Goal: Task Accomplishment & Management: Complete application form

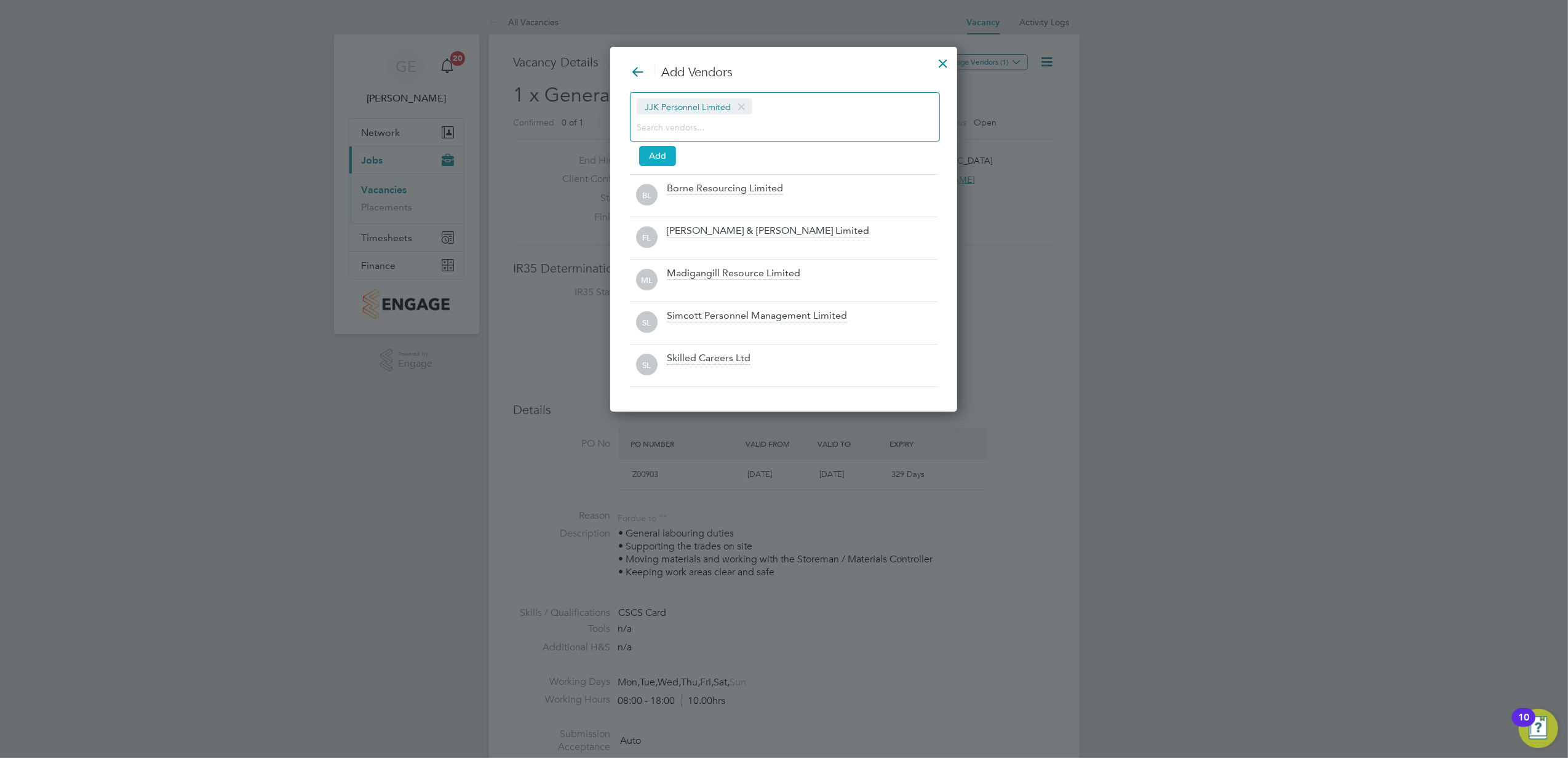
click at [665, 151] on button "Add" at bounding box center [658, 156] width 37 height 20
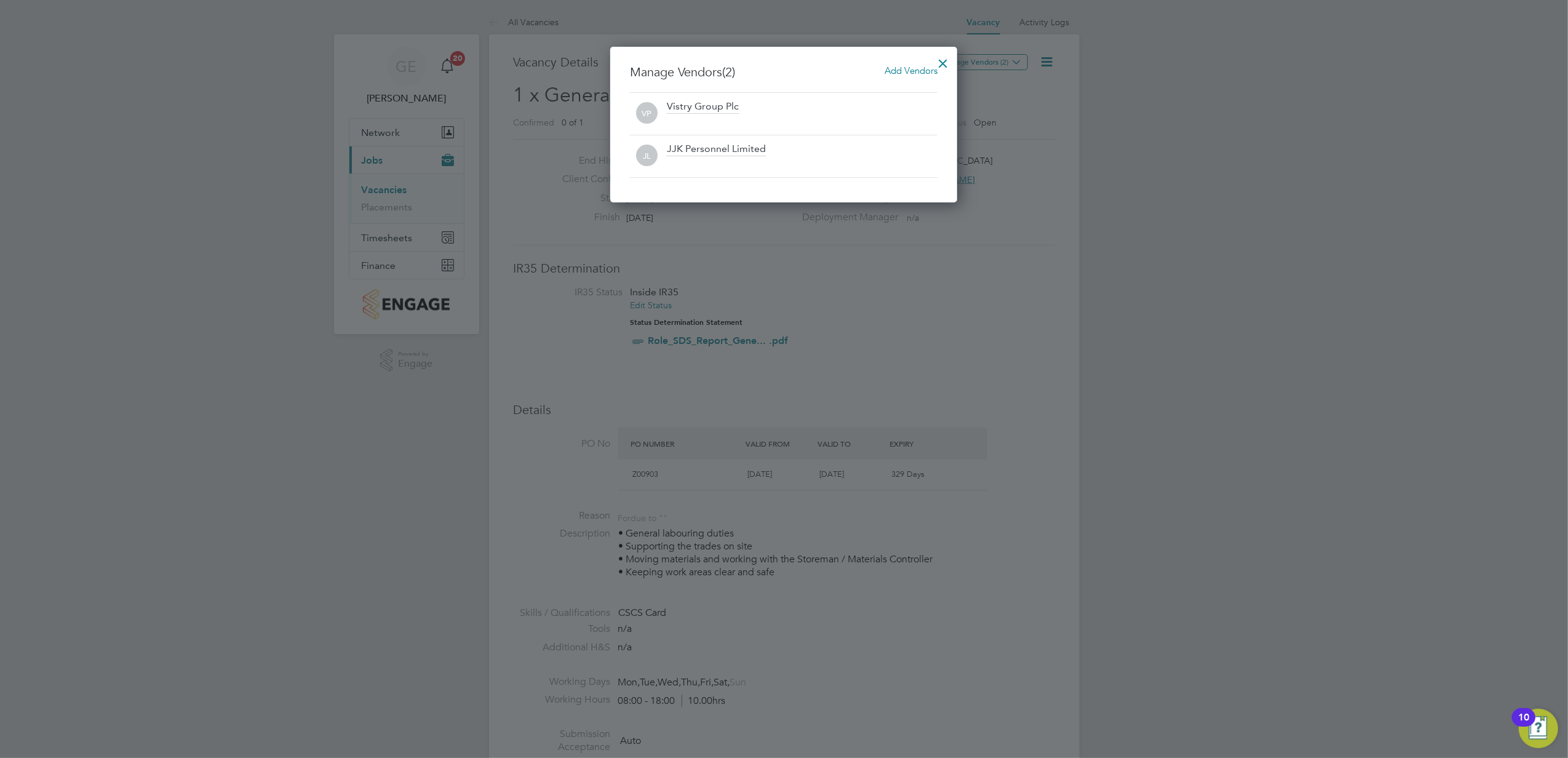
drag, startPoint x: 948, startPoint y: 58, endPoint x: 938, endPoint y: 59, distance: 10.0
click at [948, 58] on div at bounding box center [943, 60] width 22 height 22
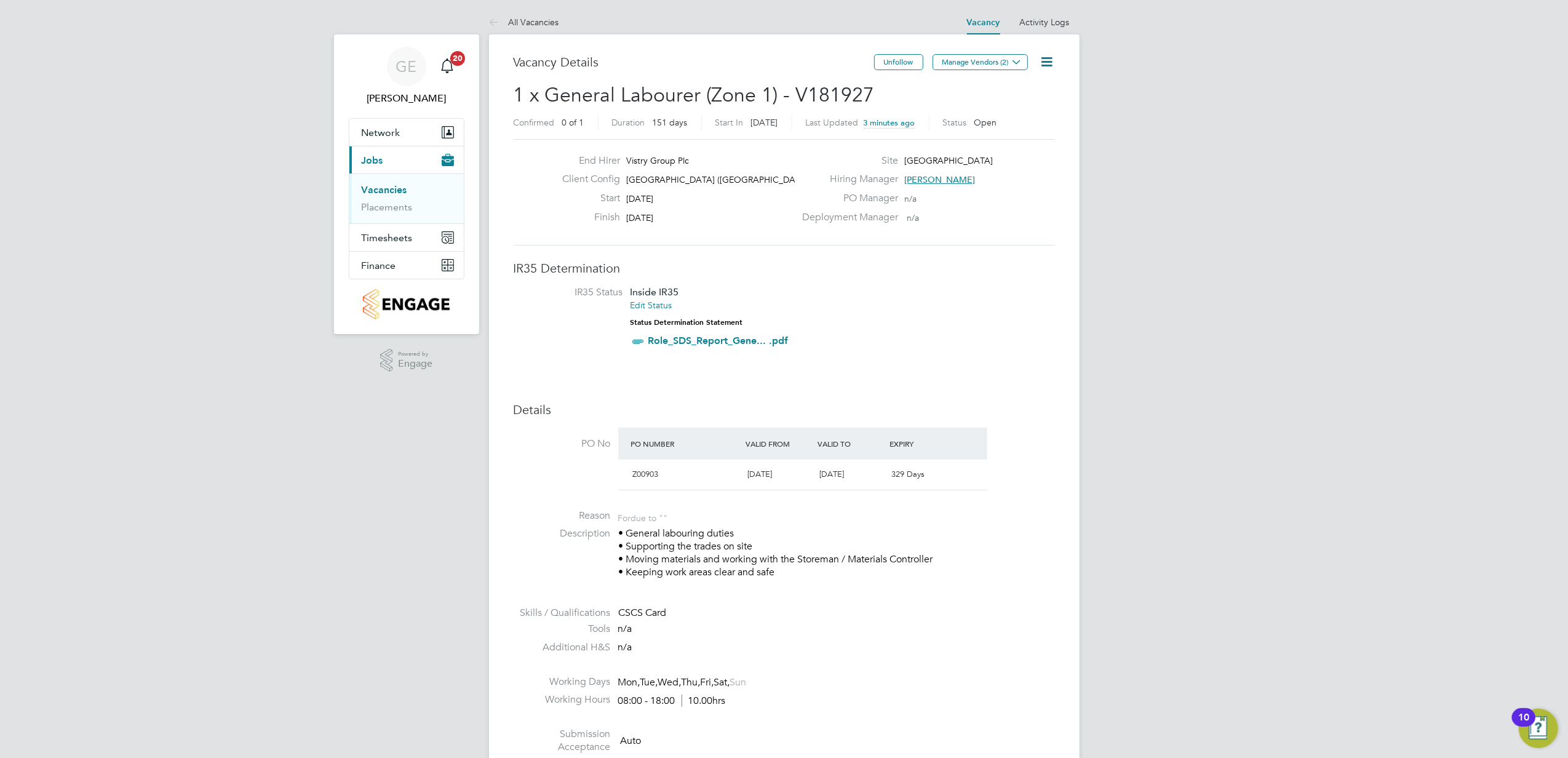
click at [385, 190] on link "Vacancies" at bounding box center [384, 190] width 46 height 12
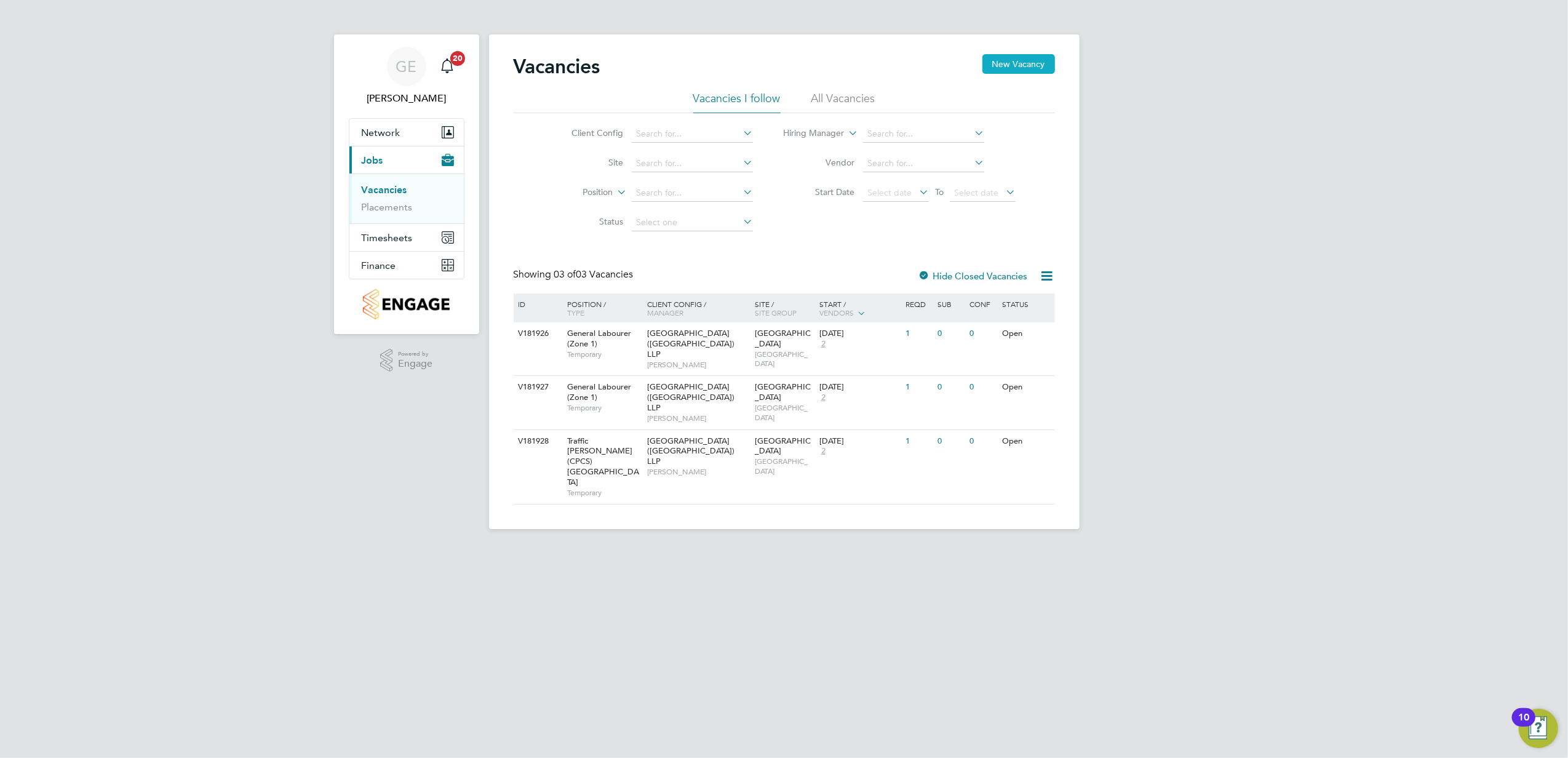
click at [1019, 65] on button "New Vacancy" at bounding box center [1018, 64] width 72 height 20
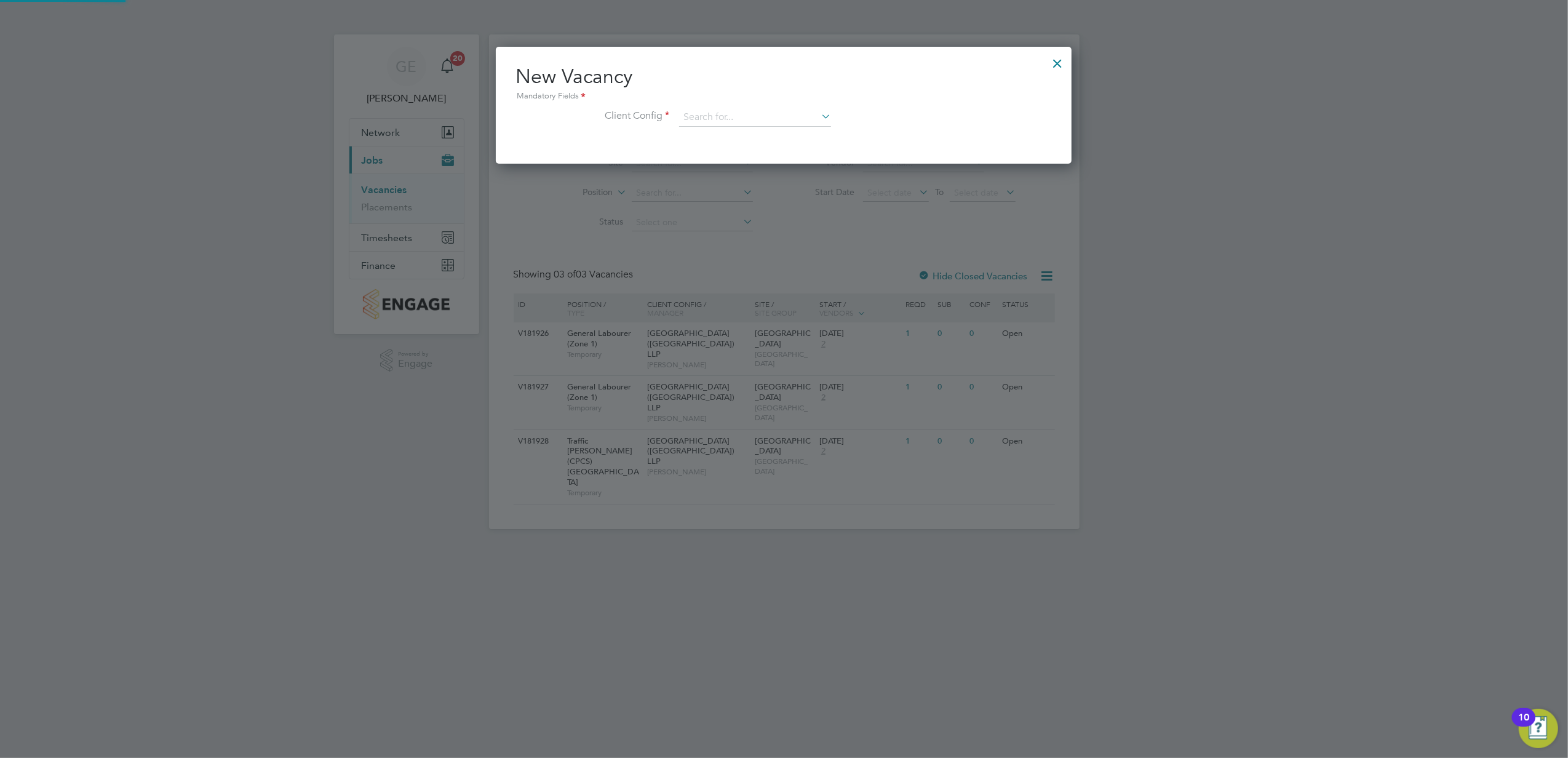
scroll to position [117, 576]
click at [717, 112] on input at bounding box center [755, 117] width 152 height 18
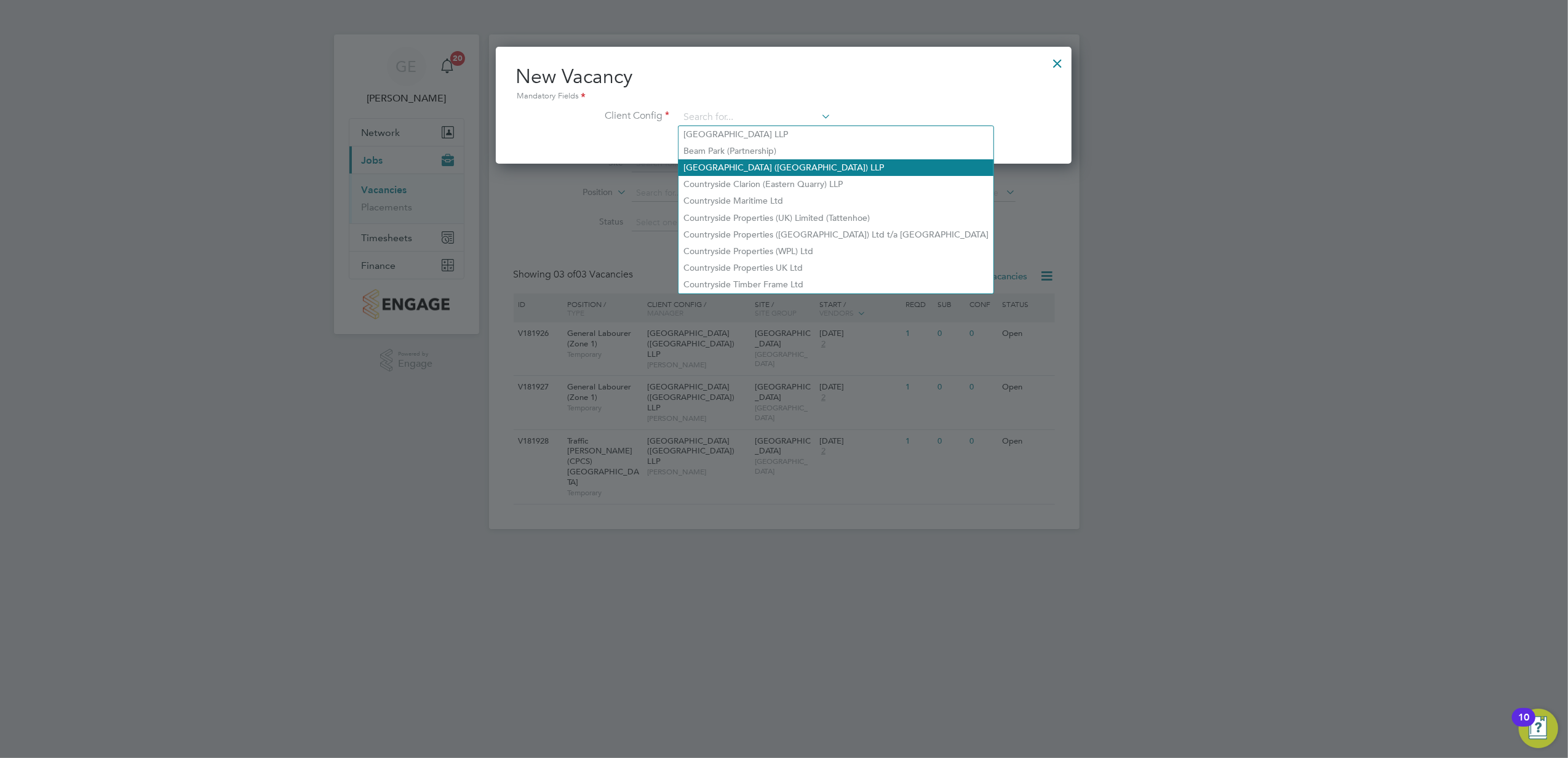
click at [729, 159] on li "[GEOGRAPHIC_DATA] ([GEOGRAPHIC_DATA]) LLP" at bounding box center [836, 168] width 315 height 17
type input "[GEOGRAPHIC_DATA] ([GEOGRAPHIC_DATA]) LLP"
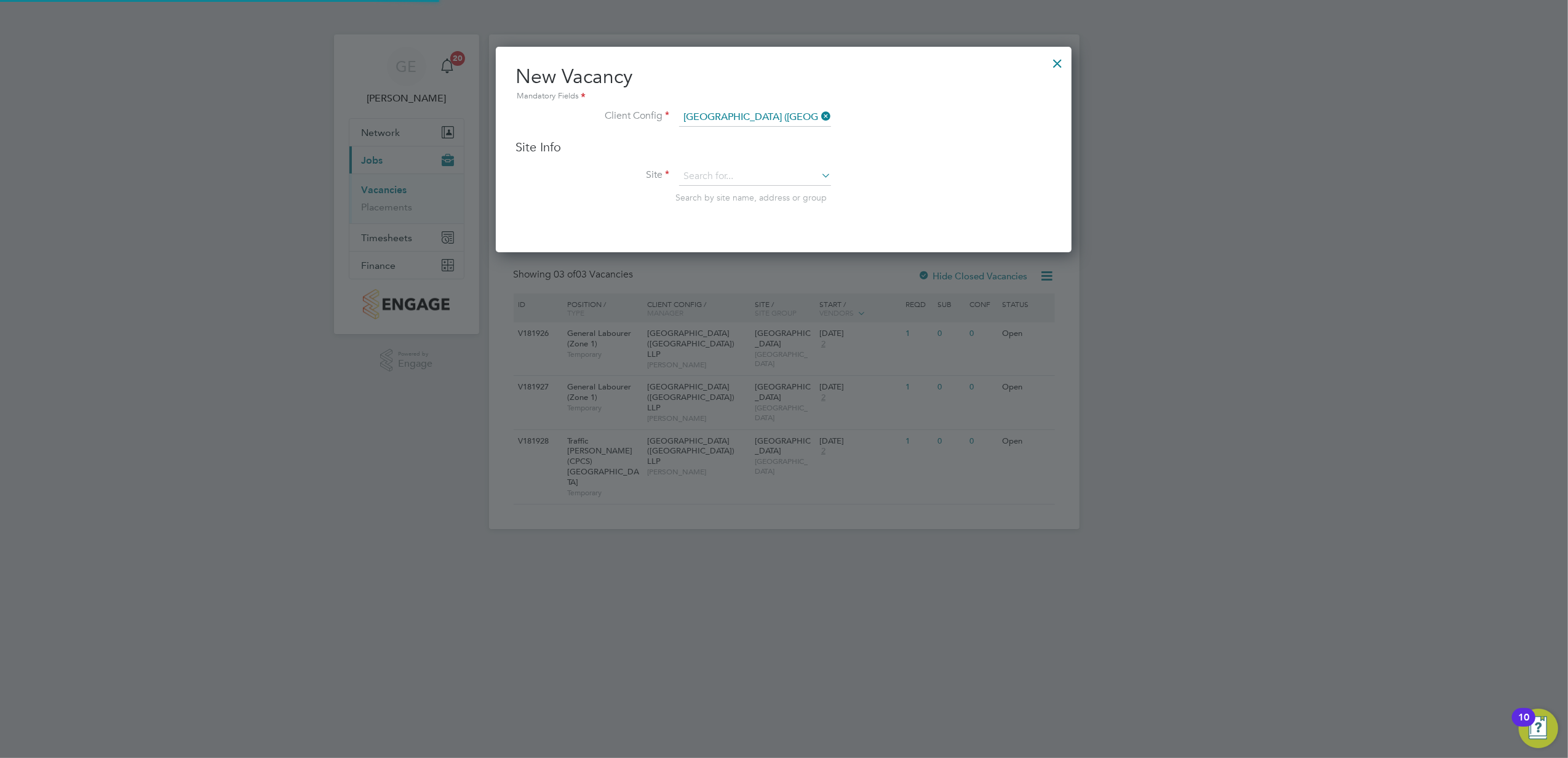
scroll to position [204, 576]
click at [732, 166] on div "Site Info Site Search by site name, address or group" at bounding box center [783, 183] width 536 height 88
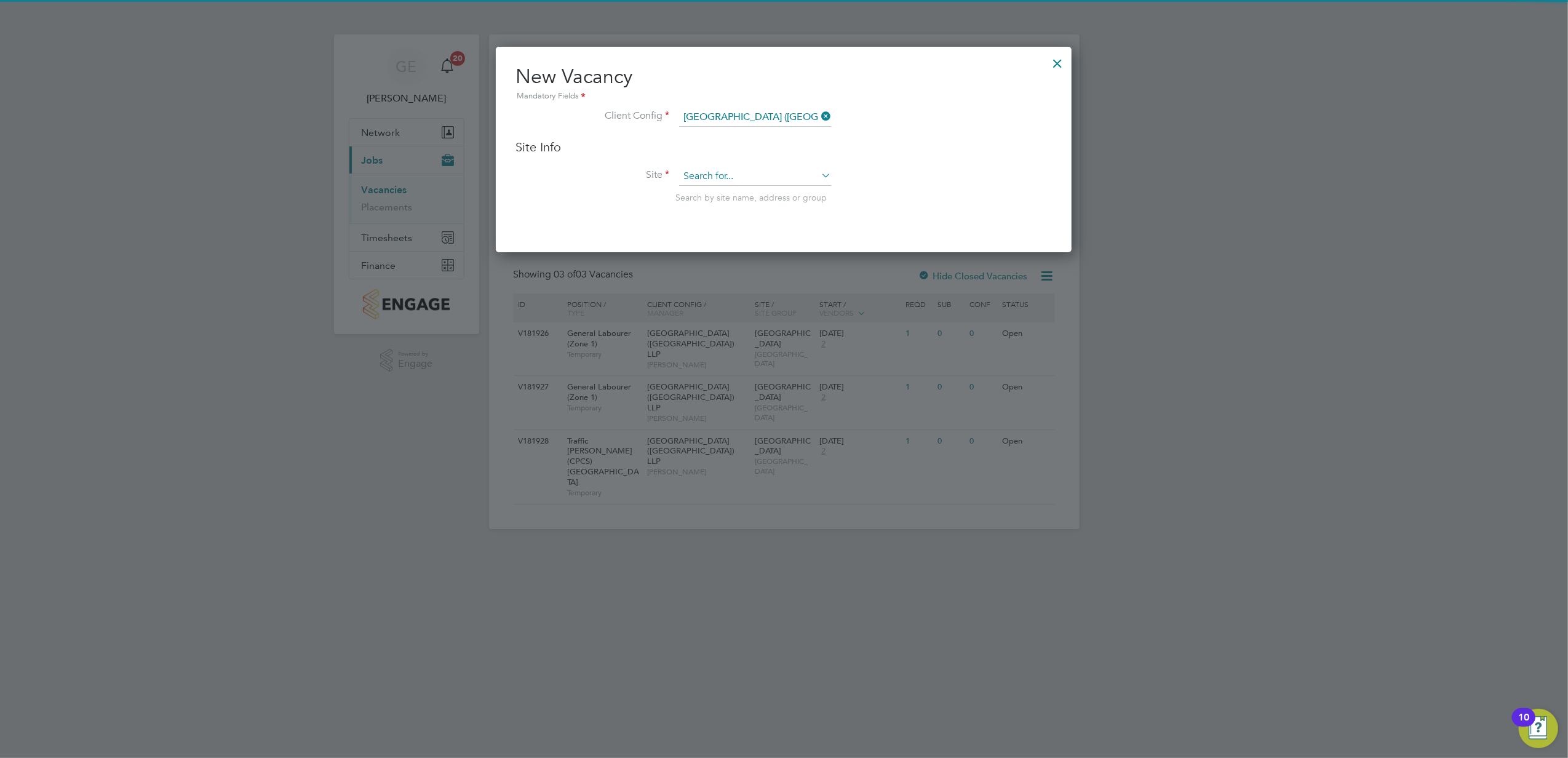
click at [734, 168] on input at bounding box center [755, 176] width 152 height 18
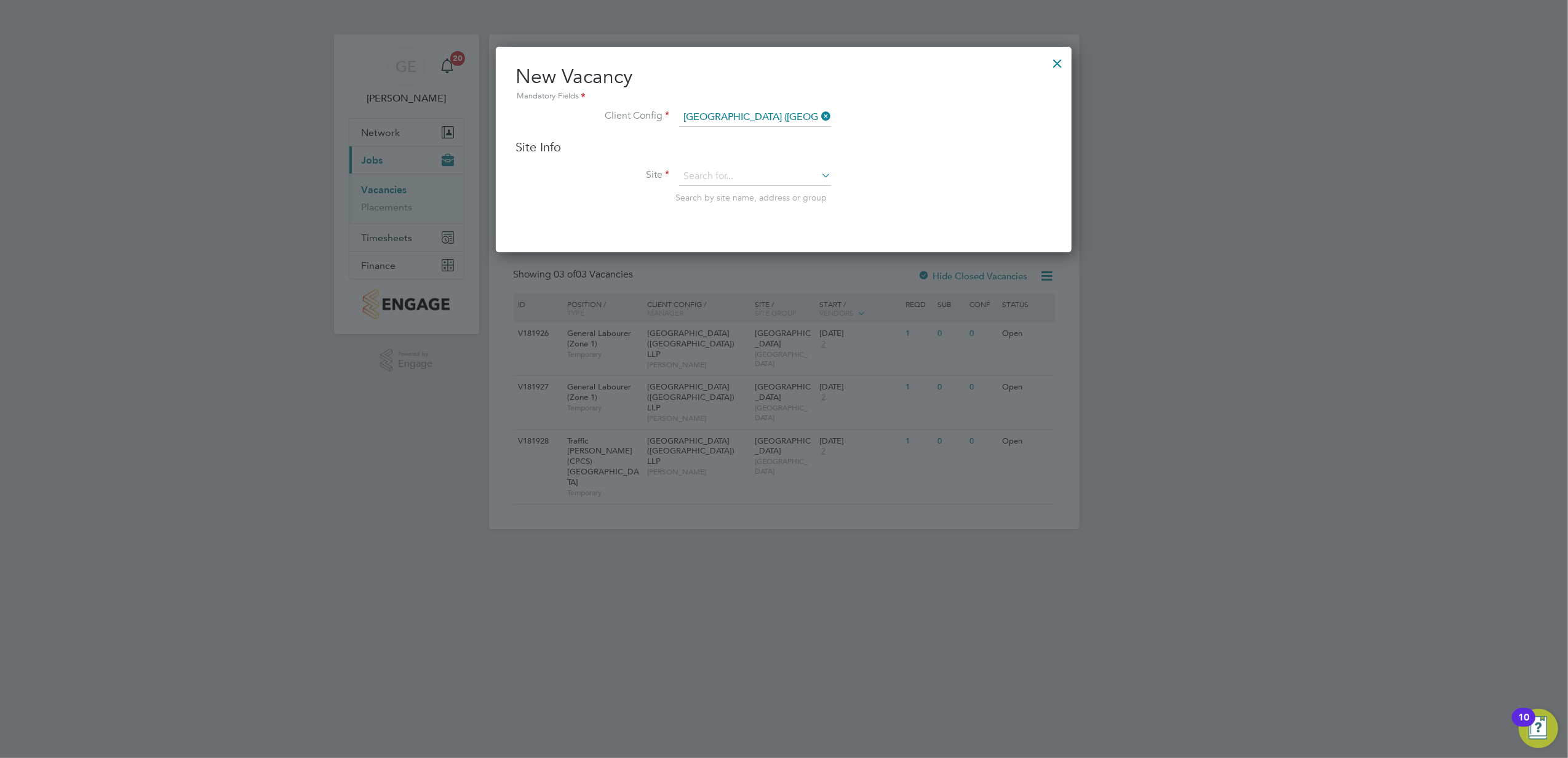
click at [734, 222] on li "[GEOGRAPHIC_DATA]" at bounding box center [755, 226] width 153 height 17
type input "[GEOGRAPHIC_DATA]"
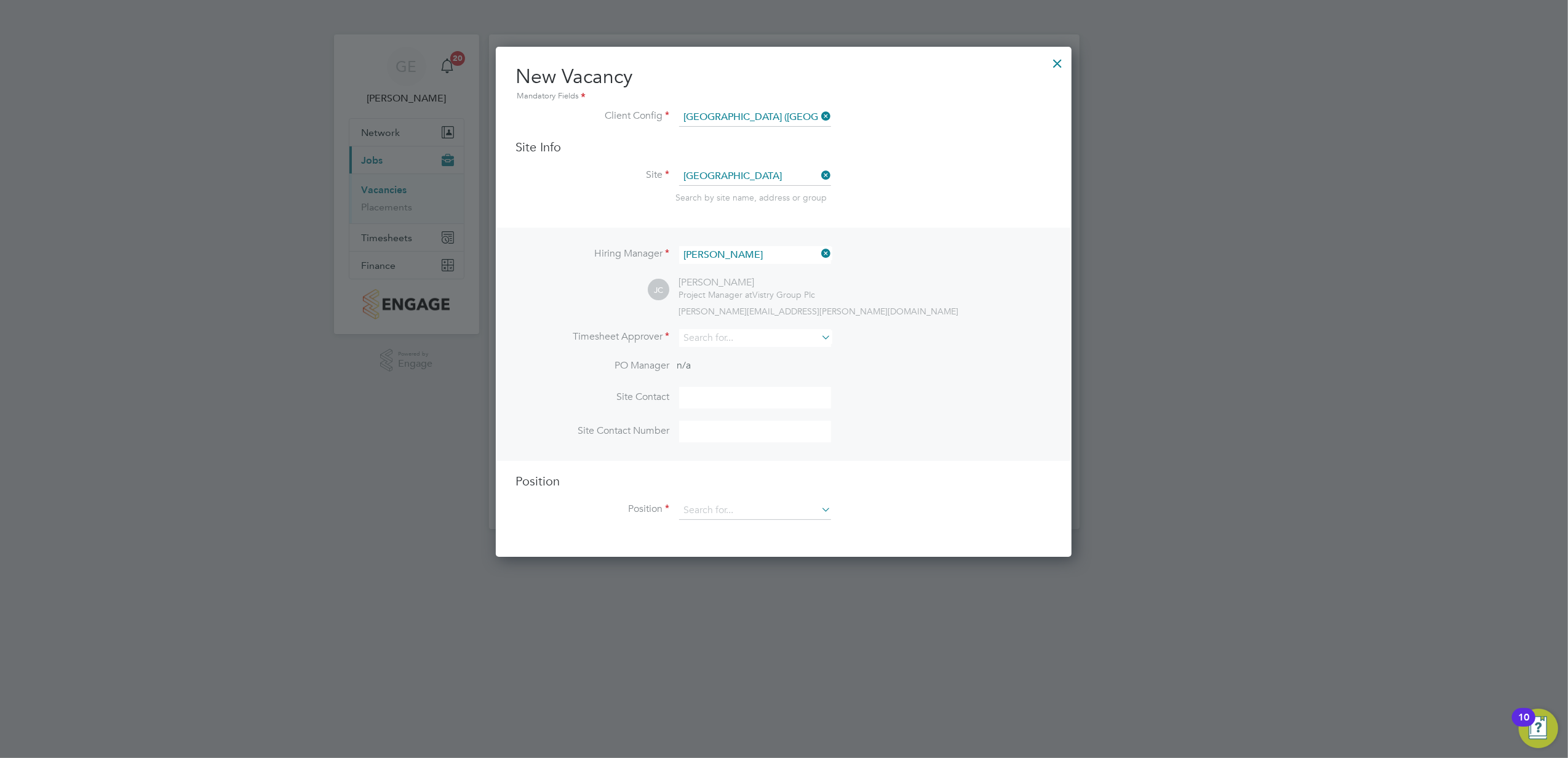
scroll to position [6, 6]
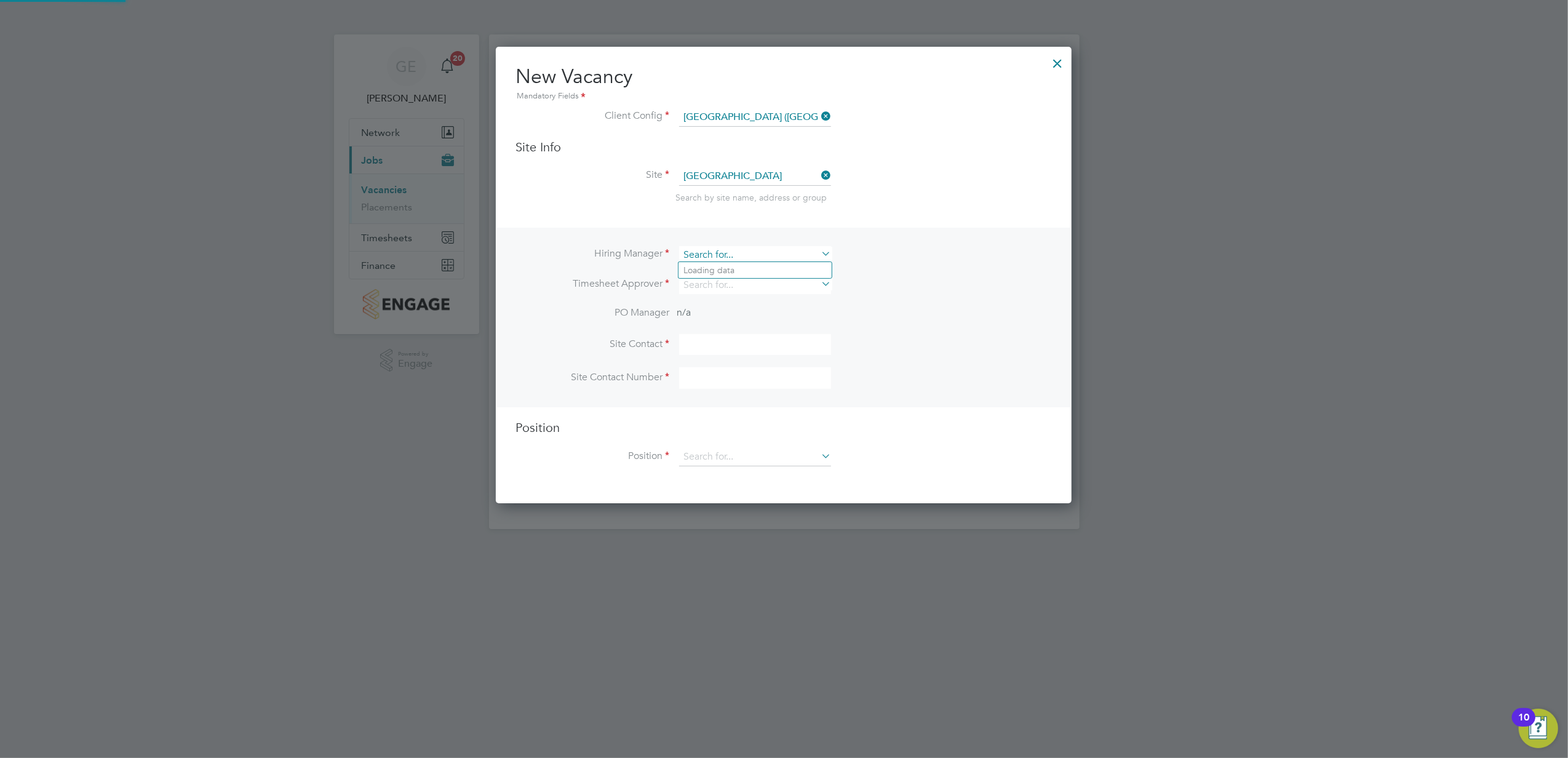
click at [778, 250] on input at bounding box center [755, 255] width 152 height 18
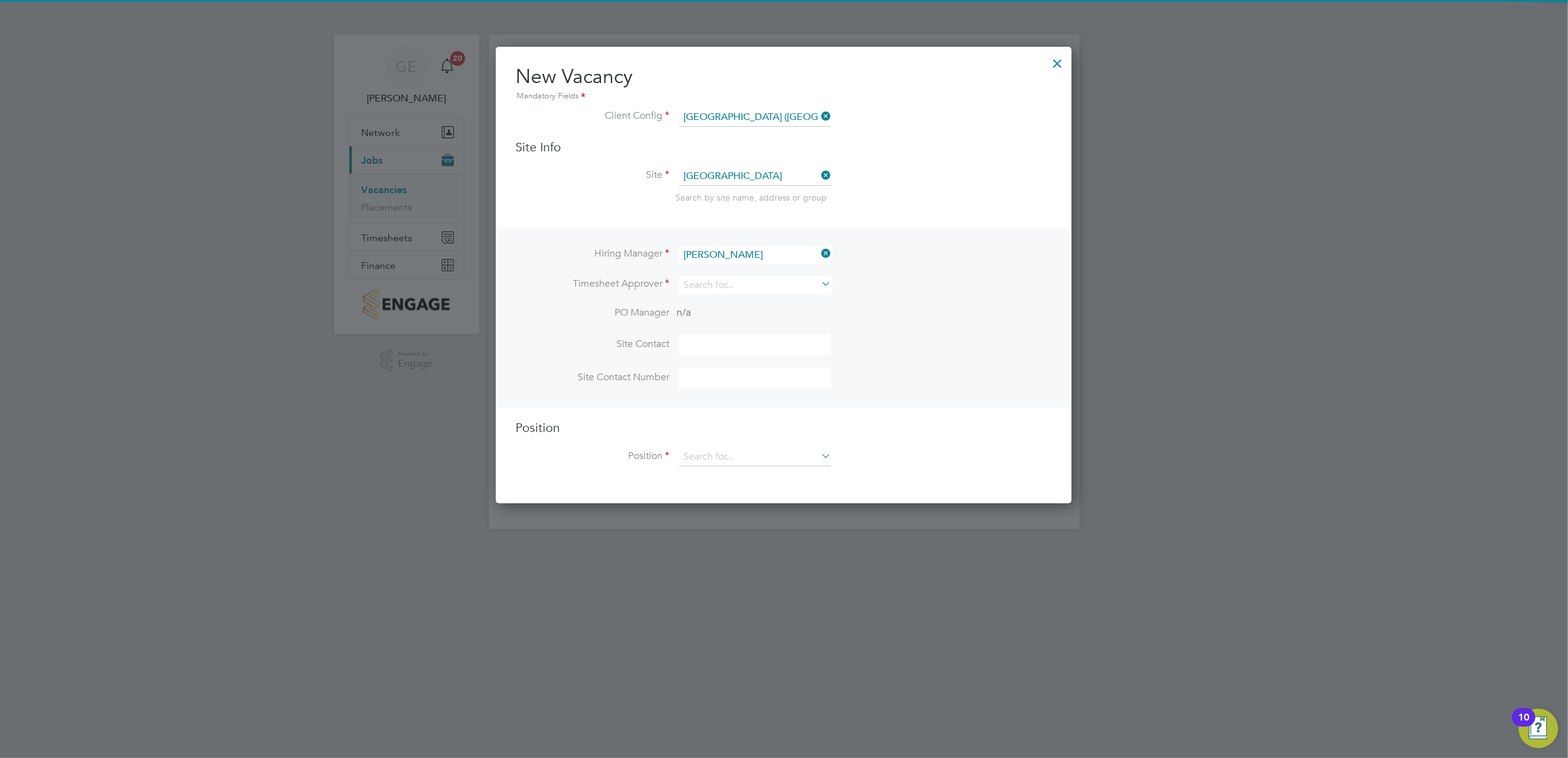
click at [746, 266] on li "[PERSON_NAME]" at bounding box center [755, 270] width 153 height 17
type input "[PERSON_NAME]"
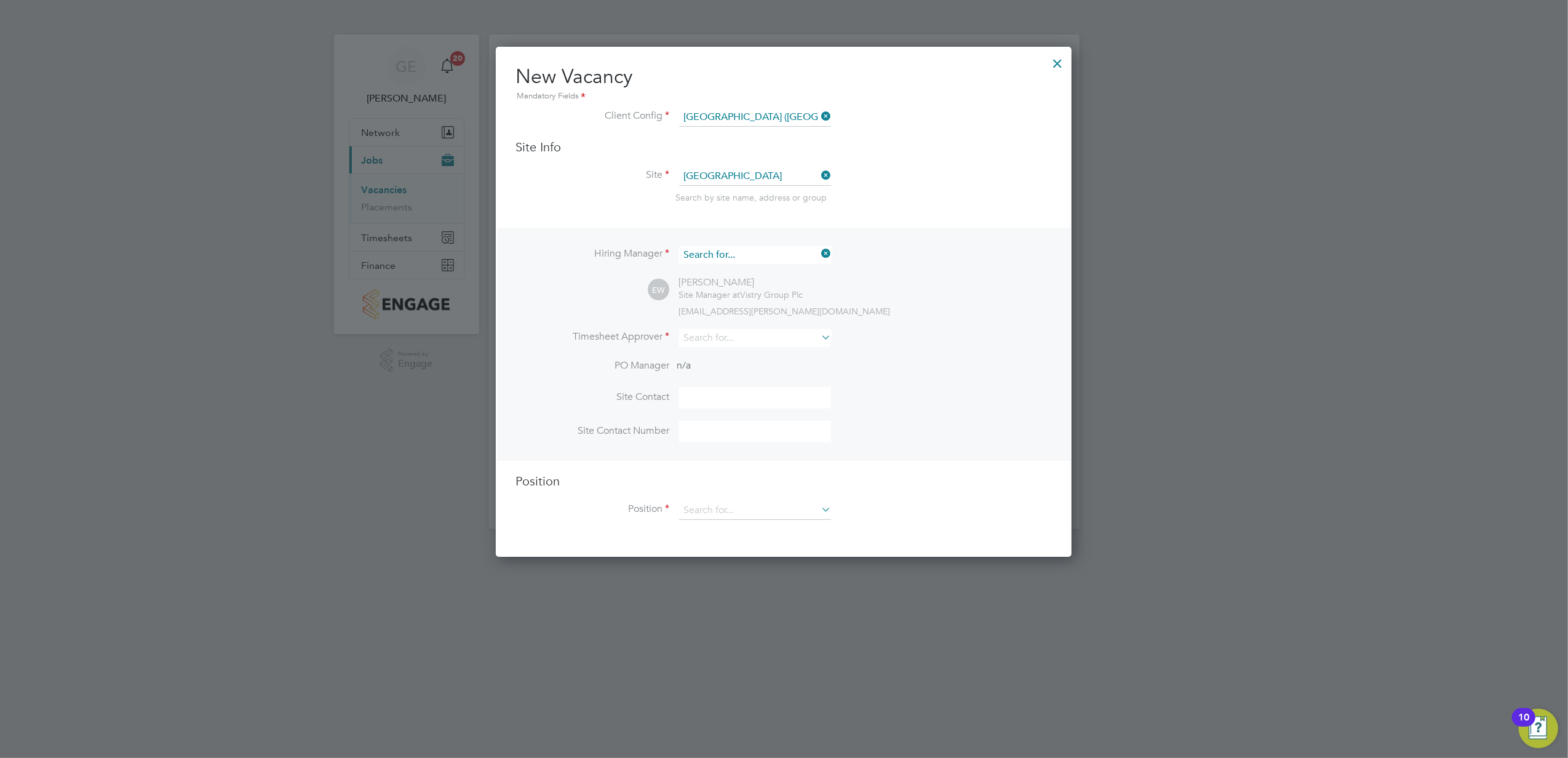
click at [755, 250] on input at bounding box center [755, 255] width 152 height 18
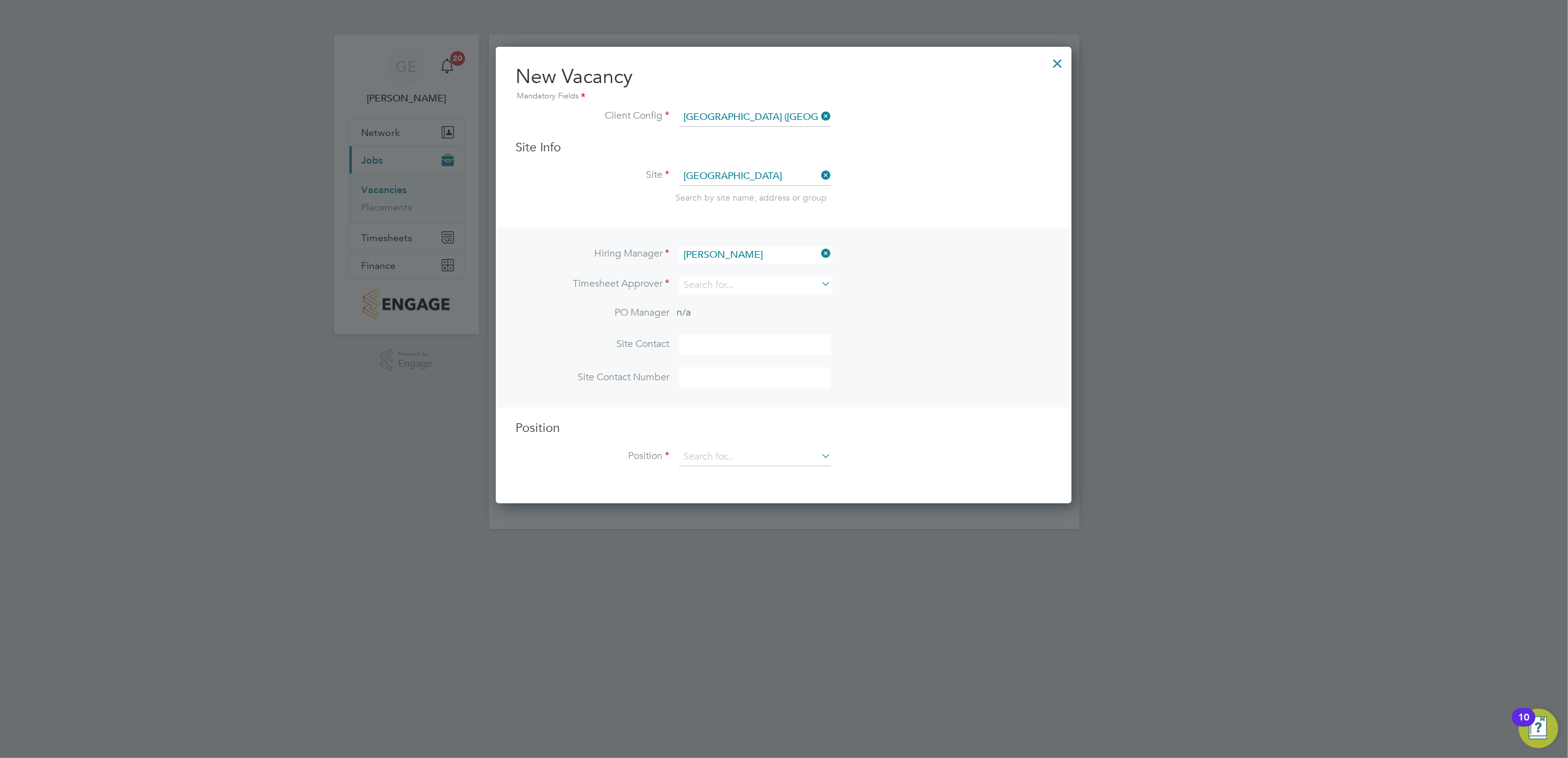
click at [715, 268] on b "[PERSON_NAME]" at bounding box center [746, 270] width 72 height 11
type input "[PERSON_NAME]"
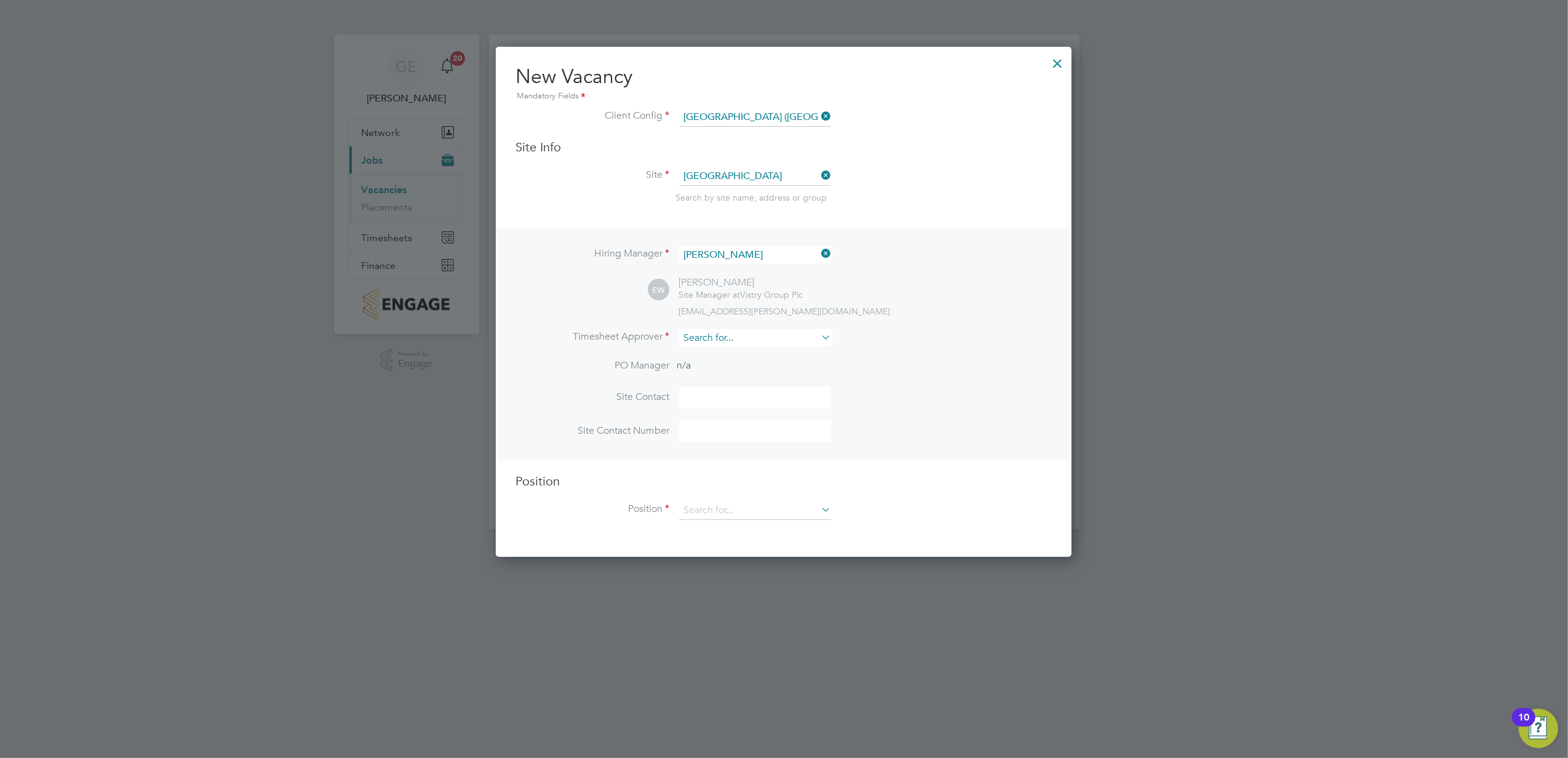
click at [729, 331] on input at bounding box center [755, 338] width 152 height 18
drag, startPoint x: 719, startPoint y: 351, endPoint x: 721, endPoint y: 360, distance: 9.2
click at [719, 352] on b "[PERSON_NAME]" at bounding box center [746, 353] width 72 height 11
type input "[PERSON_NAME]"
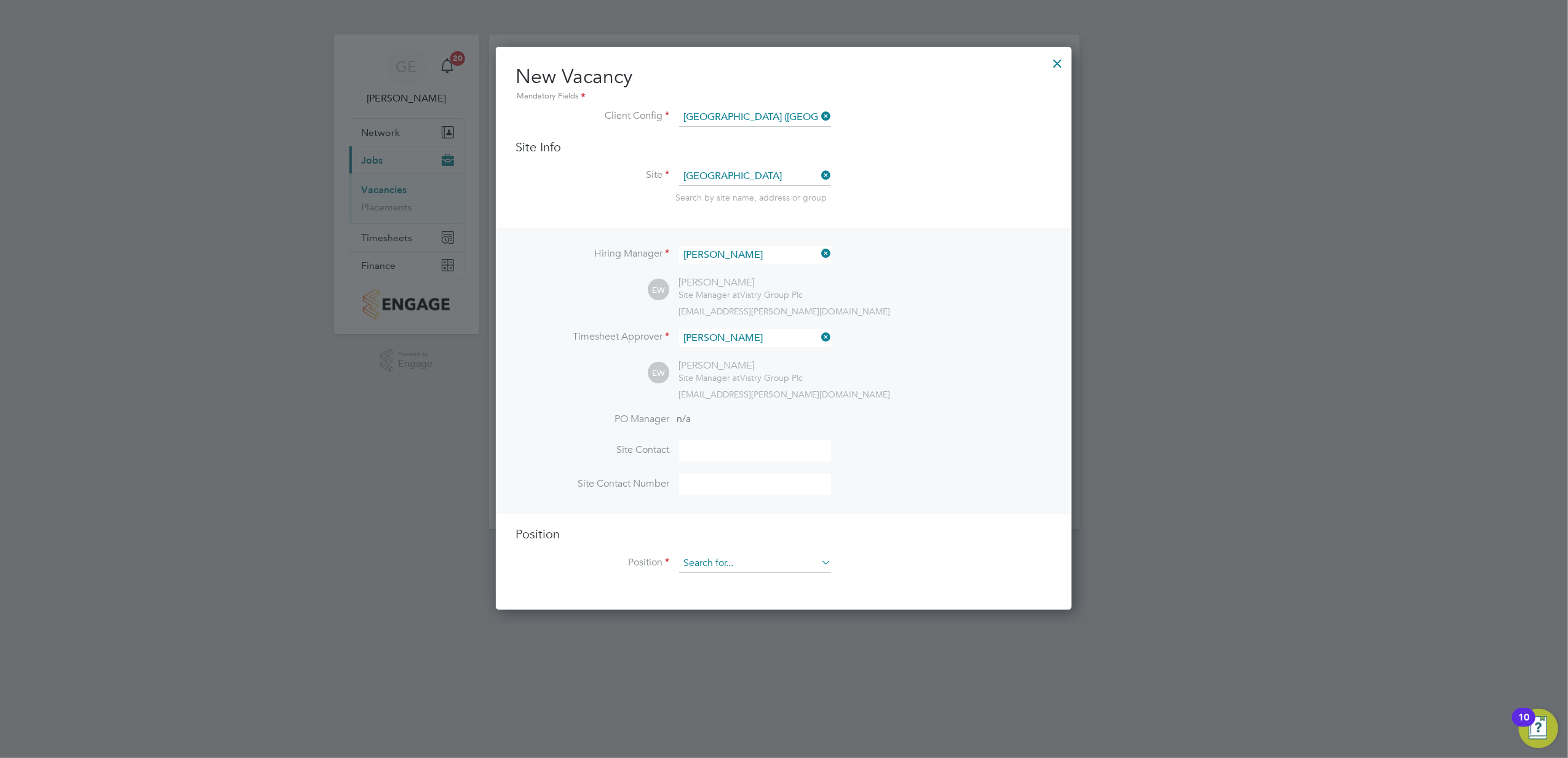
click at [745, 559] on input at bounding box center [755, 564] width 152 height 18
click at [749, 606] on li "Crane Supervisor" at bounding box center [755, 613] width 153 height 17
type input "Crane Supervisor"
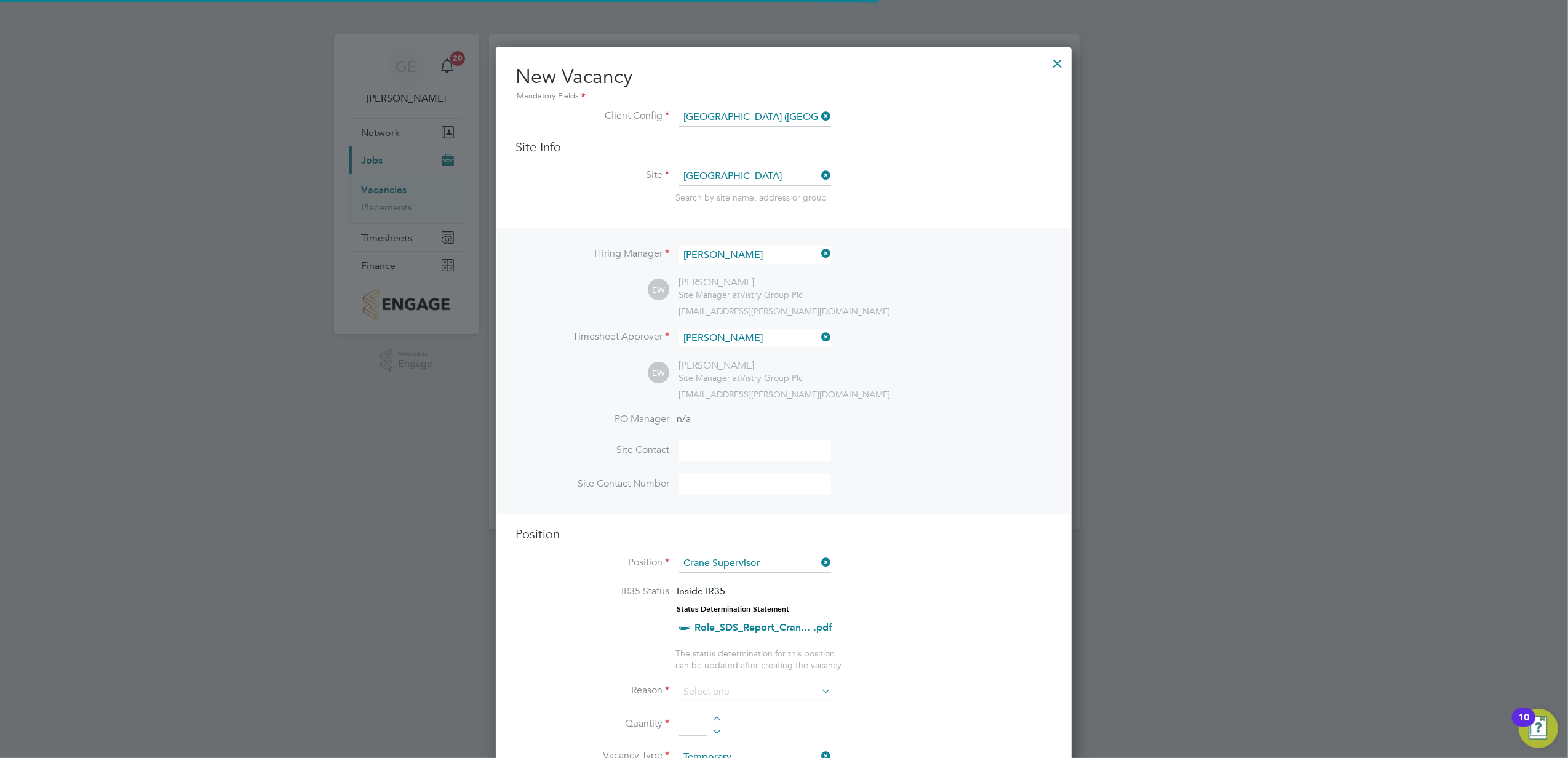
scroll to position [6, 6]
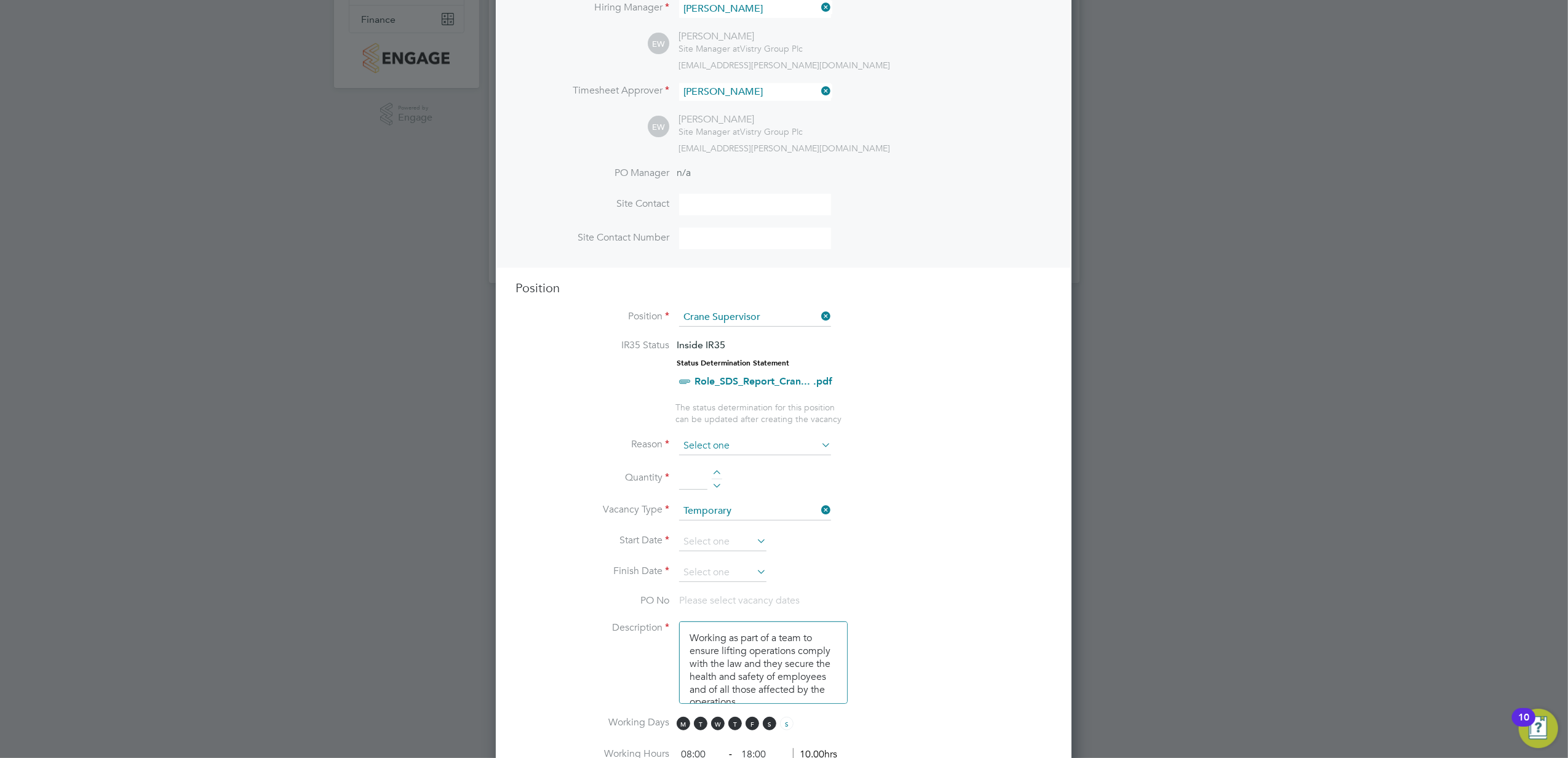
click at [736, 438] on input at bounding box center [755, 446] width 152 height 18
click at [734, 554] on li "Vacant Role" at bounding box center [755, 557] width 153 height 16
type input "Vacant Role"
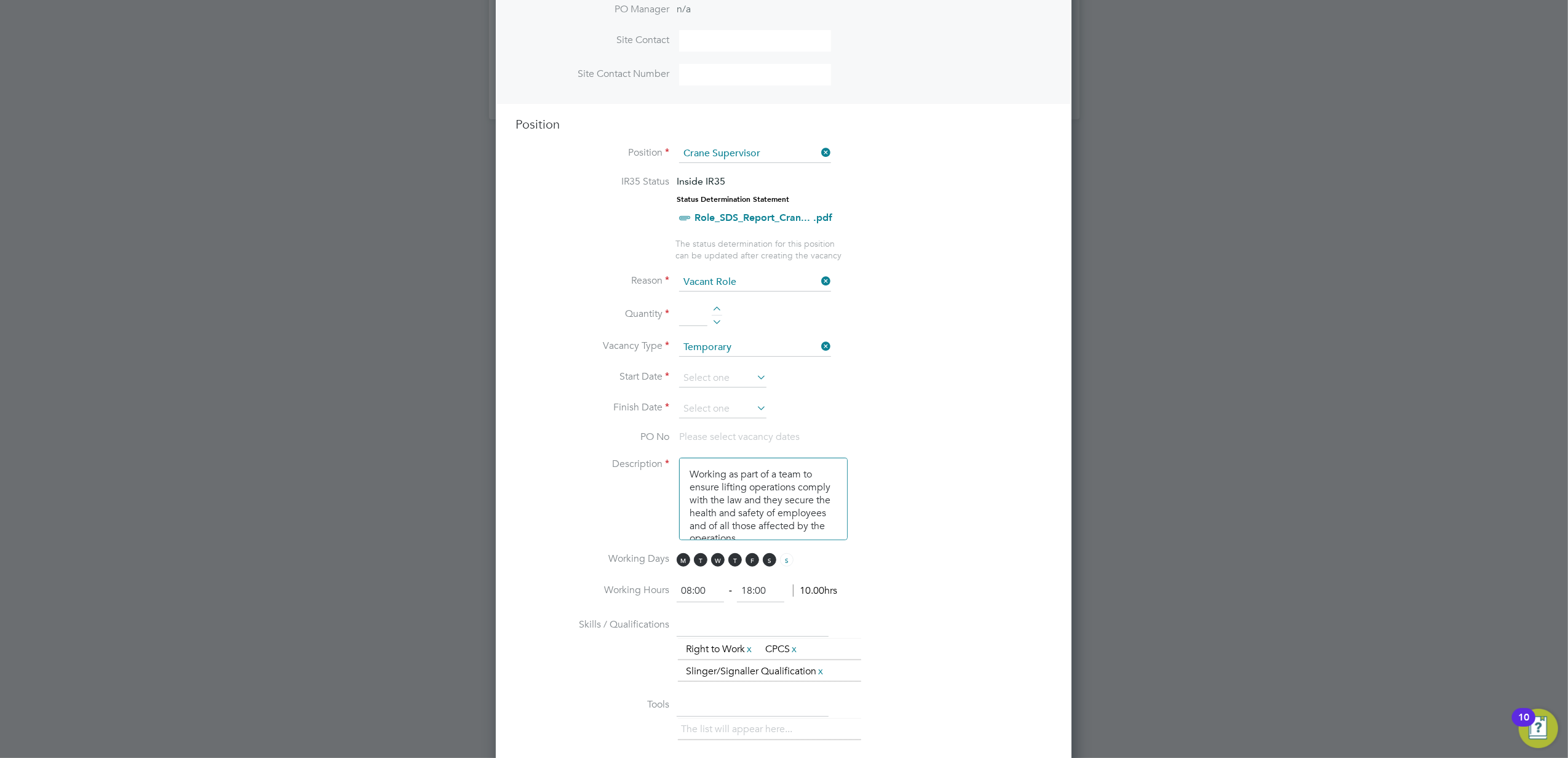
click at [690, 315] on input at bounding box center [693, 315] width 28 height 22
type input "1"
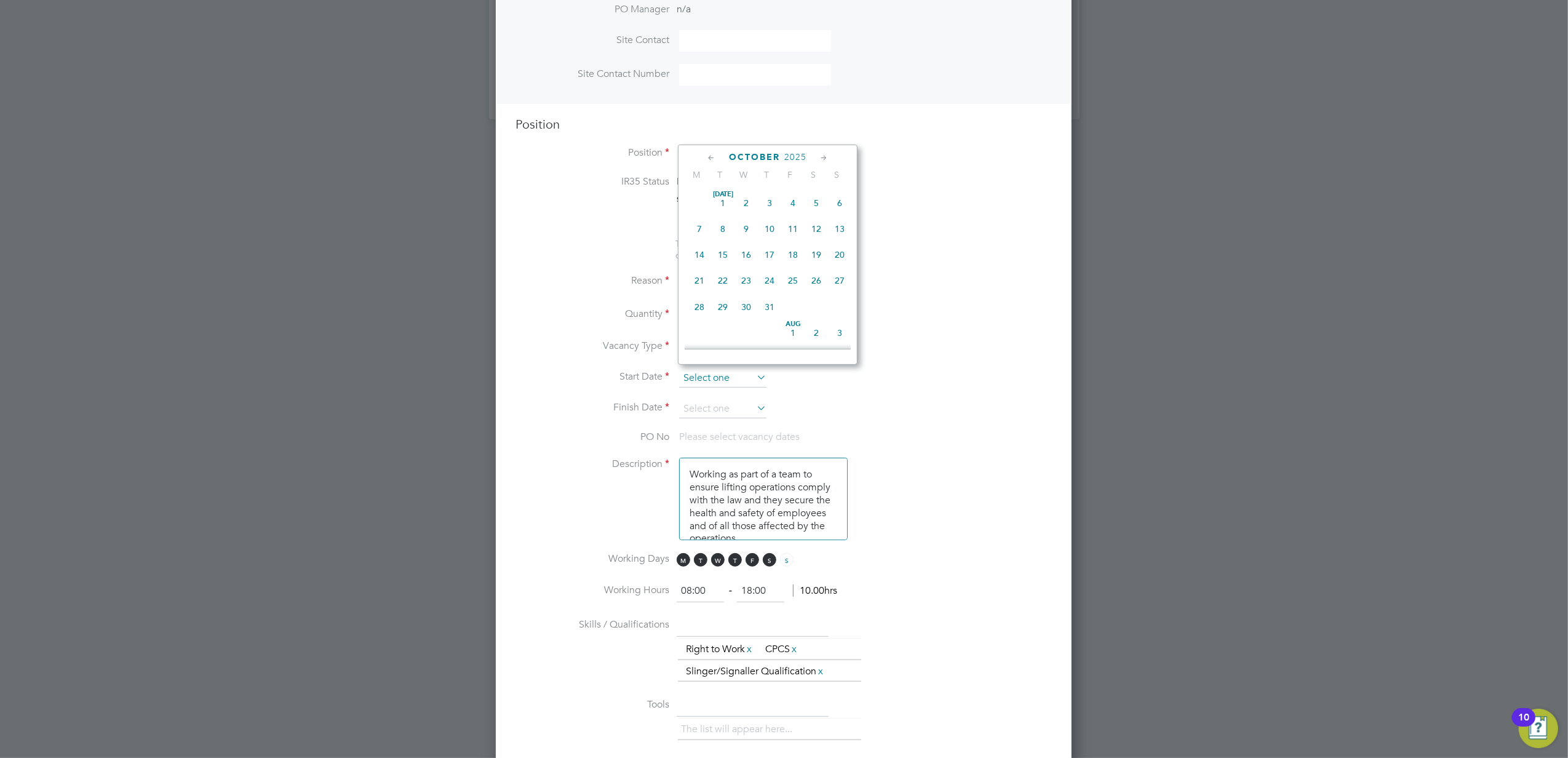
click at [726, 373] on input at bounding box center [723, 378] width 87 height 18
click at [795, 224] on span "3" at bounding box center [792, 222] width 23 height 23
type input "[DATE]"
click at [736, 404] on input at bounding box center [723, 409] width 87 height 18
click at [822, 185] on icon at bounding box center [824, 188] width 12 height 13
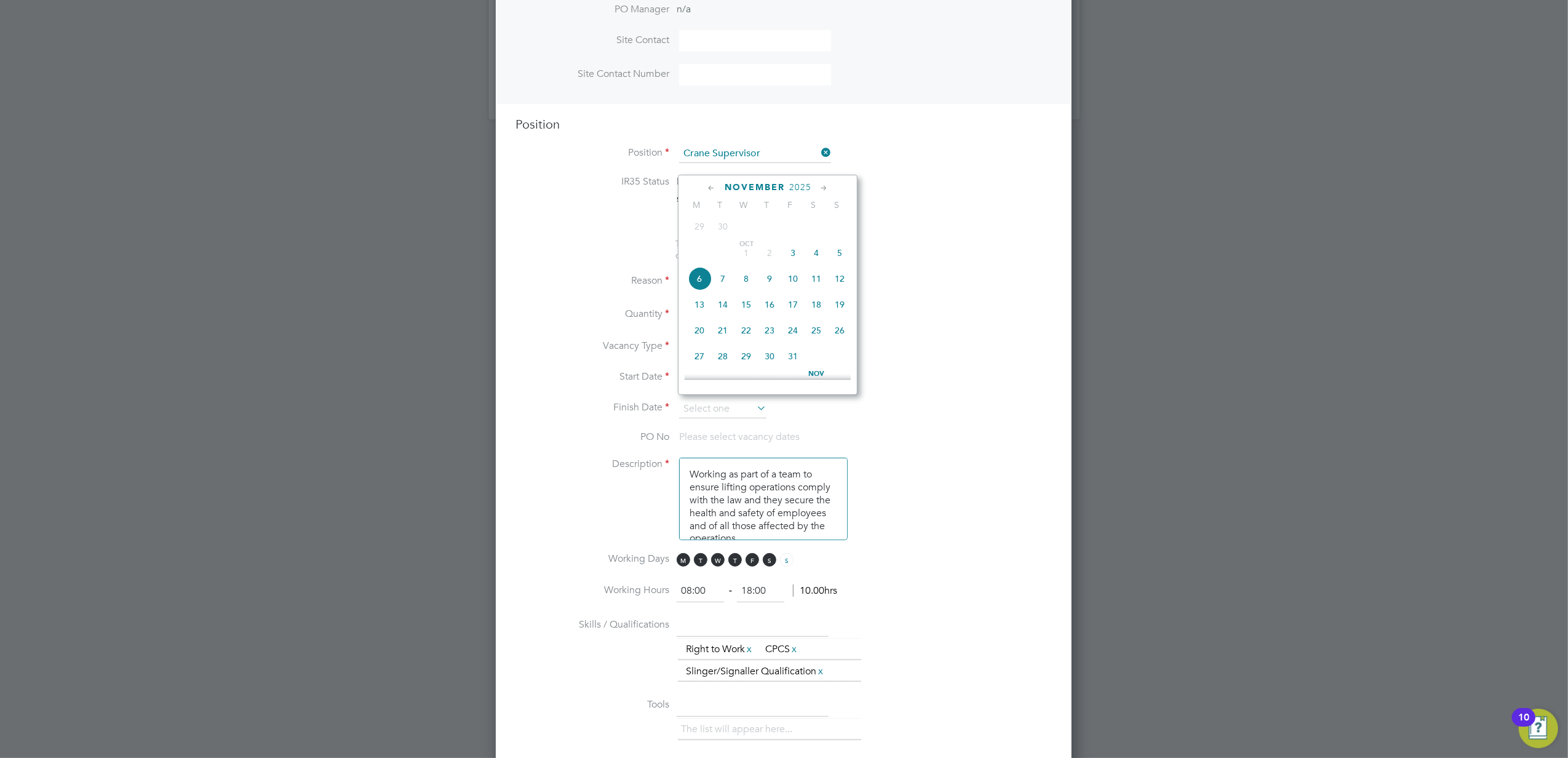
click at [822, 185] on icon at bounding box center [824, 188] width 12 height 13
click at [824, 186] on icon at bounding box center [824, 188] width 12 height 13
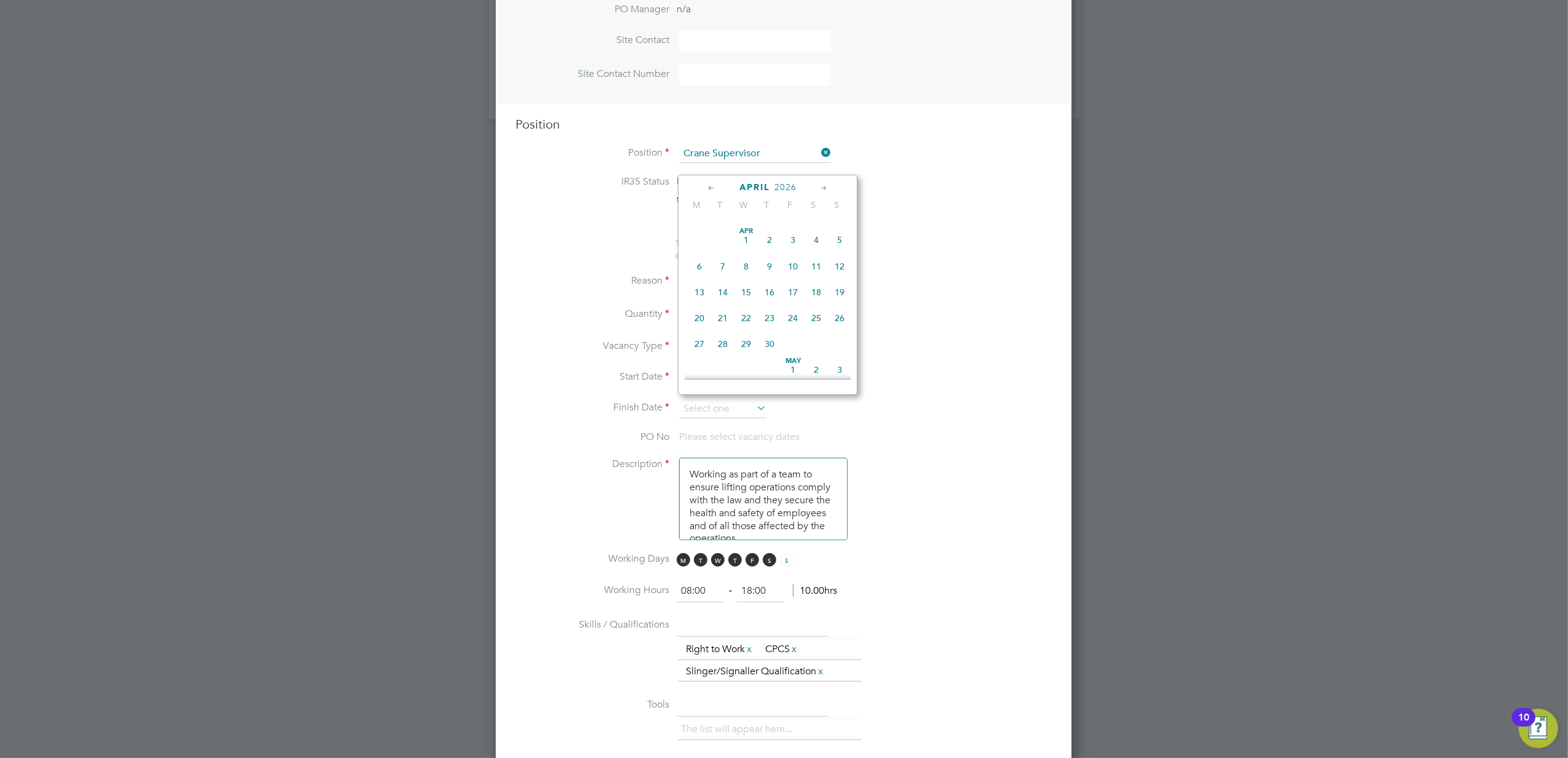
click at [766, 356] on span "30" at bounding box center [769, 343] width 23 height 23
type input "[DATE]"
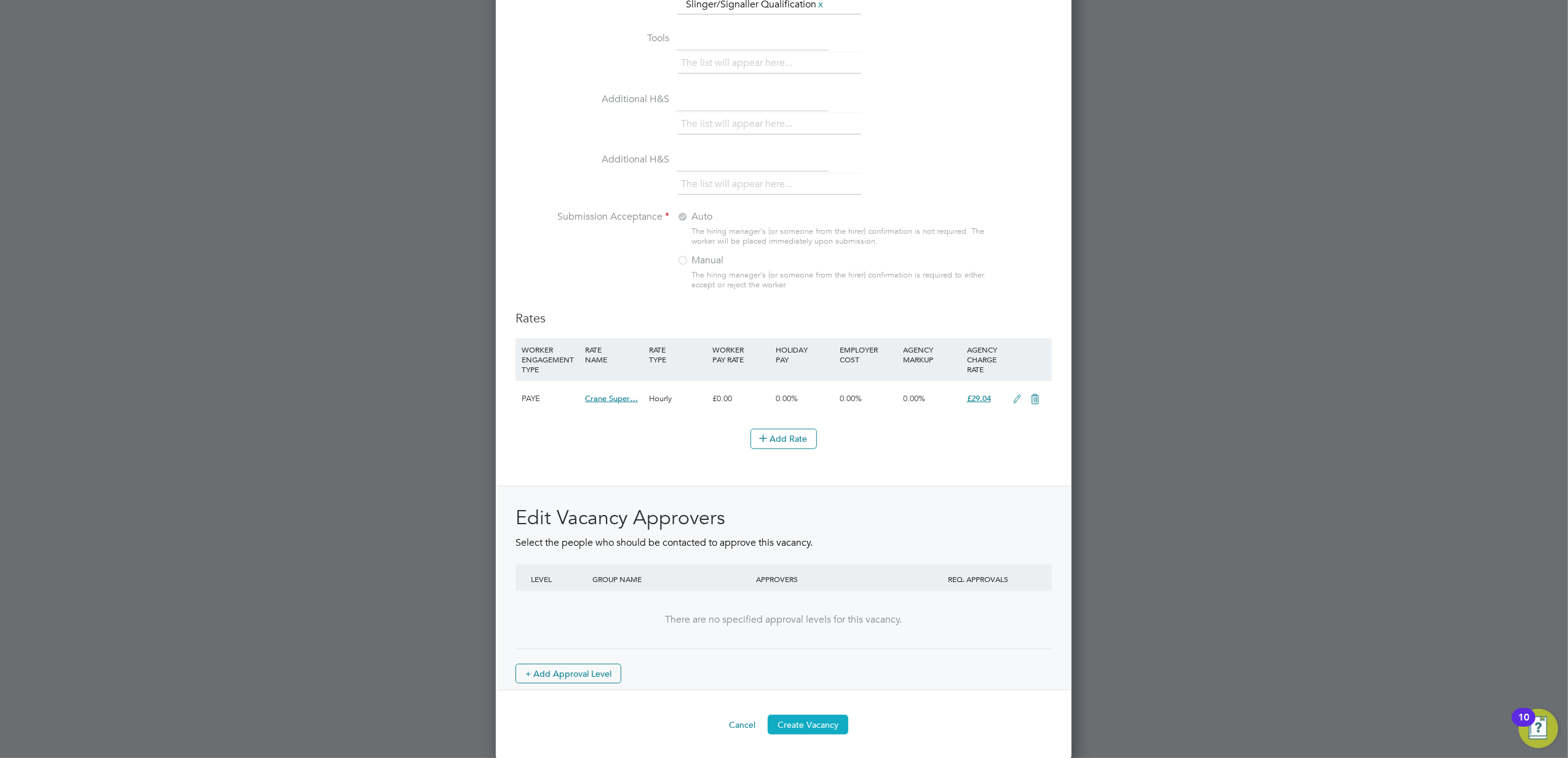
click at [807, 717] on button "Create Vacancy" at bounding box center [808, 724] width 81 height 20
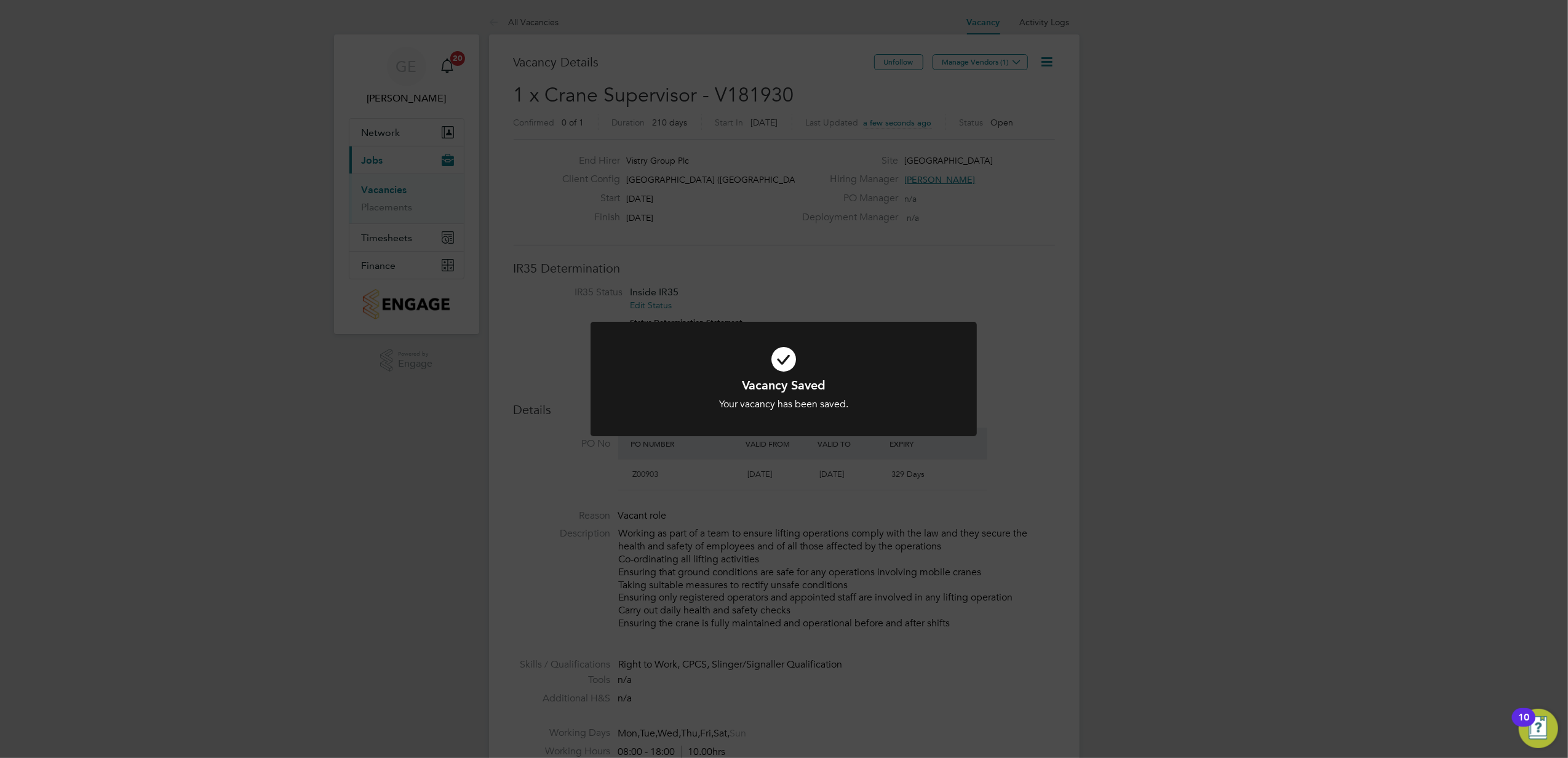
click at [670, 250] on div "Vacancy Saved Your vacancy has been saved. Cancel Okay" at bounding box center [784, 379] width 1568 height 758
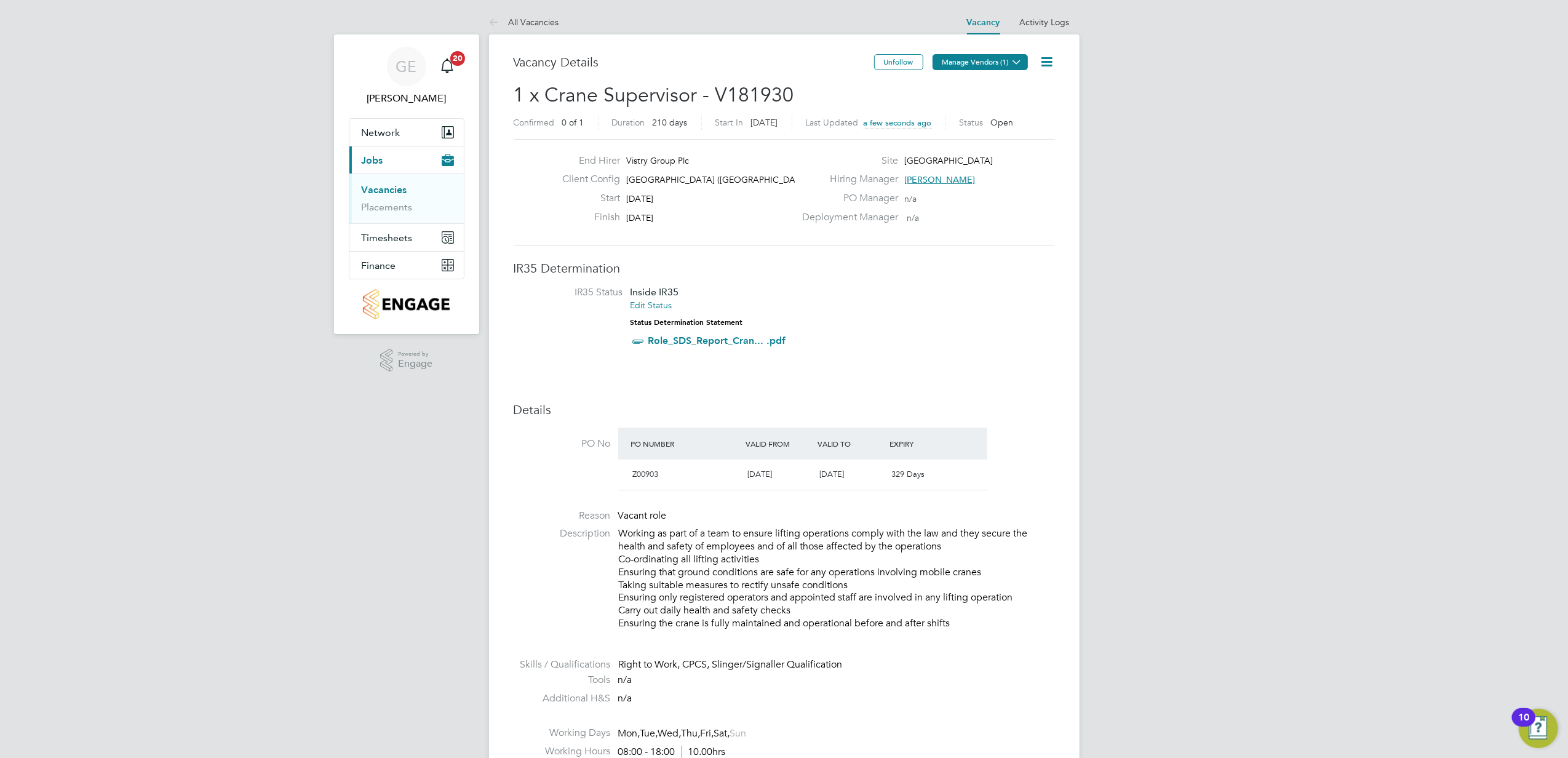
click at [963, 62] on button "Manage Vendors (1)" at bounding box center [981, 62] width 95 height 16
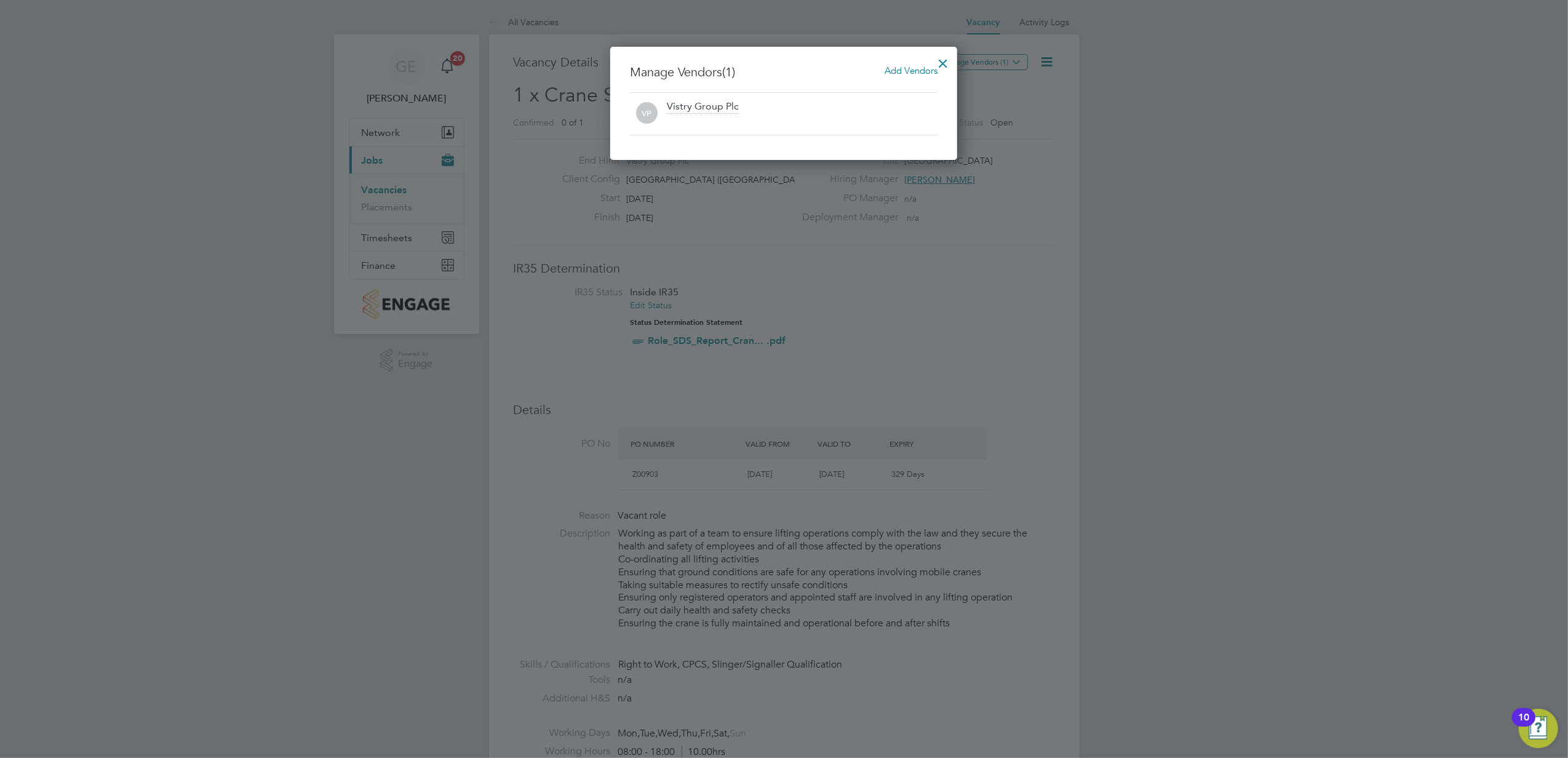
click at [893, 62] on div "Manage Vendors (1) Add Vendors VP Vistry Group Plc" at bounding box center [783, 103] width 347 height 113
click at [896, 67] on span "Add Vendors" at bounding box center [910, 70] width 53 height 12
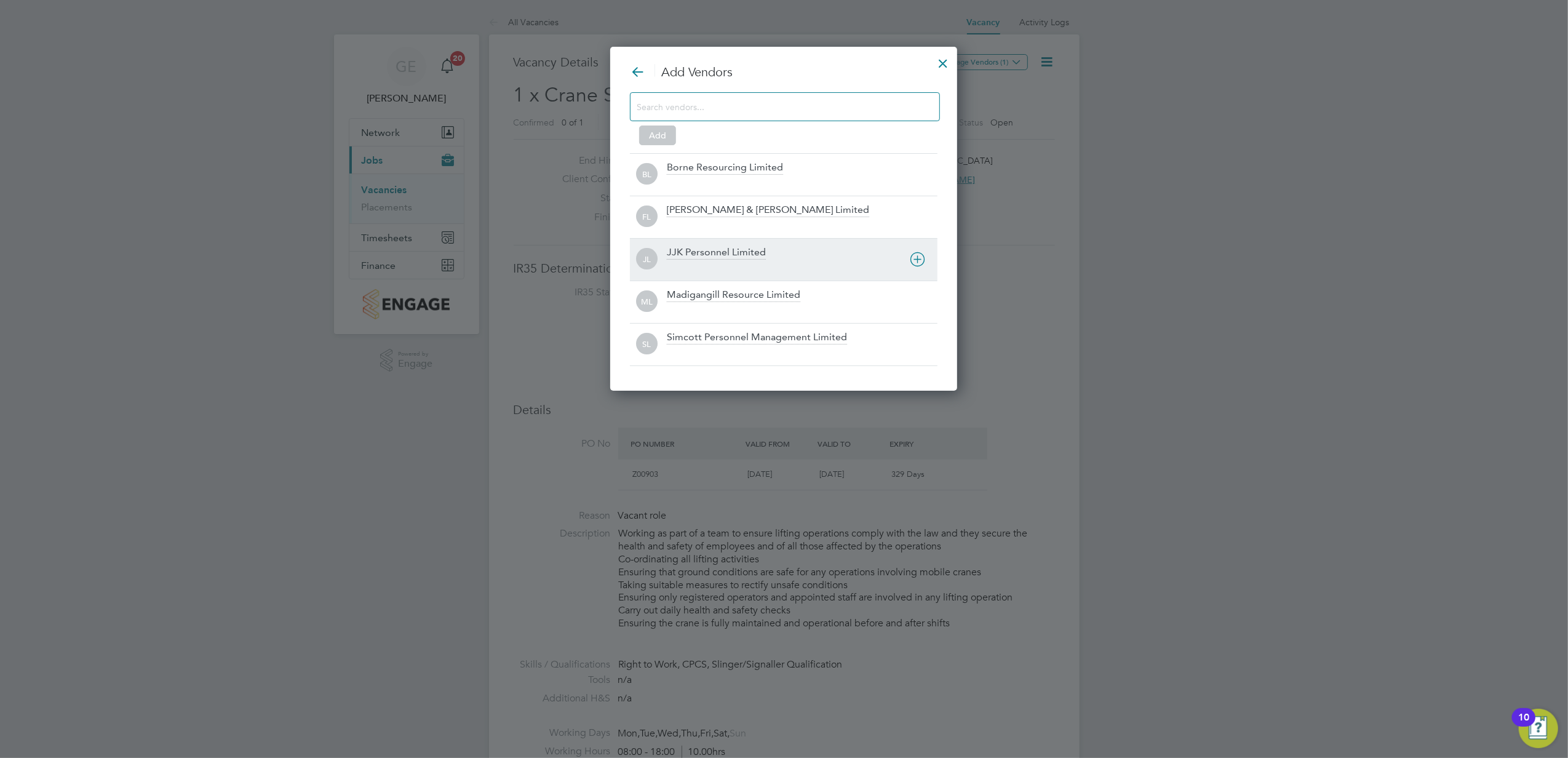
click at [702, 254] on div "JJK Personnel Limited" at bounding box center [716, 253] width 99 height 13
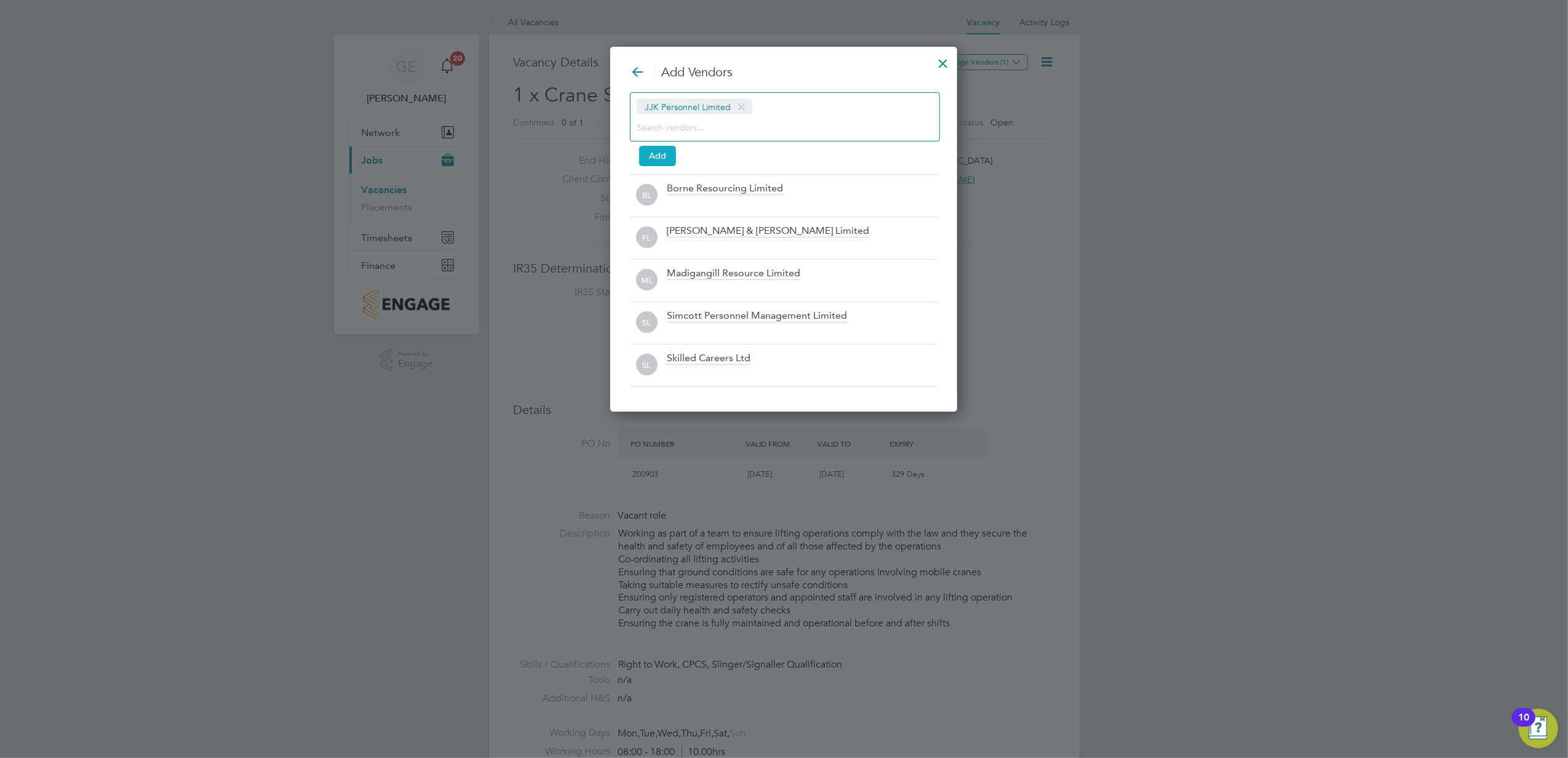
click at [665, 152] on button "Add" at bounding box center [658, 156] width 37 height 20
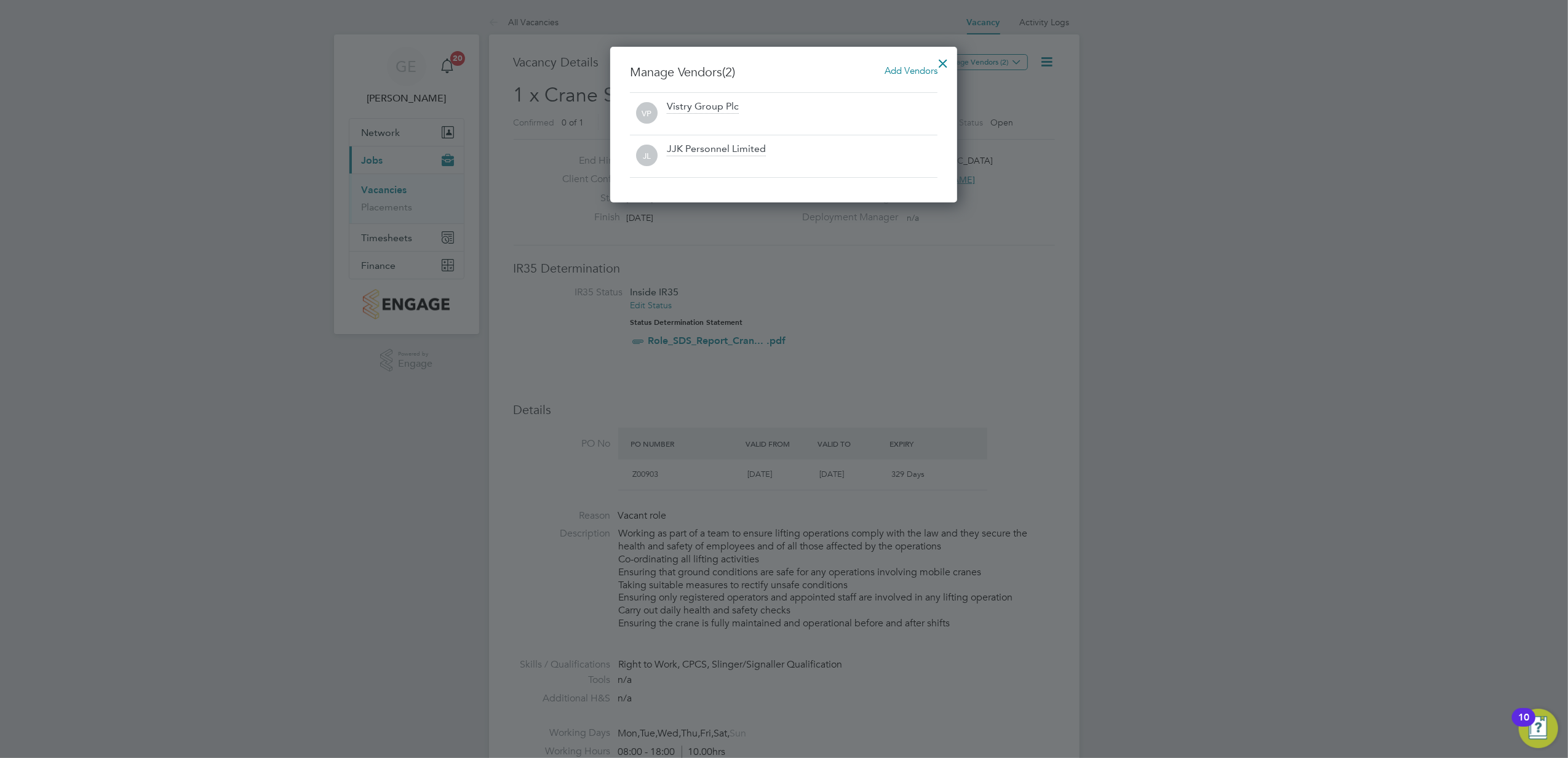
click at [950, 60] on div at bounding box center [943, 60] width 22 height 22
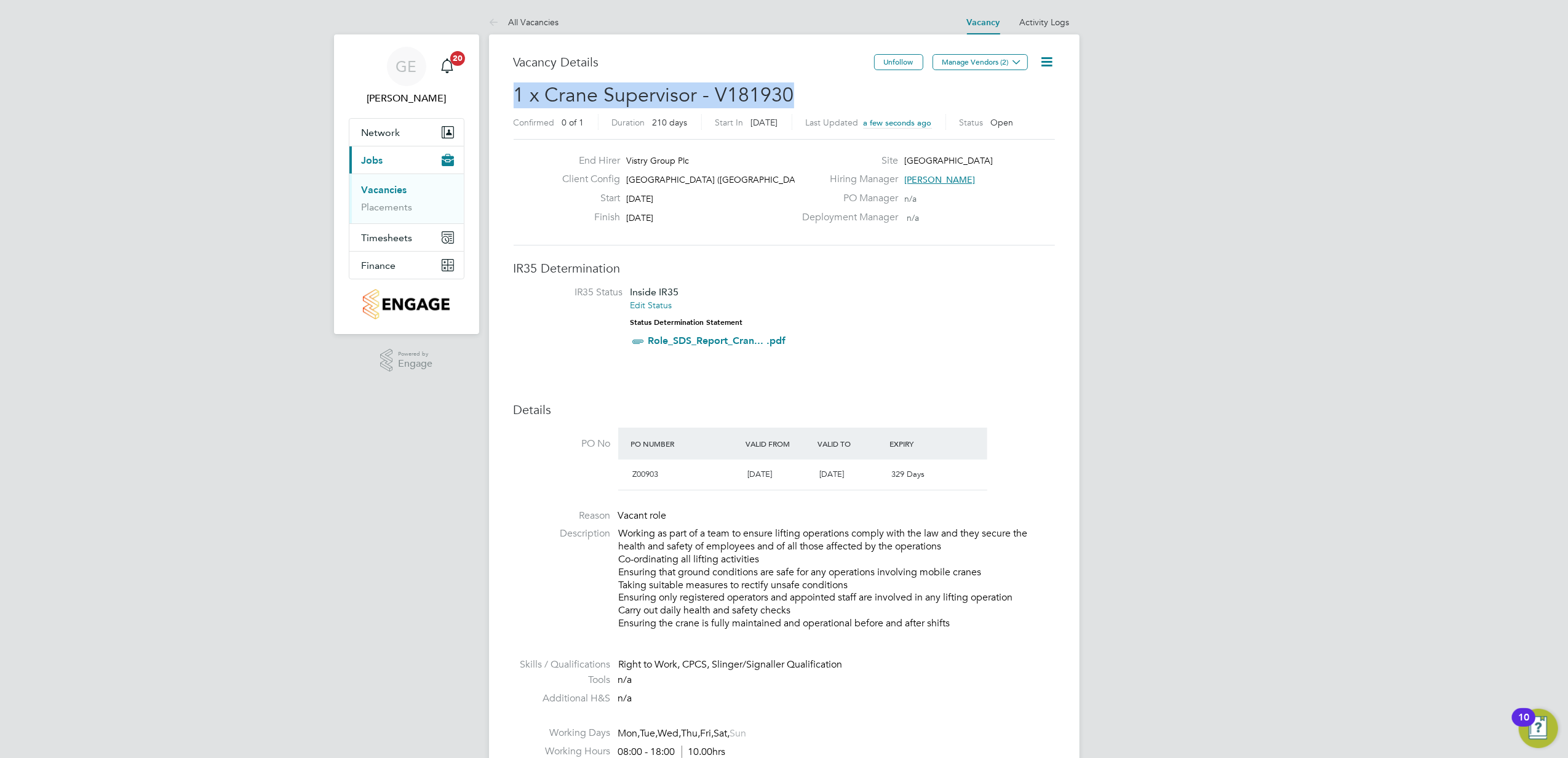
drag, startPoint x: 514, startPoint y: 96, endPoint x: 816, endPoint y: 92, distance: 302.0
click at [816, 92] on h2 "1 x Crane Supervisor - V181930 Confirmed 0 of 1 Duration 210 days Start [DATE][…" at bounding box center [784, 108] width 541 height 52
copy span "1 x Crane Supervisor - V181930"
drag, startPoint x: 396, startPoint y: 188, endPoint x: 436, endPoint y: 190, distance: 40.0
click at [396, 188] on link "Vacancies" at bounding box center [384, 190] width 46 height 12
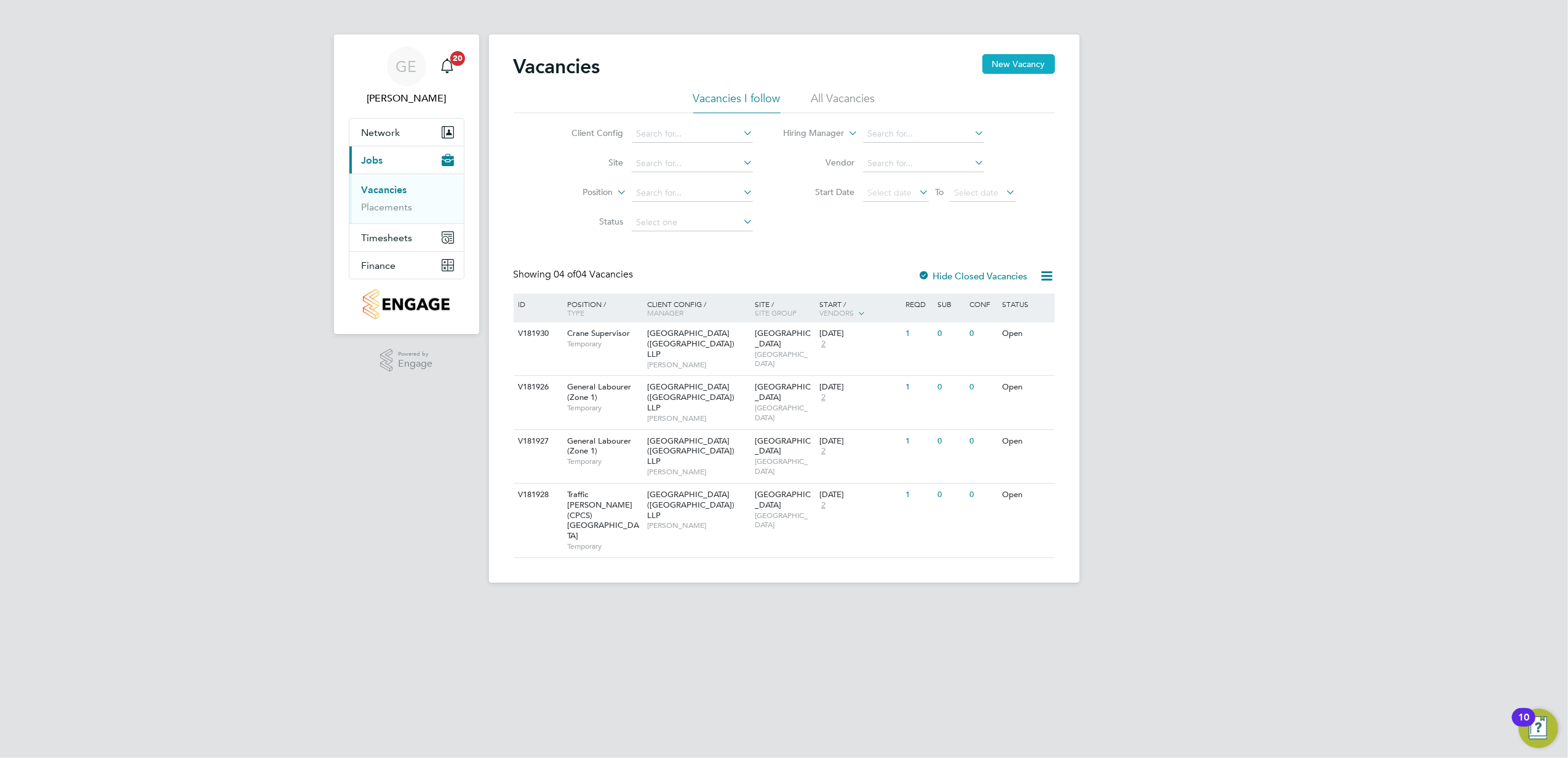
click at [1032, 62] on button "New Vacancy" at bounding box center [1018, 64] width 72 height 20
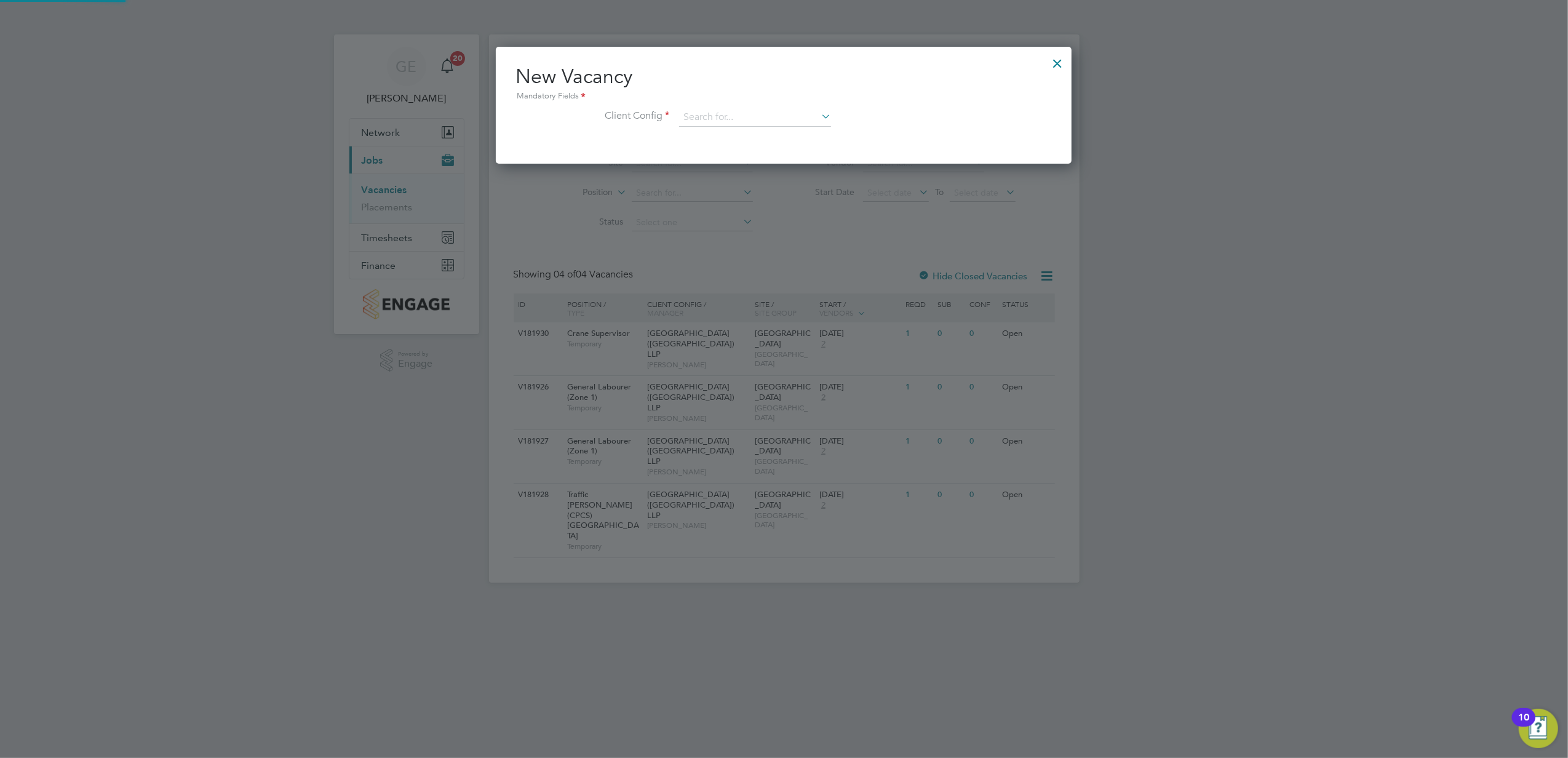
scroll to position [117, 576]
click at [788, 119] on input at bounding box center [755, 117] width 152 height 18
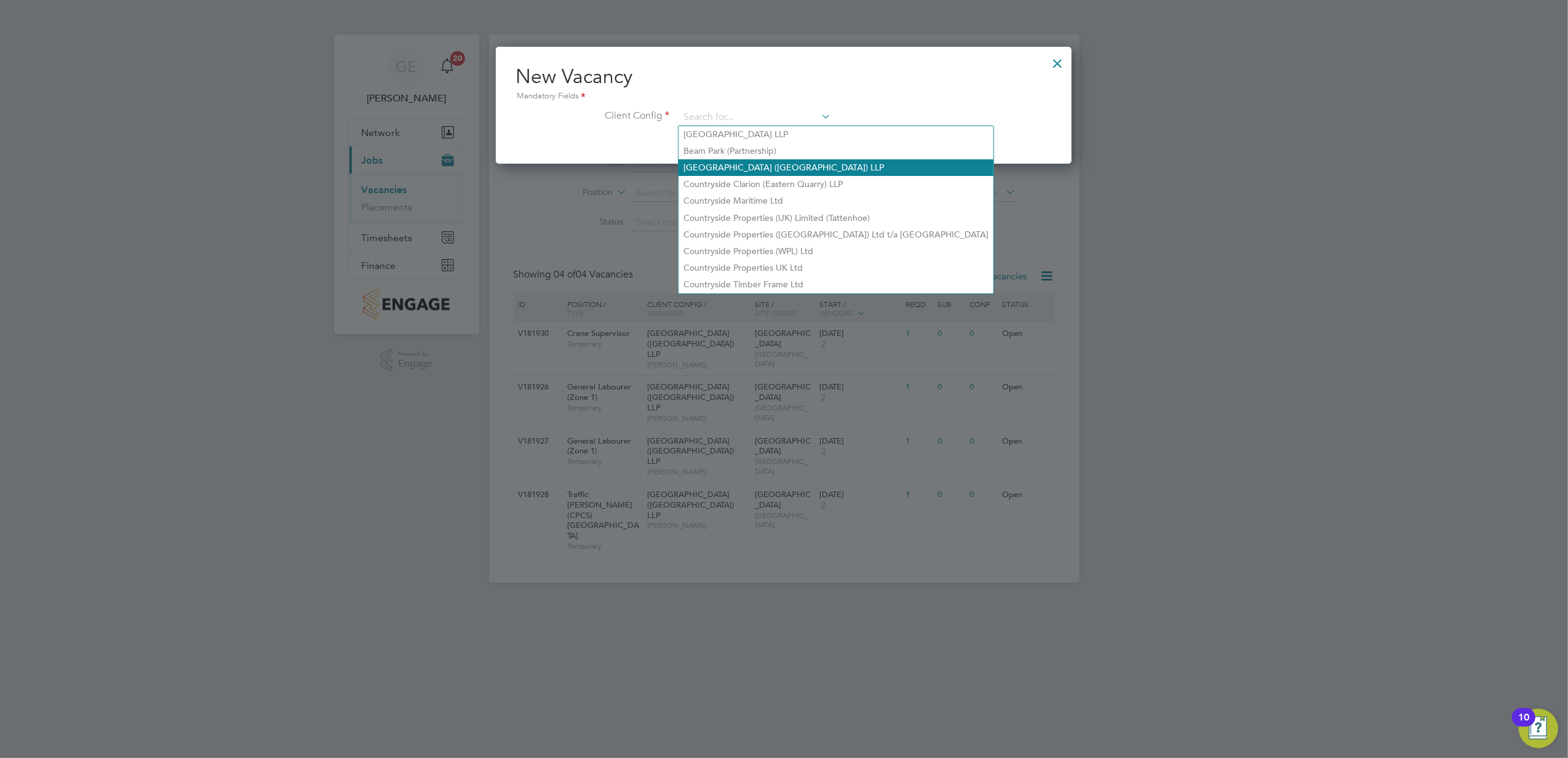
click at [773, 166] on li "[GEOGRAPHIC_DATA] ([GEOGRAPHIC_DATA]) LLP" at bounding box center [836, 168] width 315 height 17
type input "[GEOGRAPHIC_DATA] ([GEOGRAPHIC_DATA]) LLP"
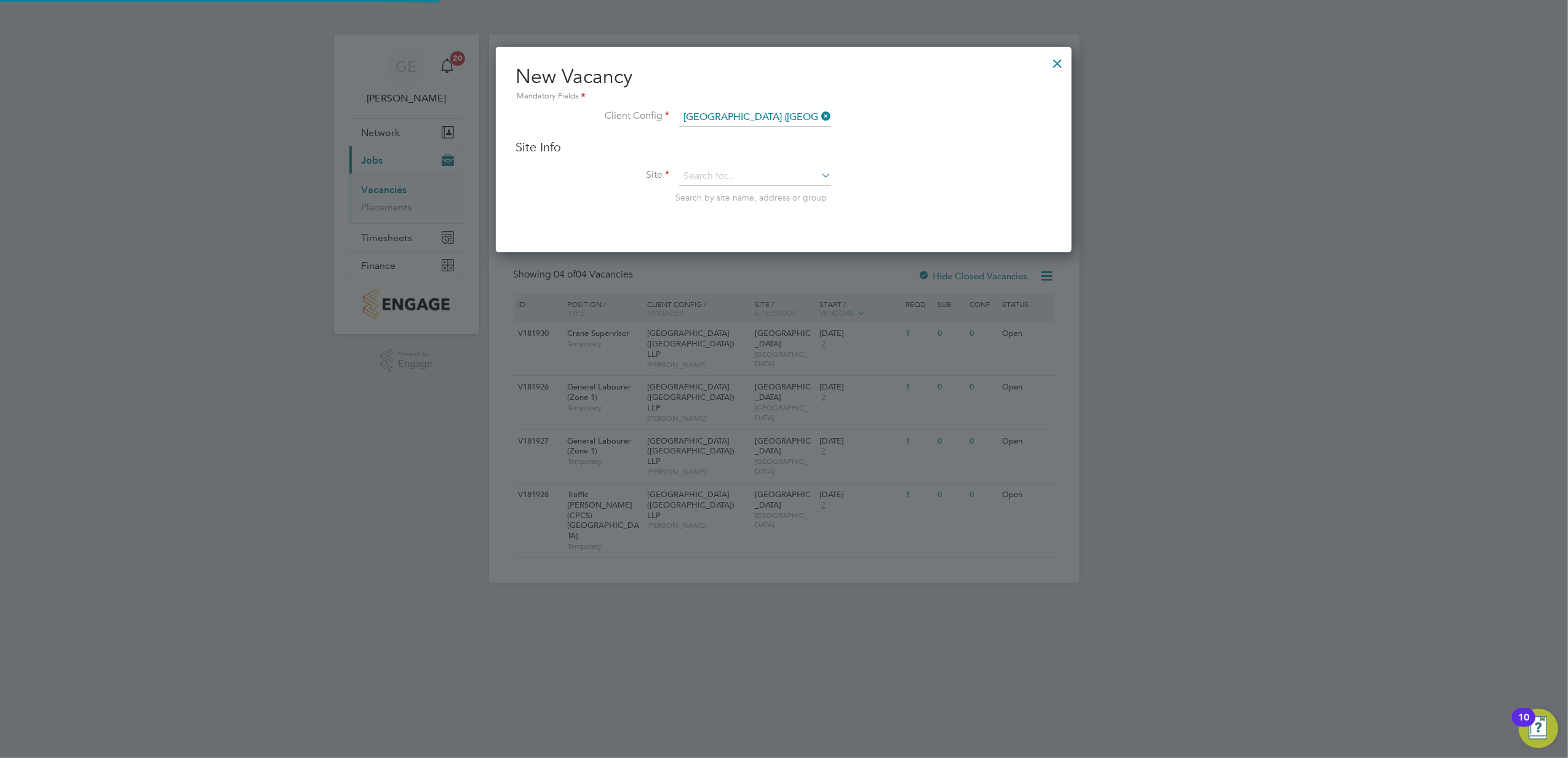
scroll to position [204, 576]
click at [773, 167] on input at bounding box center [755, 176] width 152 height 18
click at [739, 219] on li "[GEOGRAPHIC_DATA]" at bounding box center [755, 226] width 153 height 17
type input "[GEOGRAPHIC_DATA]"
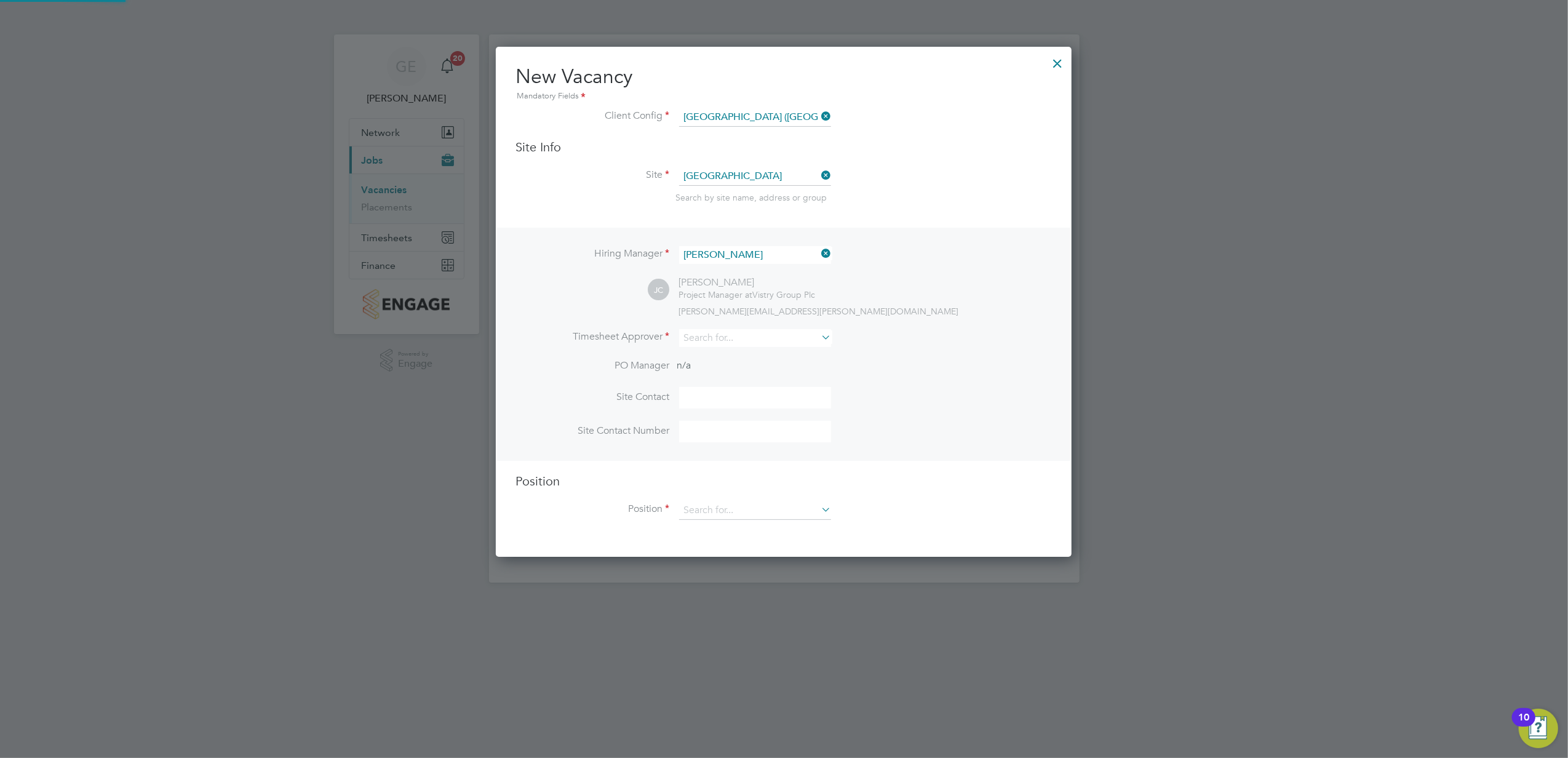
scroll to position [507, 576]
click at [758, 257] on input at bounding box center [755, 255] width 152 height 18
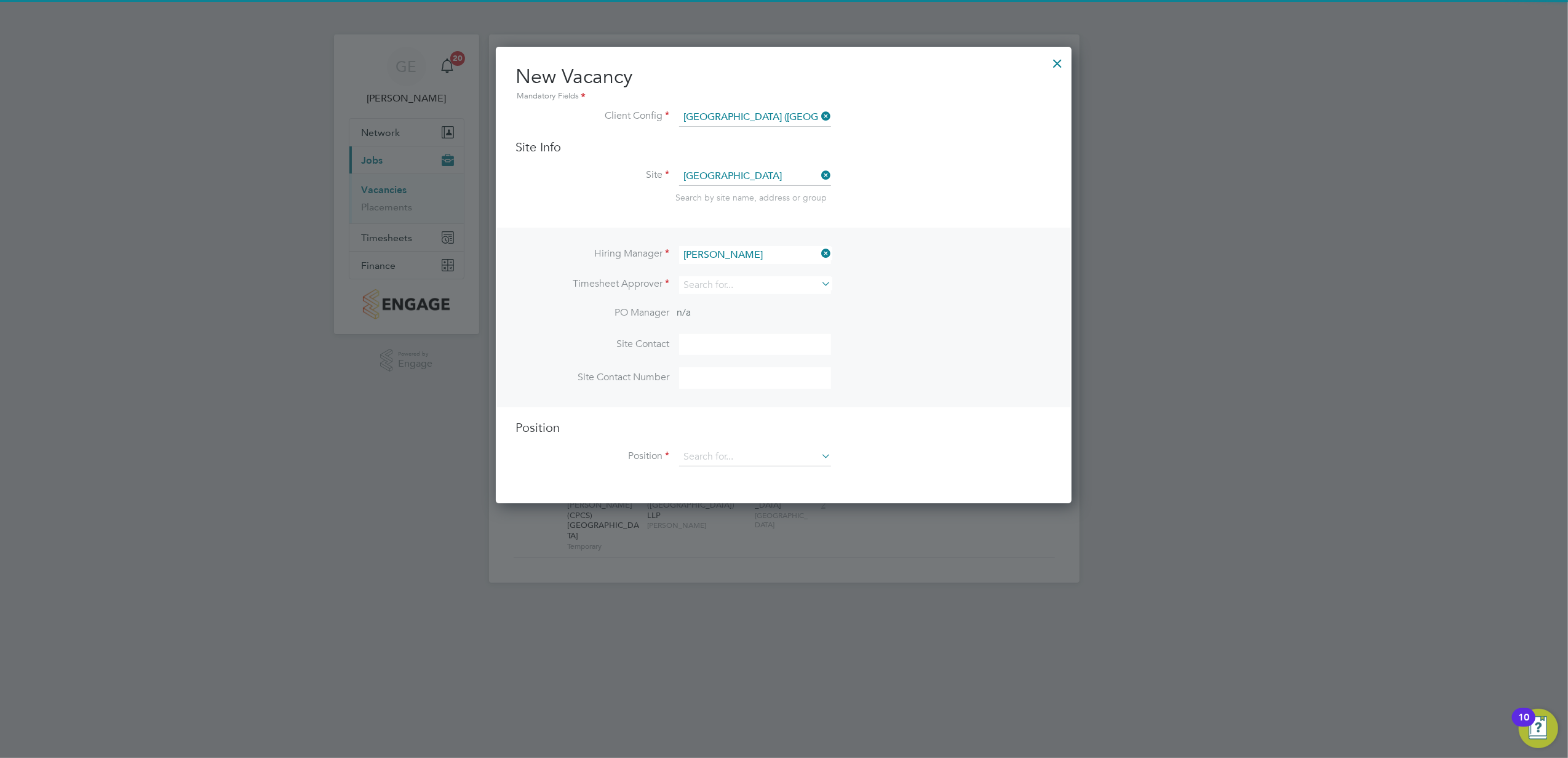
click at [734, 274] on b "[PERSON_NAME]" at bounding box center [746, 270] width 72 height 11
type input "[PERSON_NAME]"
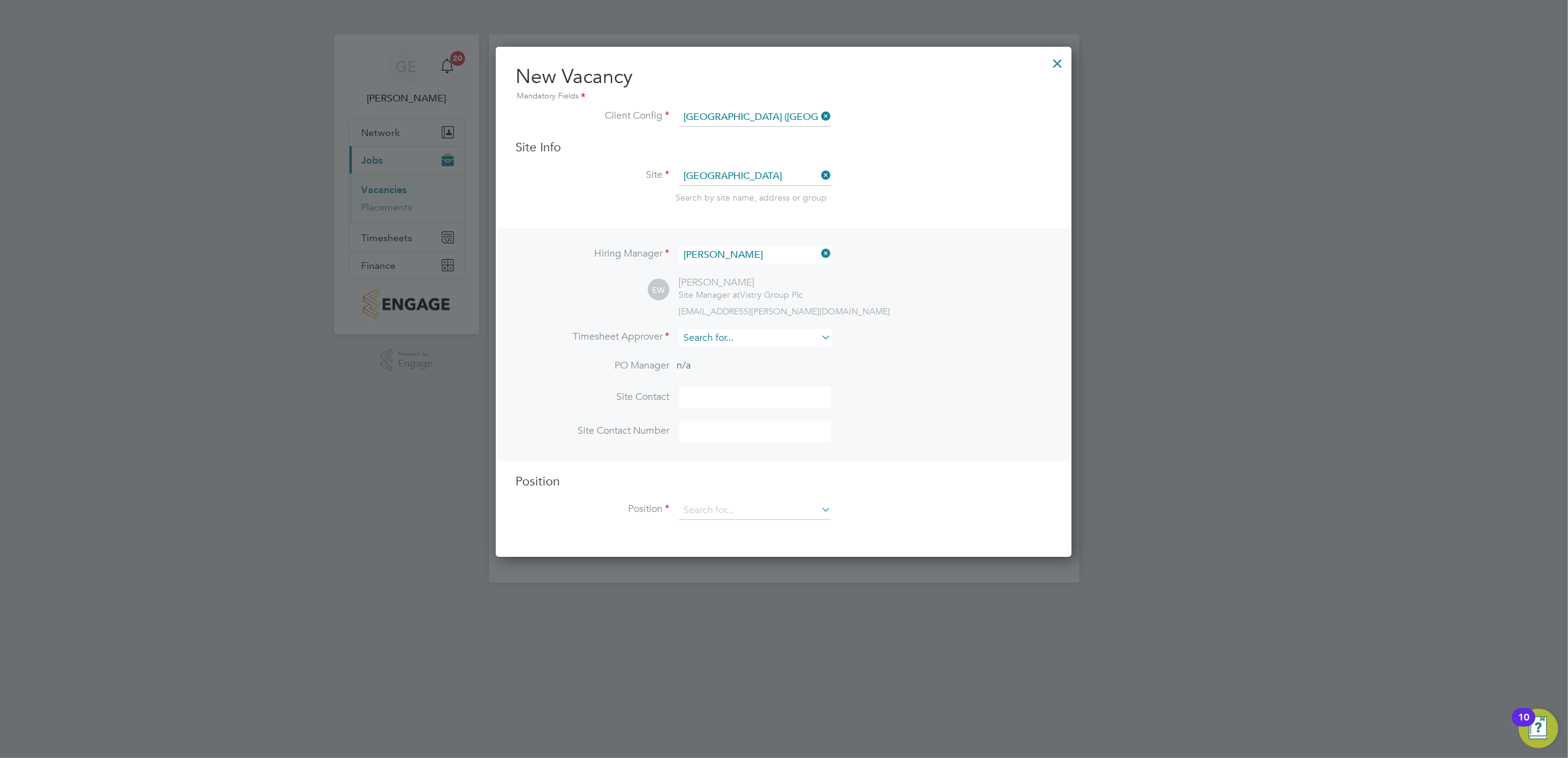
click at [722, 330] on input at bounding box center [755, 338] width 152 height 18
click at [729, 357] on b "[PERSON_NAME]" at bounding box center [746, 353] width 72 height 11
type input "[PERSON_NAME]"
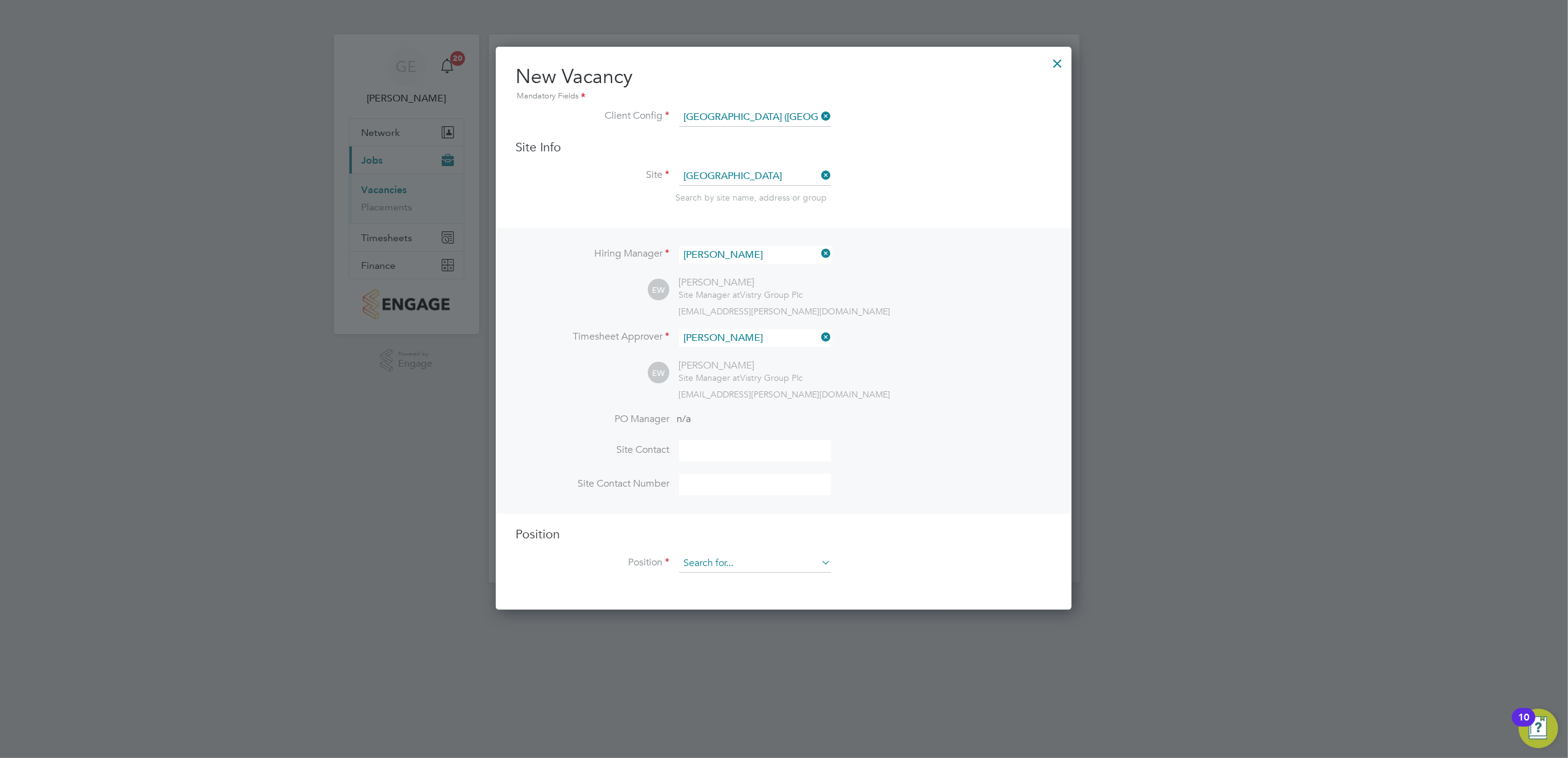
click at [753, 566] on input at bounding box center [755, 564] width 152 height 18
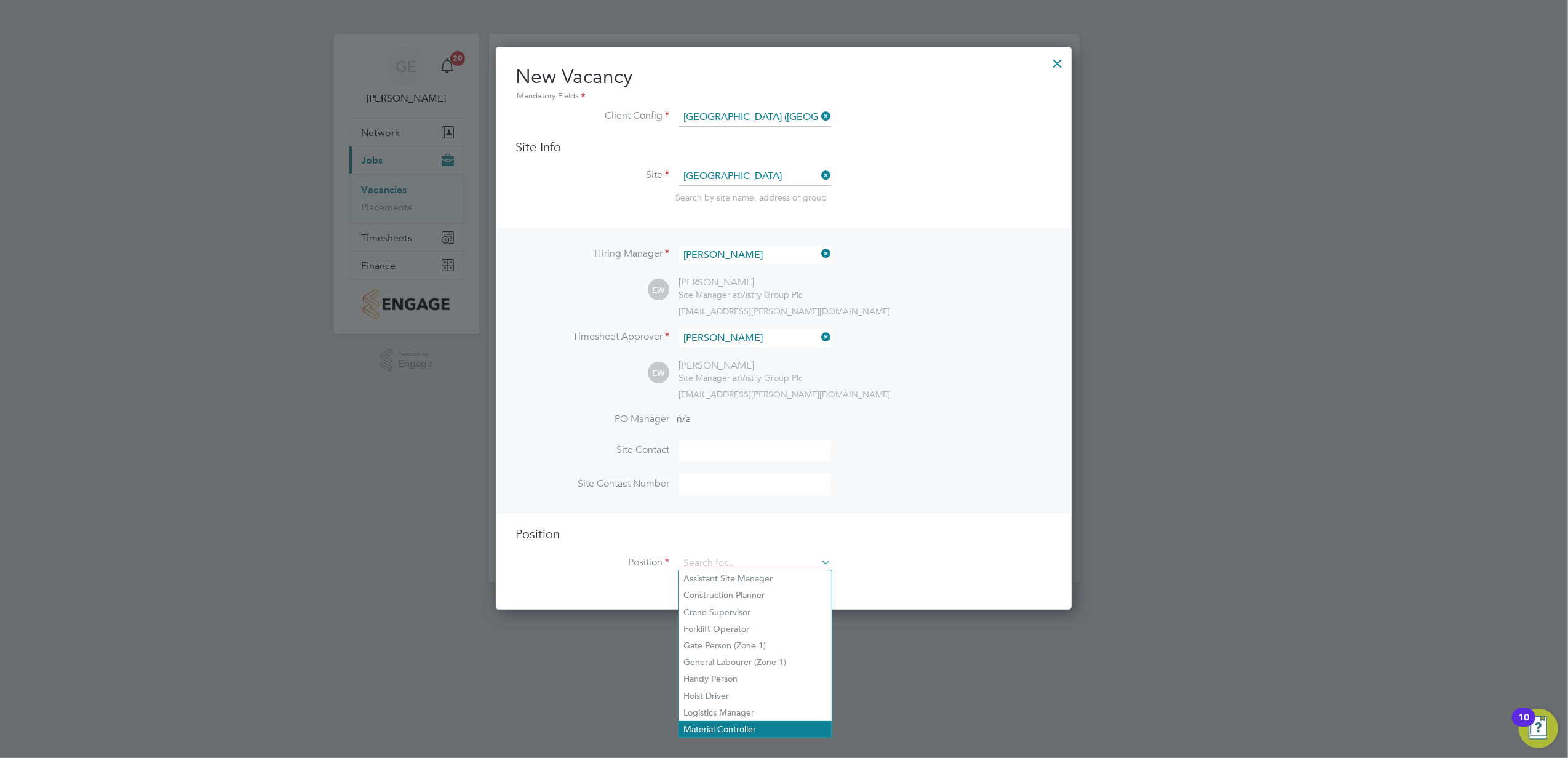
click at [738, 722] on li "Material Controller" at bounding box center [755, 729] width 153 height 17
type input "Material Controller"
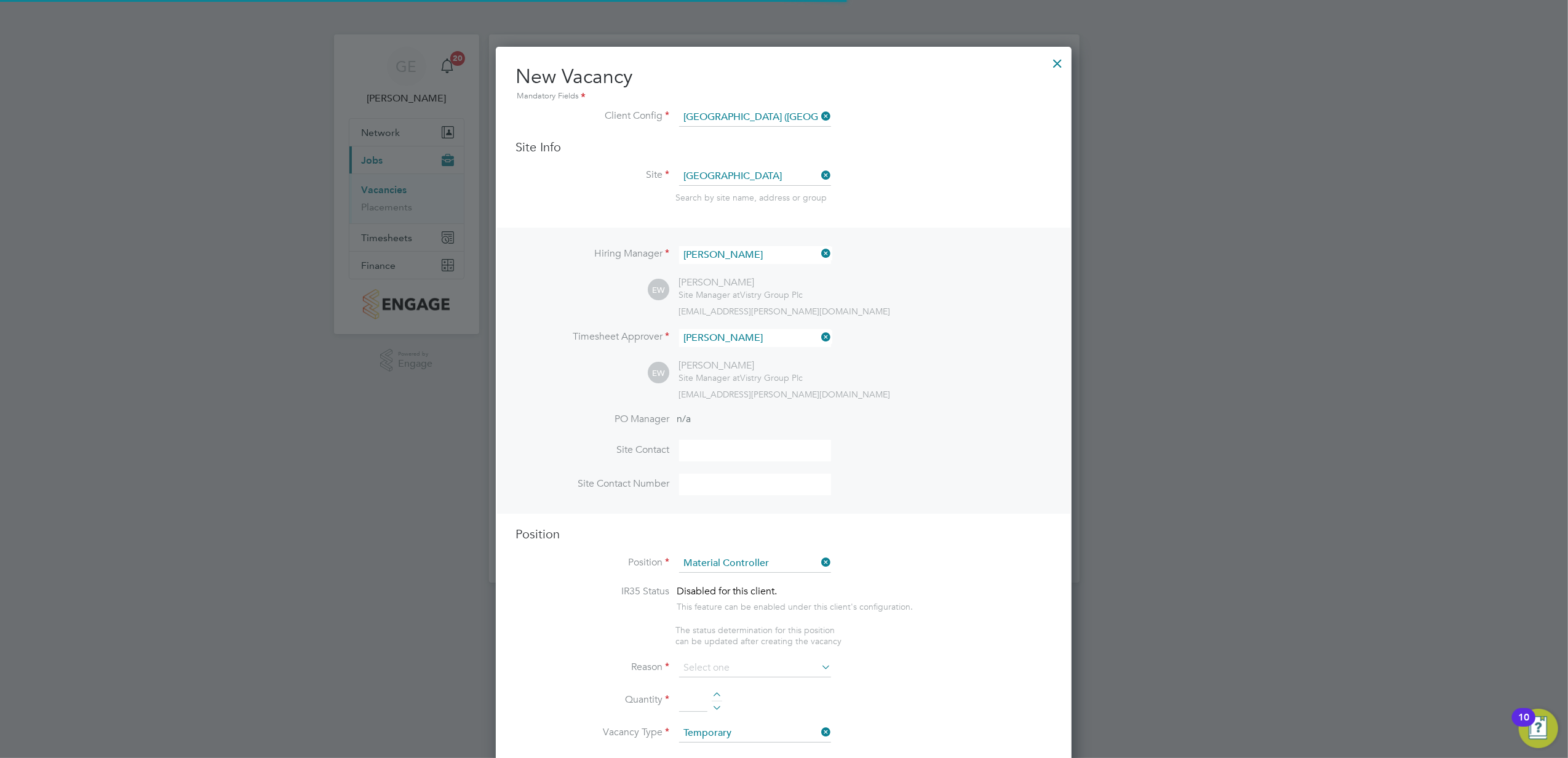
scroll to position [1765, 576]
type textarea "• Managing all deliveries and collections to and from site • Scheduling the cra…"
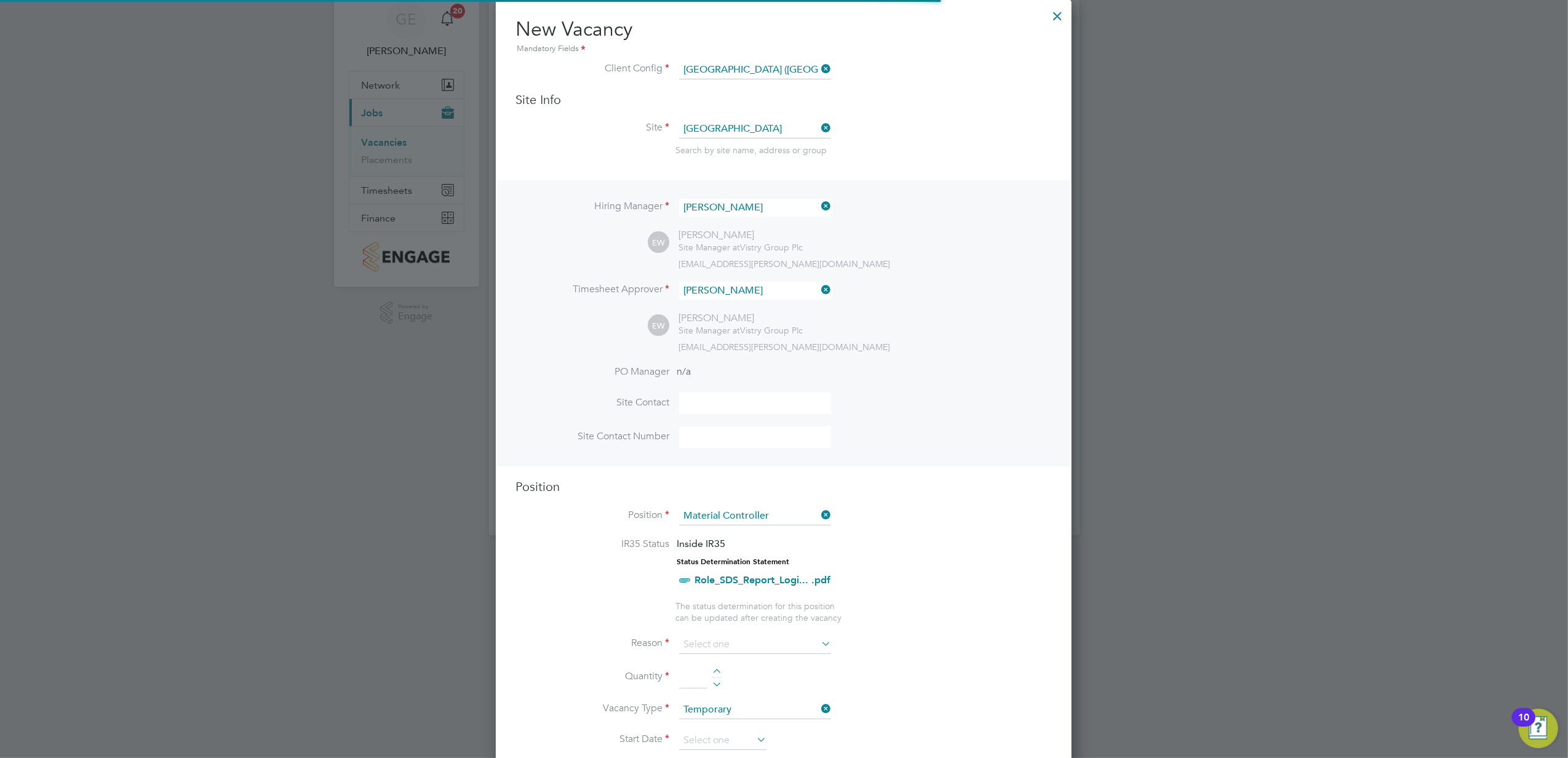
scroll to position [246, 0]
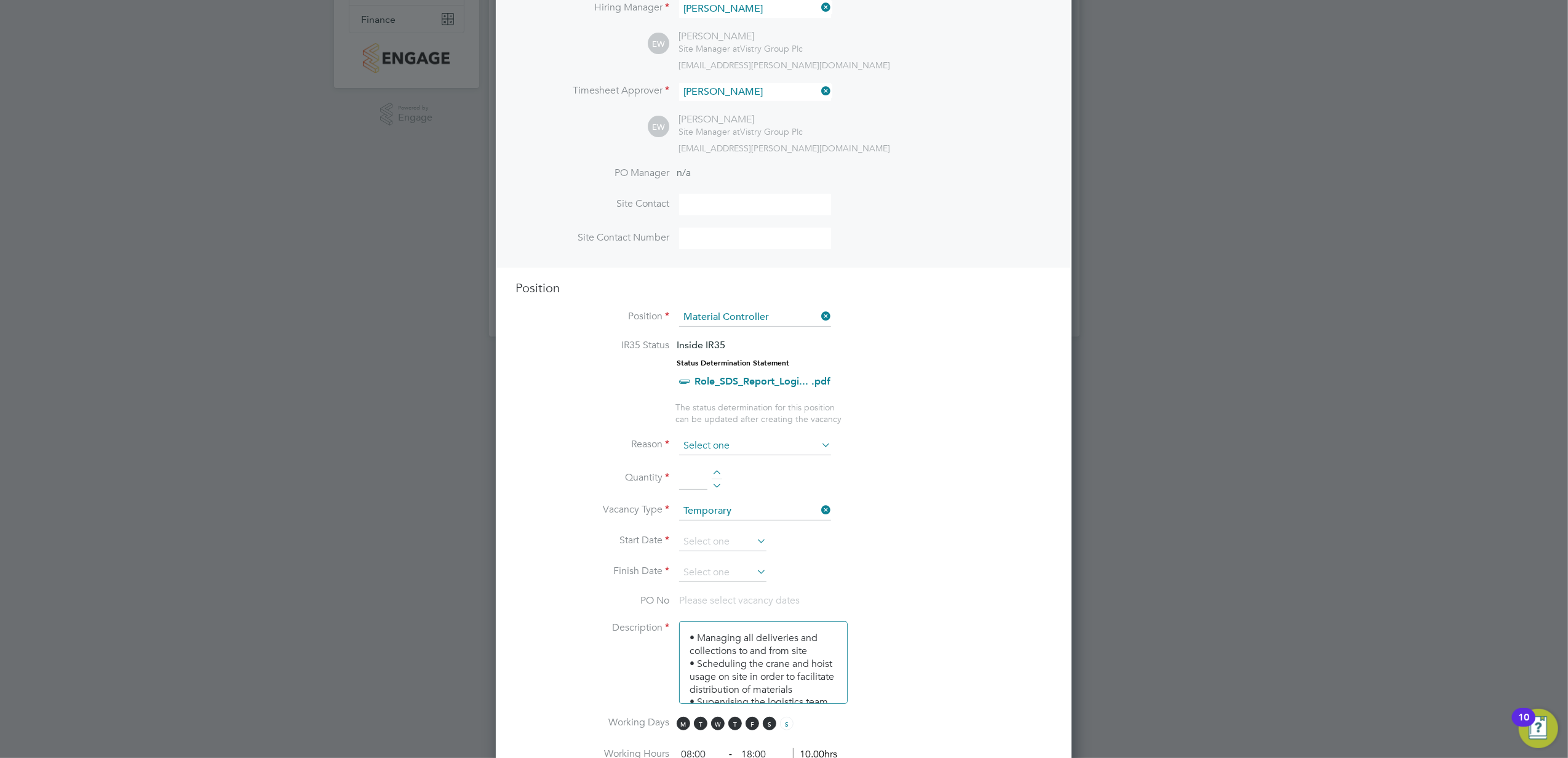
click at [755, 444] on input at bounding box center [755, 446] width 152 height 18
click at [709, 557] on li "Vacant Role" at bounding box center [755, 557] width 153 height 16
type input "Vacant Role"
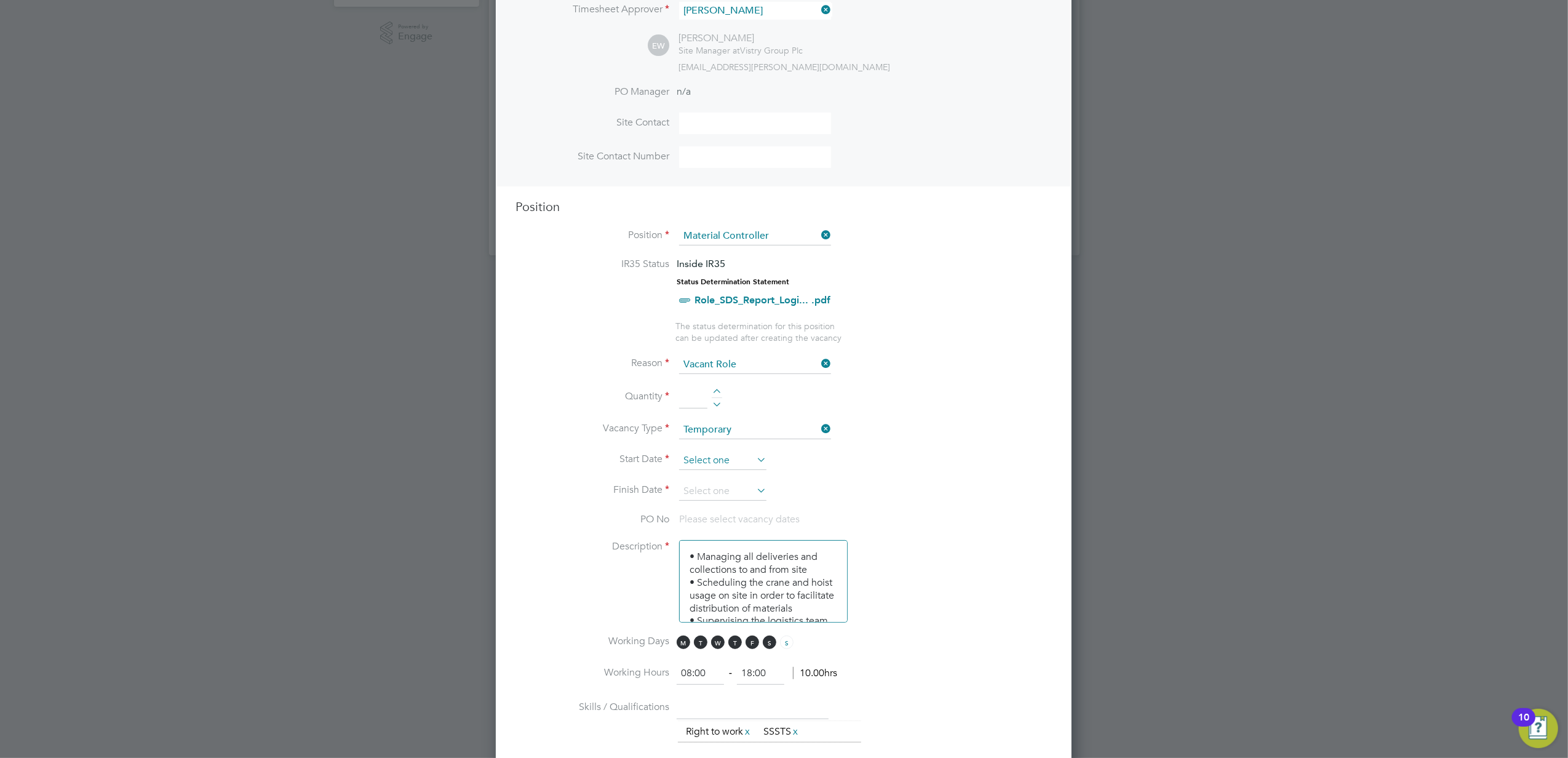
scroll to position [328, 0]
click at [686, 397] on input at bounding box center [693, 397] width 28 height 22
type input "1"
click at [729, 453] on input at bounding box center [723, 460] width 87 height 18
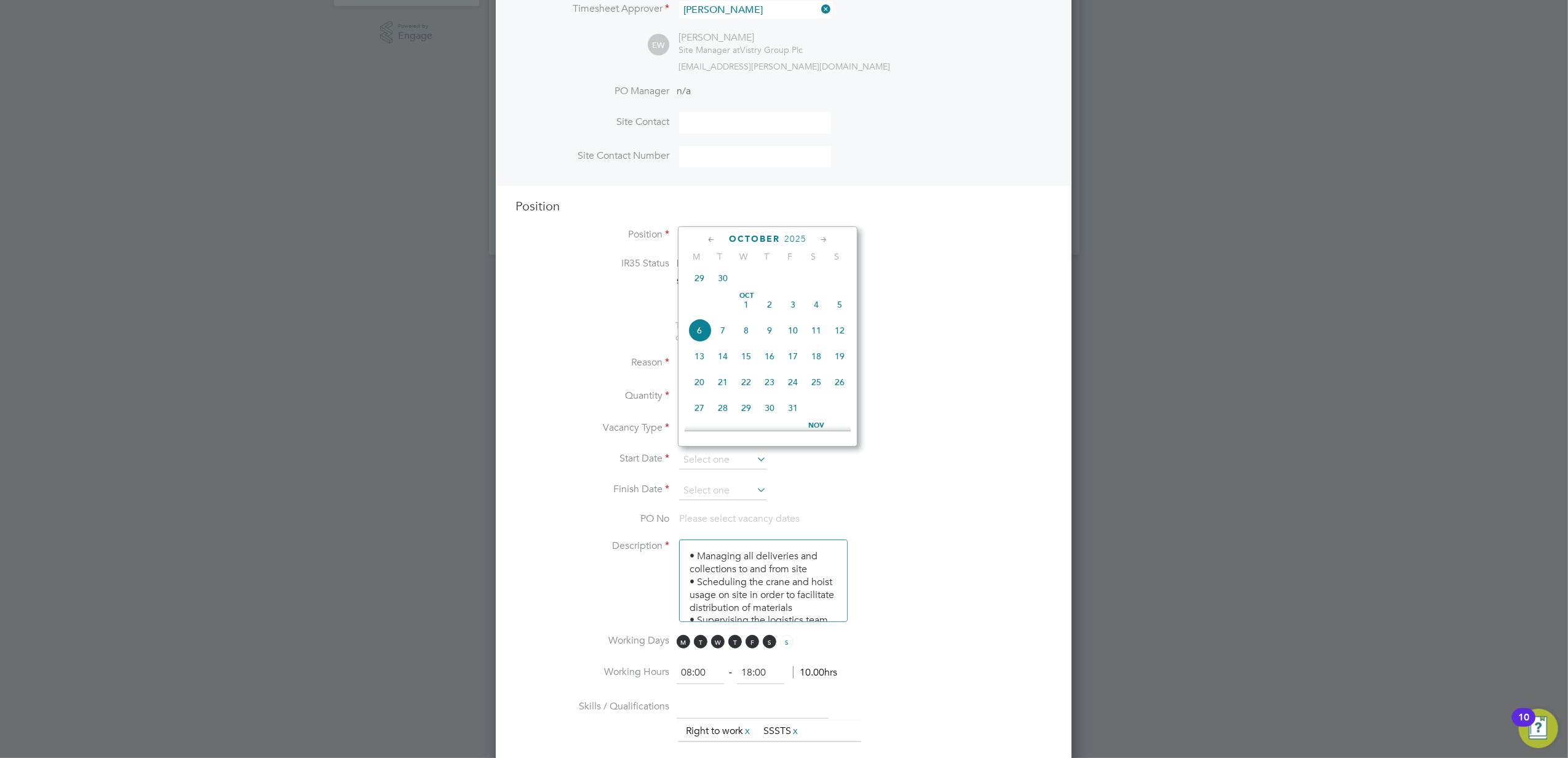
click at [719, 281] on span "30" at bounding box center [722, 278] width 23 height 23
type input "[DATE]"
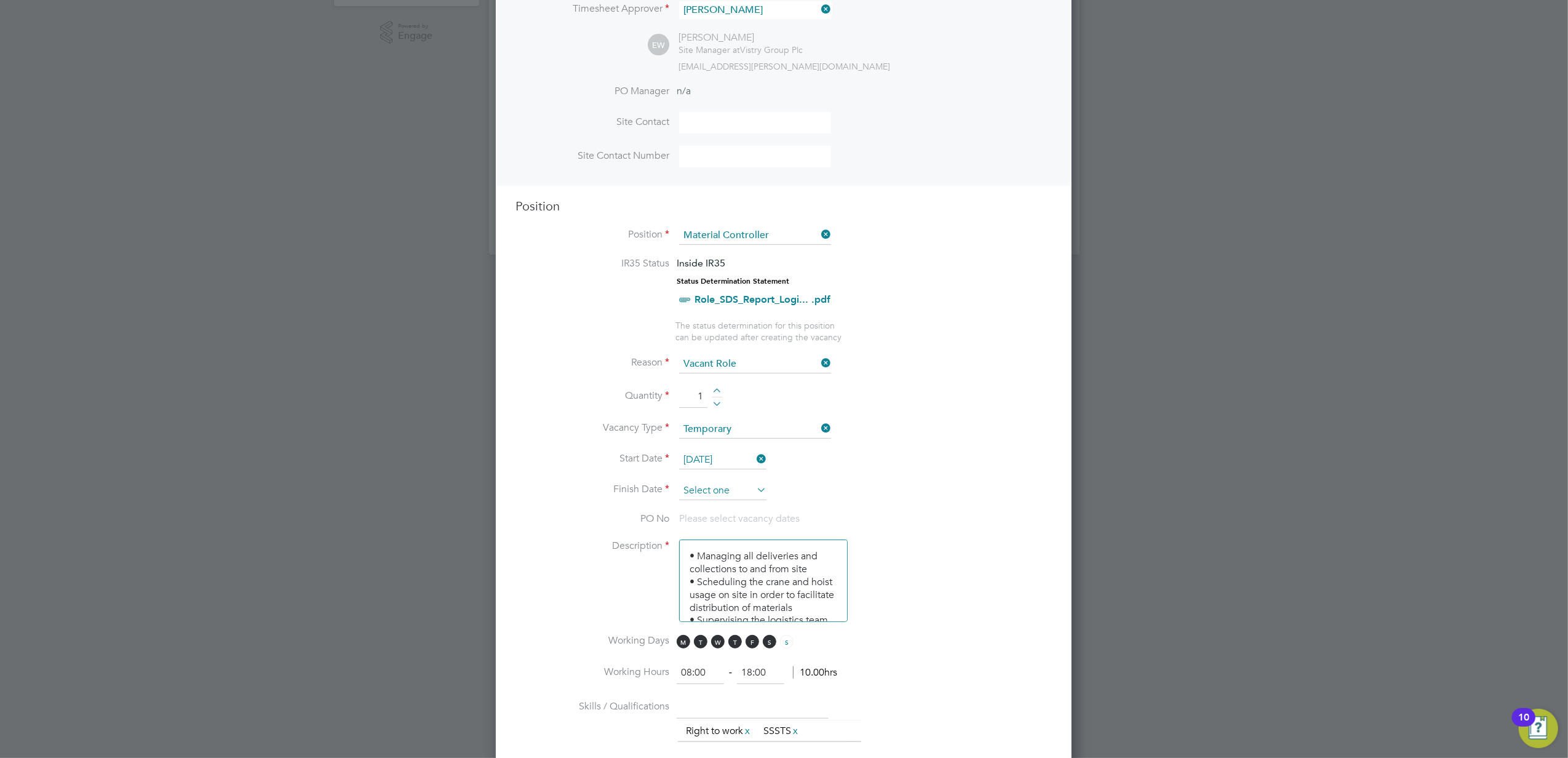
click at [715, 488] on input at bounding box center [723, 491] width 87 height 18
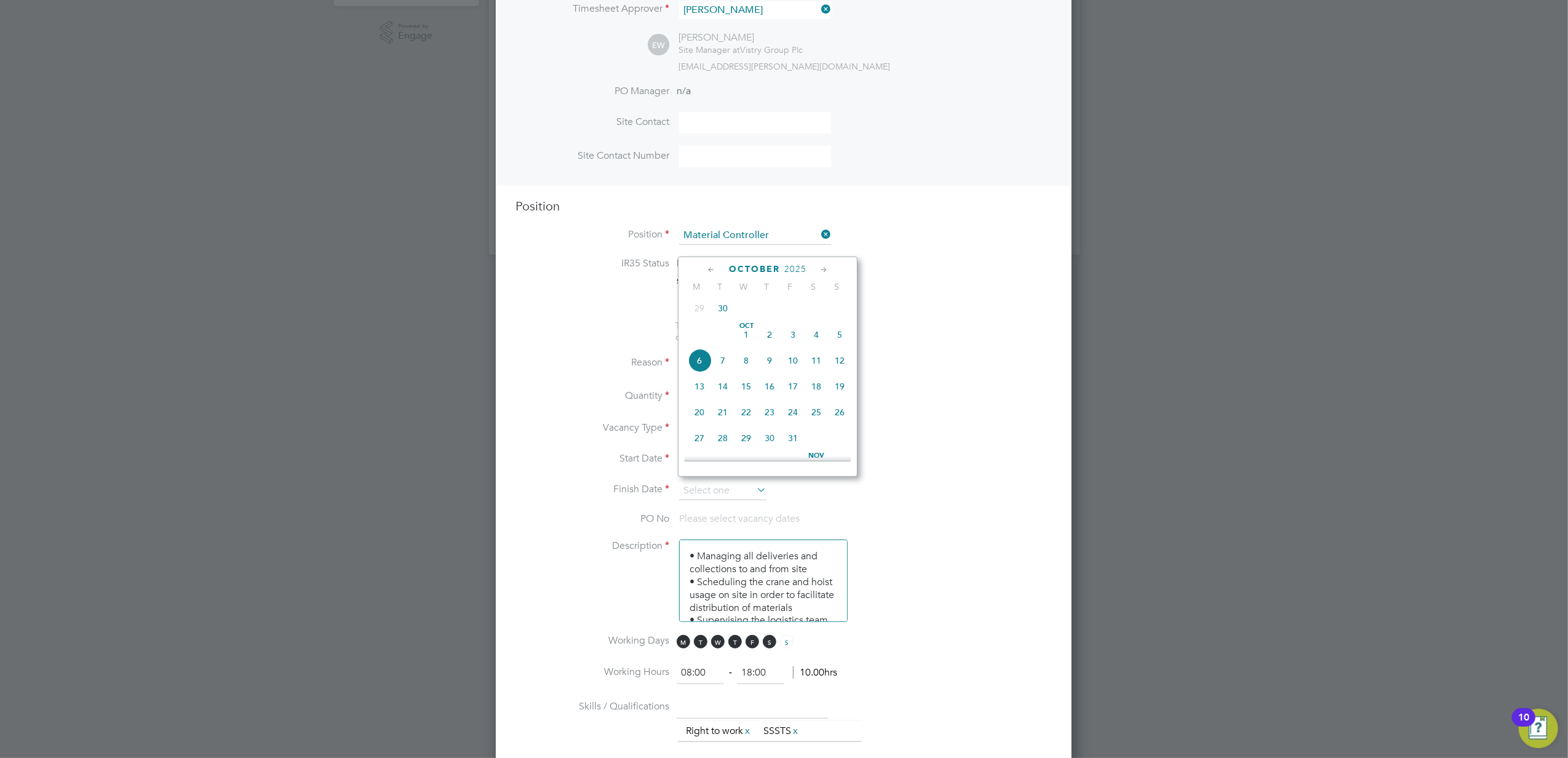
click at [827, 268] on icon at bounding box center [824, 270] width 12 height 13
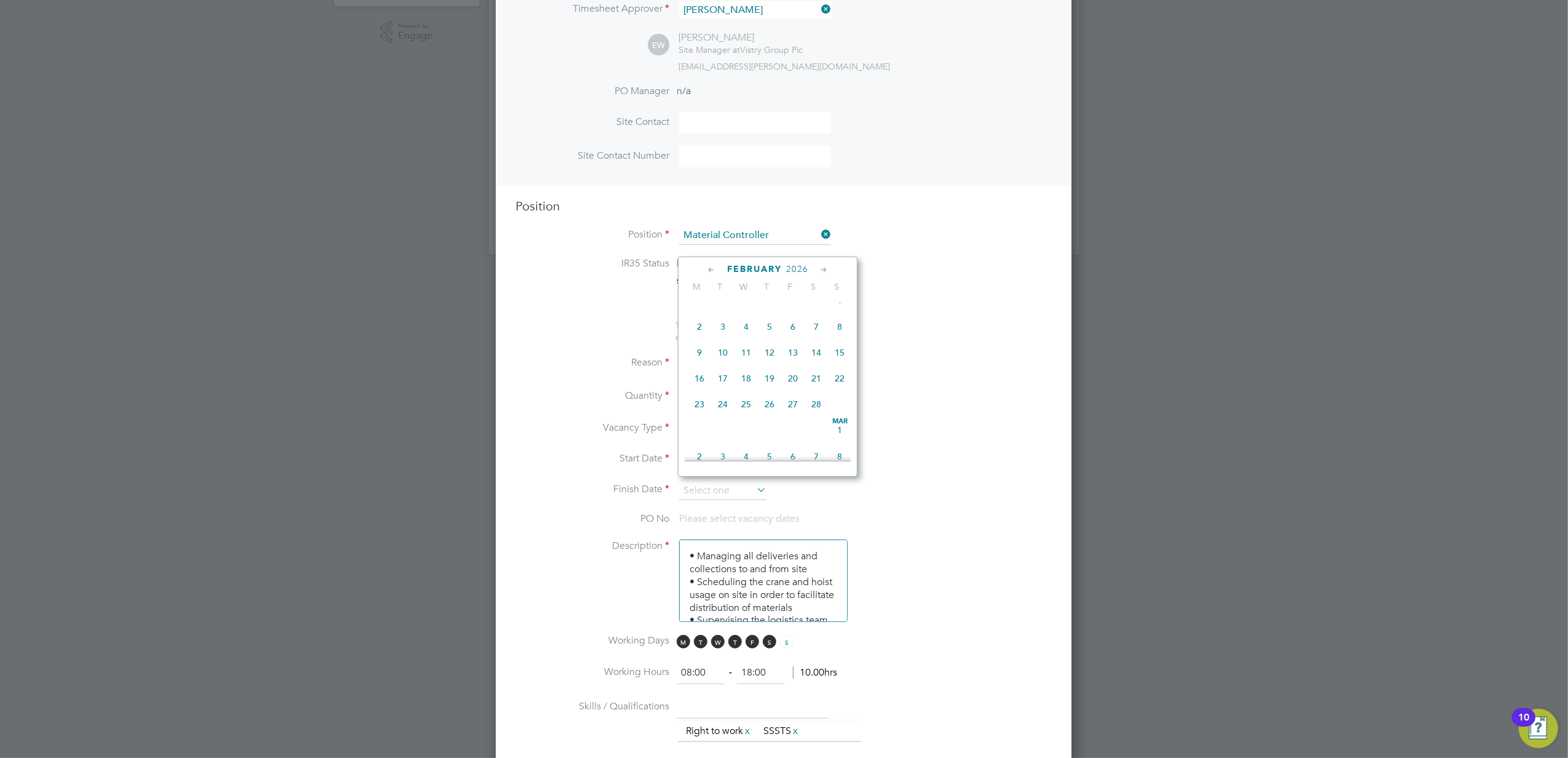
scroll to position [1054, 0]
click at [722, 440] on span "31" at bounding box center [722, 427] width 23 height 23
type input "[DATE]"
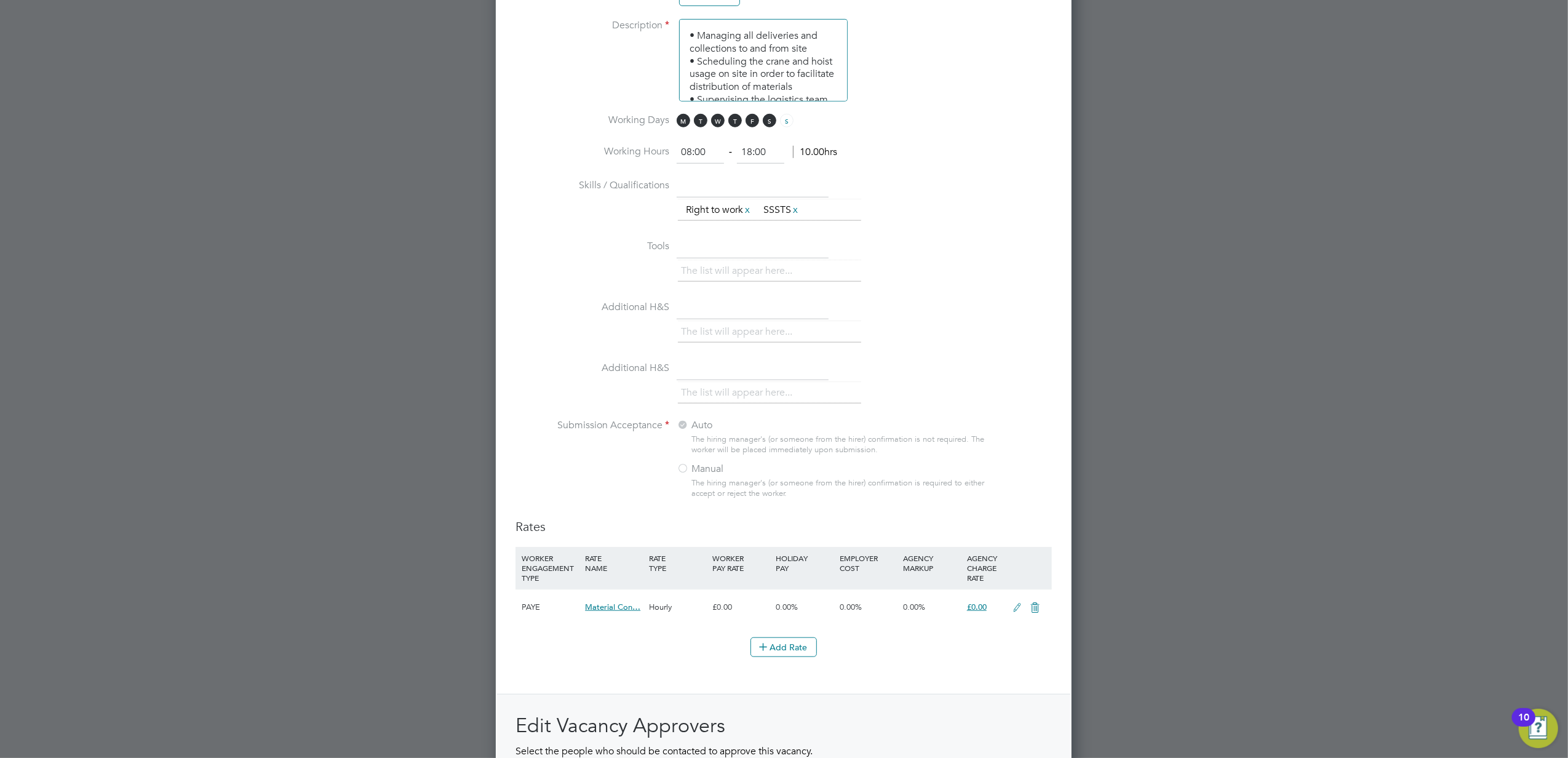
scroll to position [984, 0]
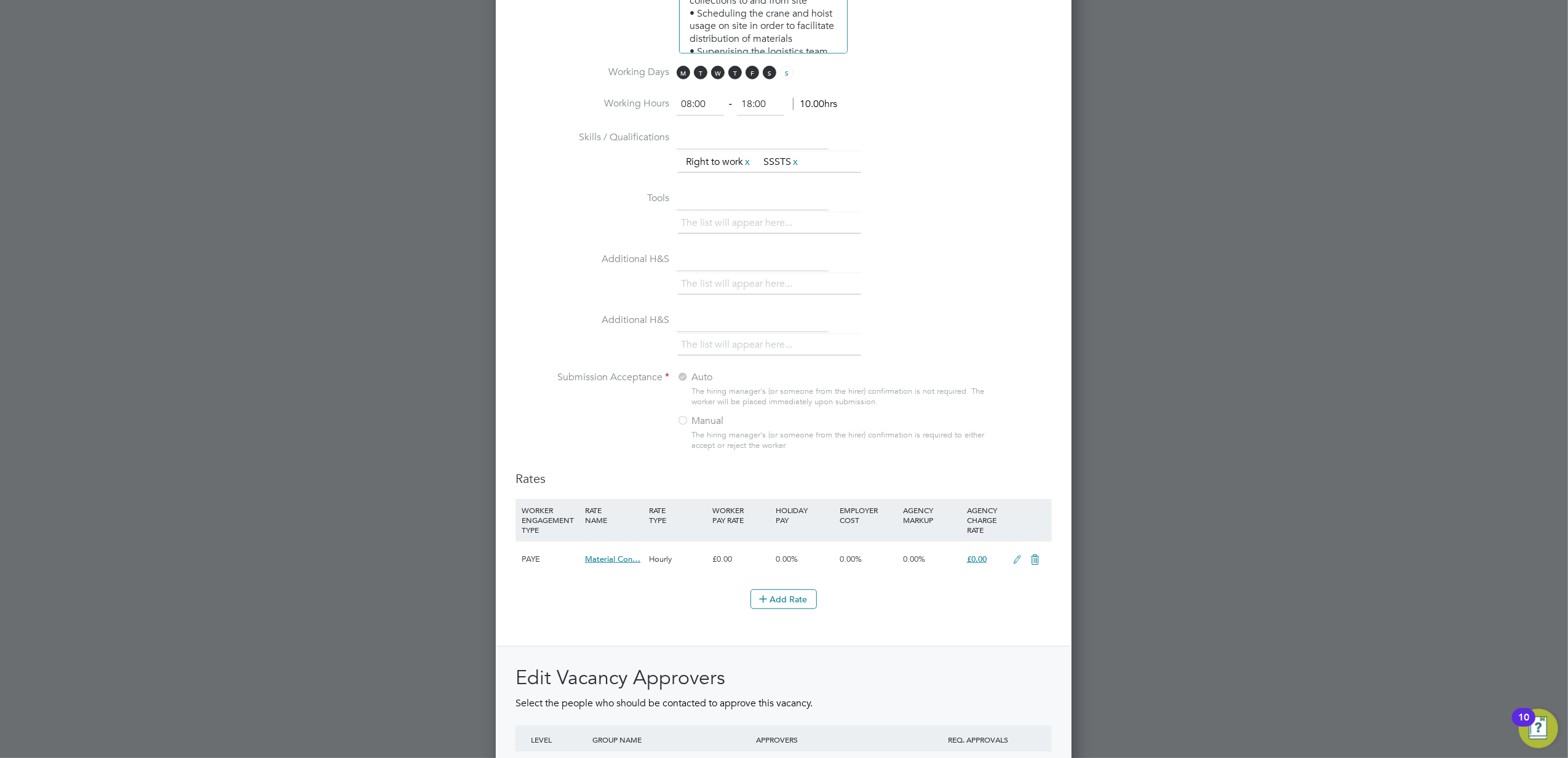
click at [1014, 555] on icon at bounding box center [1017, 560] width 15 height 10
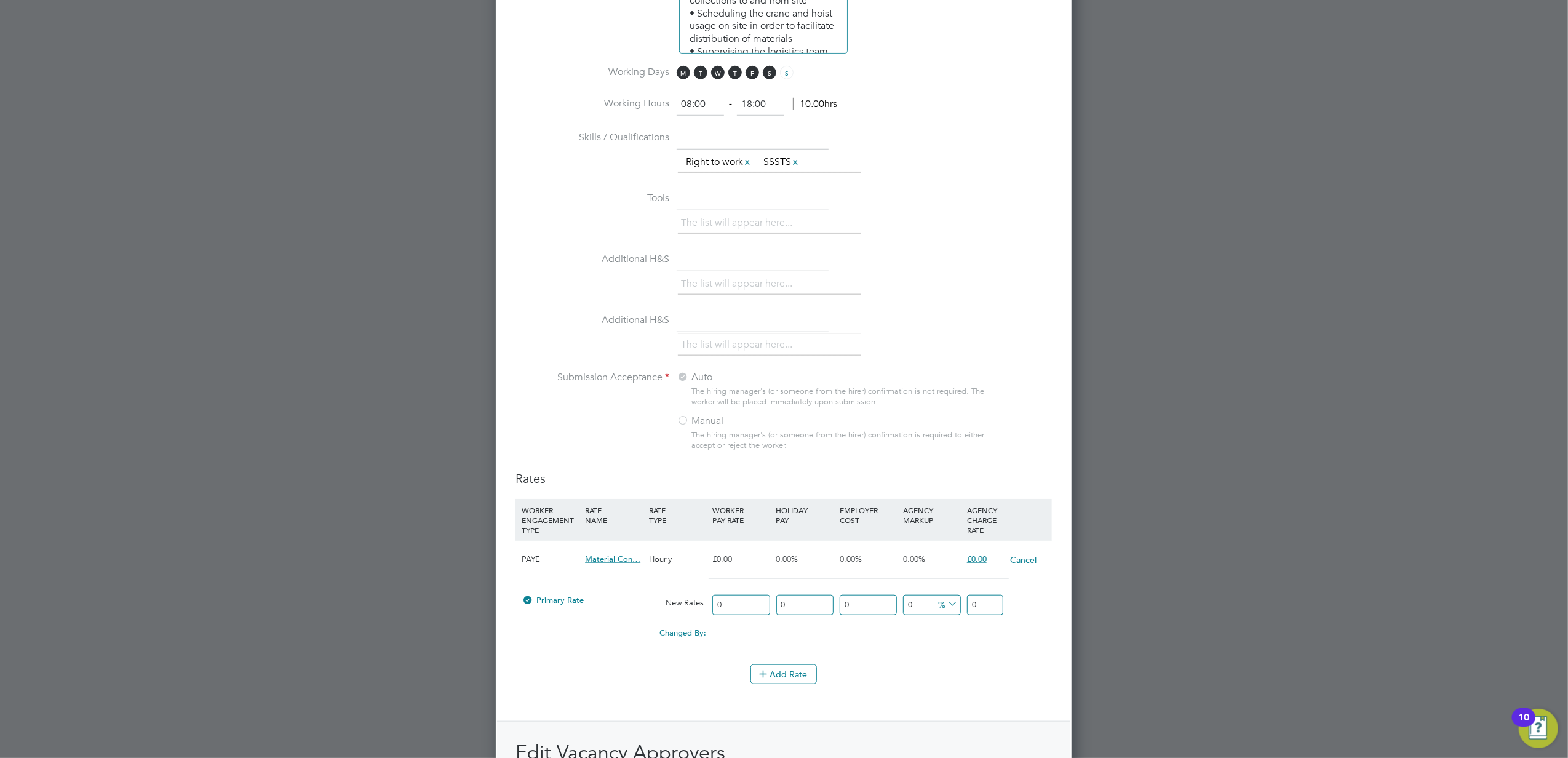
drag, startPoint x: 750, startPoint y: 599, endPoint x: 670, endPoint y: 601, distance: 80.0
click at [670, 601] on div "Primary Rate New Rates: 0 0 n/a 0 n/a 0 0 % 0" at bounding box center [783, 605] width 536 height 32
type input "1"
type input "18"
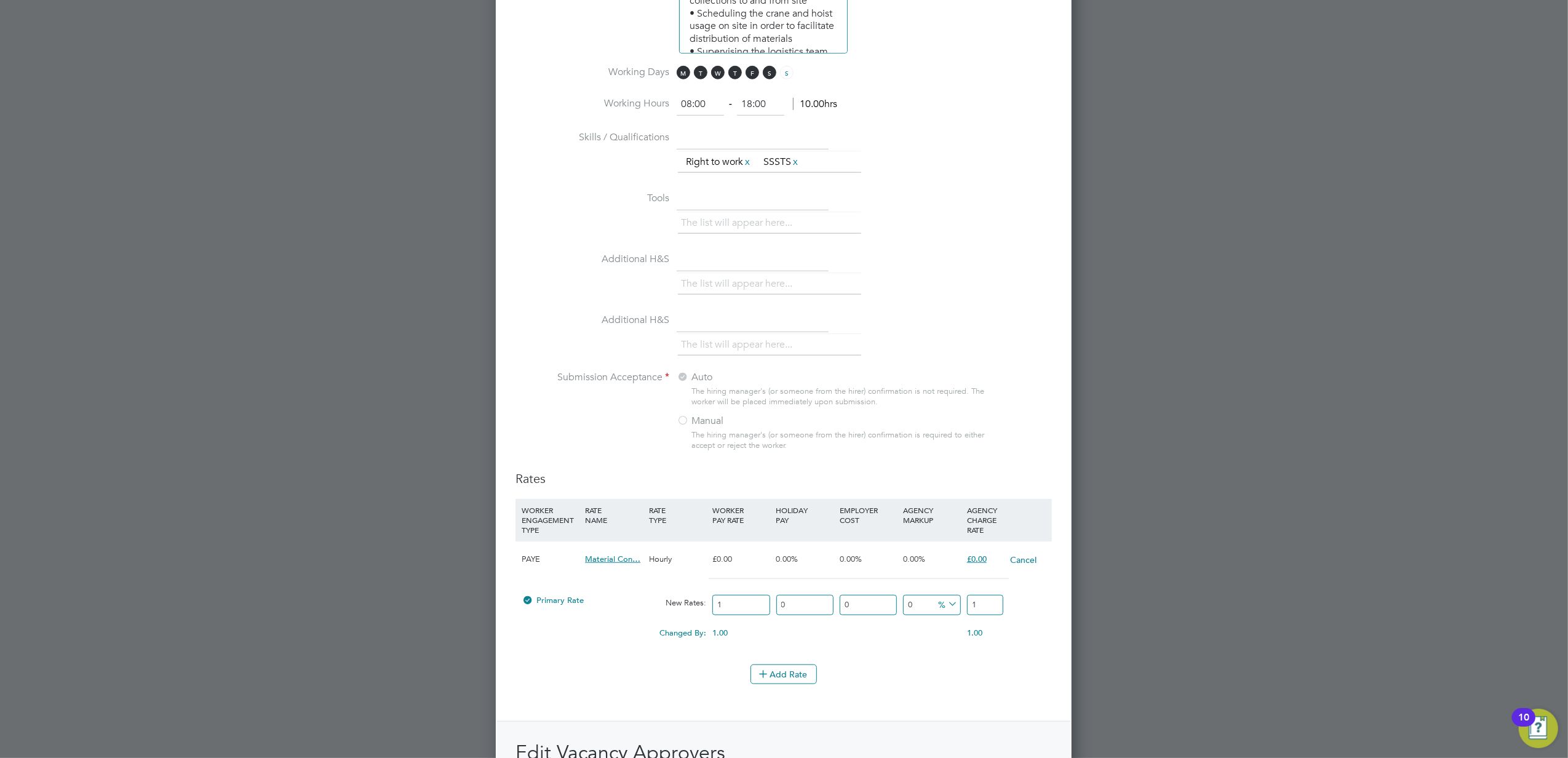
type input "18"
type input "180"
drag, startPoint x: 928, startPoint y: 600, endPoint x: 855, endPoint y: 601, distance: 73.0
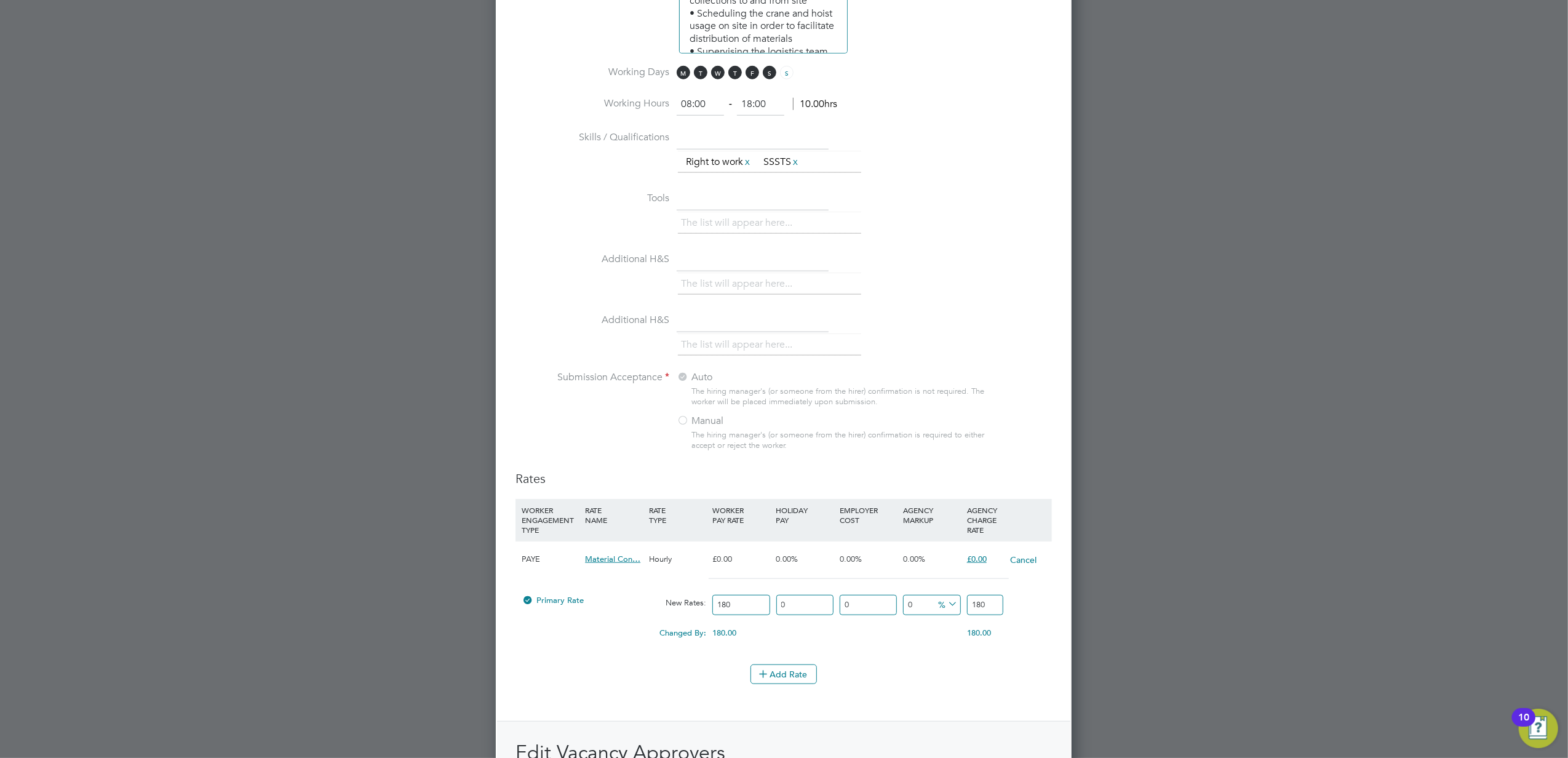
click at [857, 601] on div "Primary Rate New Rates: 180 0 n/a 0 n/a 0 0 % 180" at bounding box center [783, 605] width 536 height 32
type input "2"
type input "183.6"
type input "20"
type input "216"
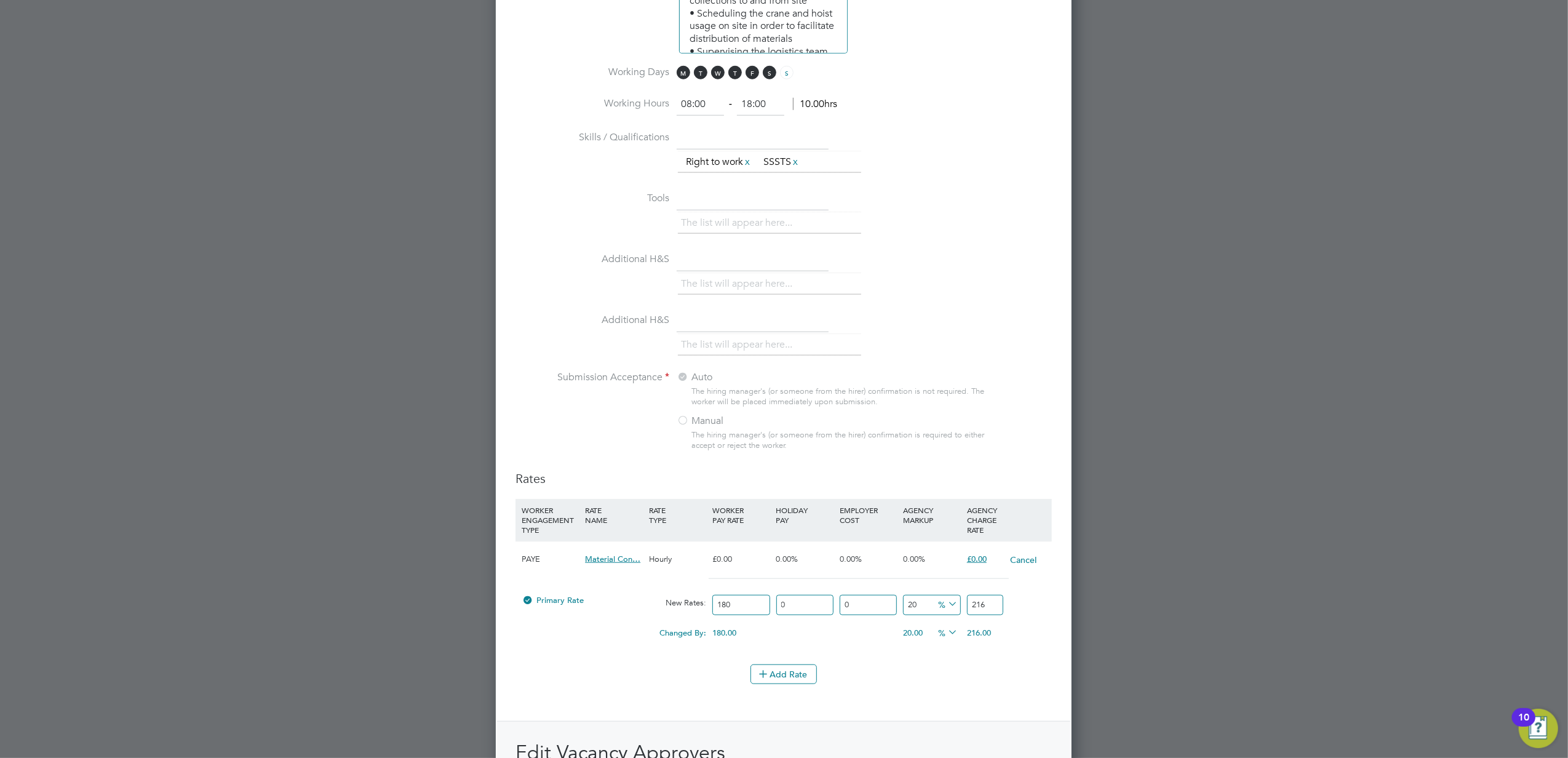
drag, startPoint x: 925, startPoint y: 604, endPoint x: 872, endPoint y: 604, distance: 53.0
click at [872, 604] on div "Primary Rate New Rates: 180 0 n/a 0 n/a 20 36 % 216" at bounding box center [783, 605] width 536 height 32
type input "1"
type input "181.8"
type input "18"
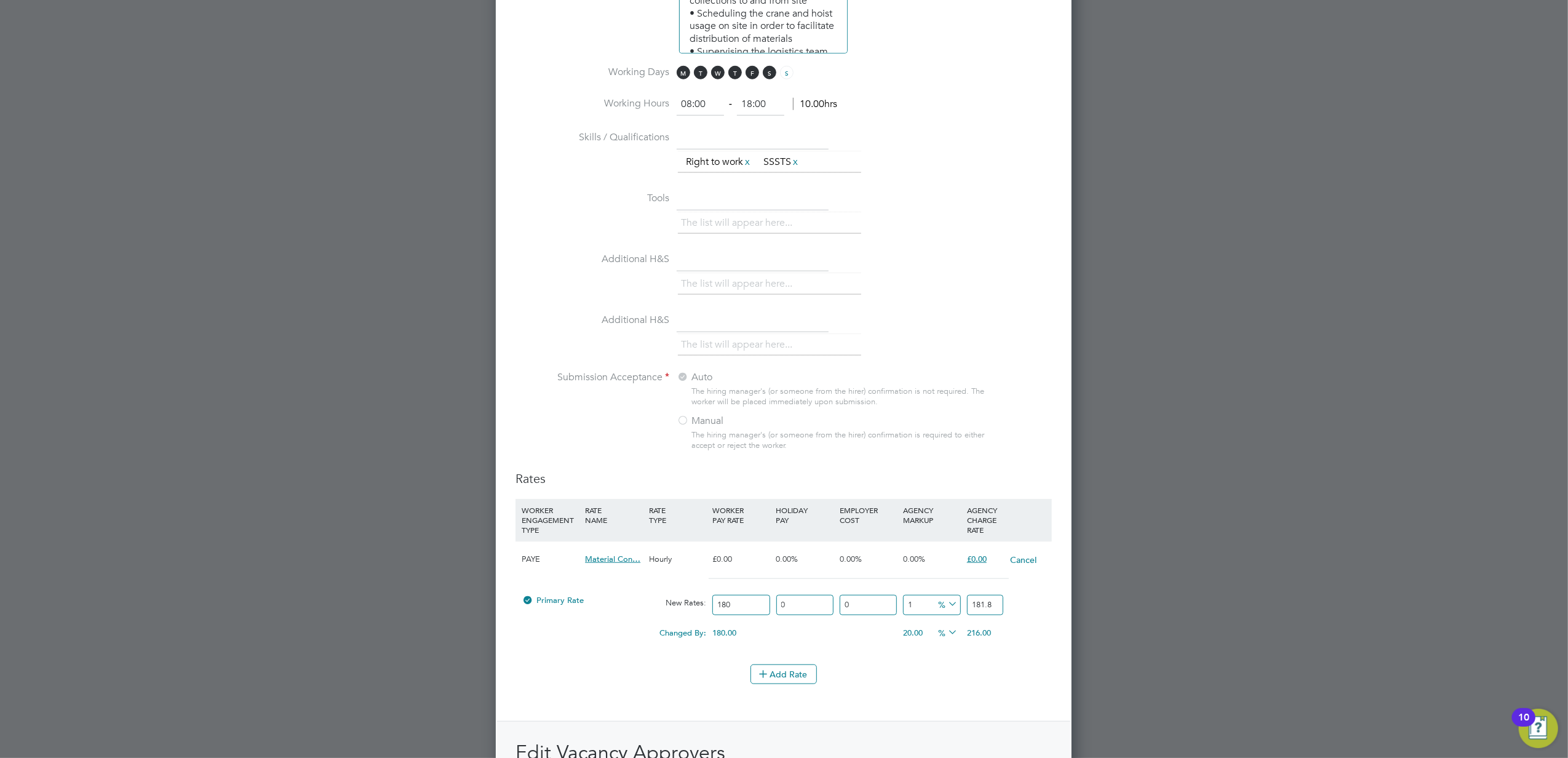
type input "212.4"
drag, startPoint x: 929, startPoint y: 599, endPoint x: 877, endPoint y: 604, distance: 52.2
click at [877, 604] on div "Primary Rate New Rates: 180 0 n/a 0 n/a 18 32.4 % 212.4" at bounding box center [783, 605] width 536 height 32
type input "1"
type input "181.8"
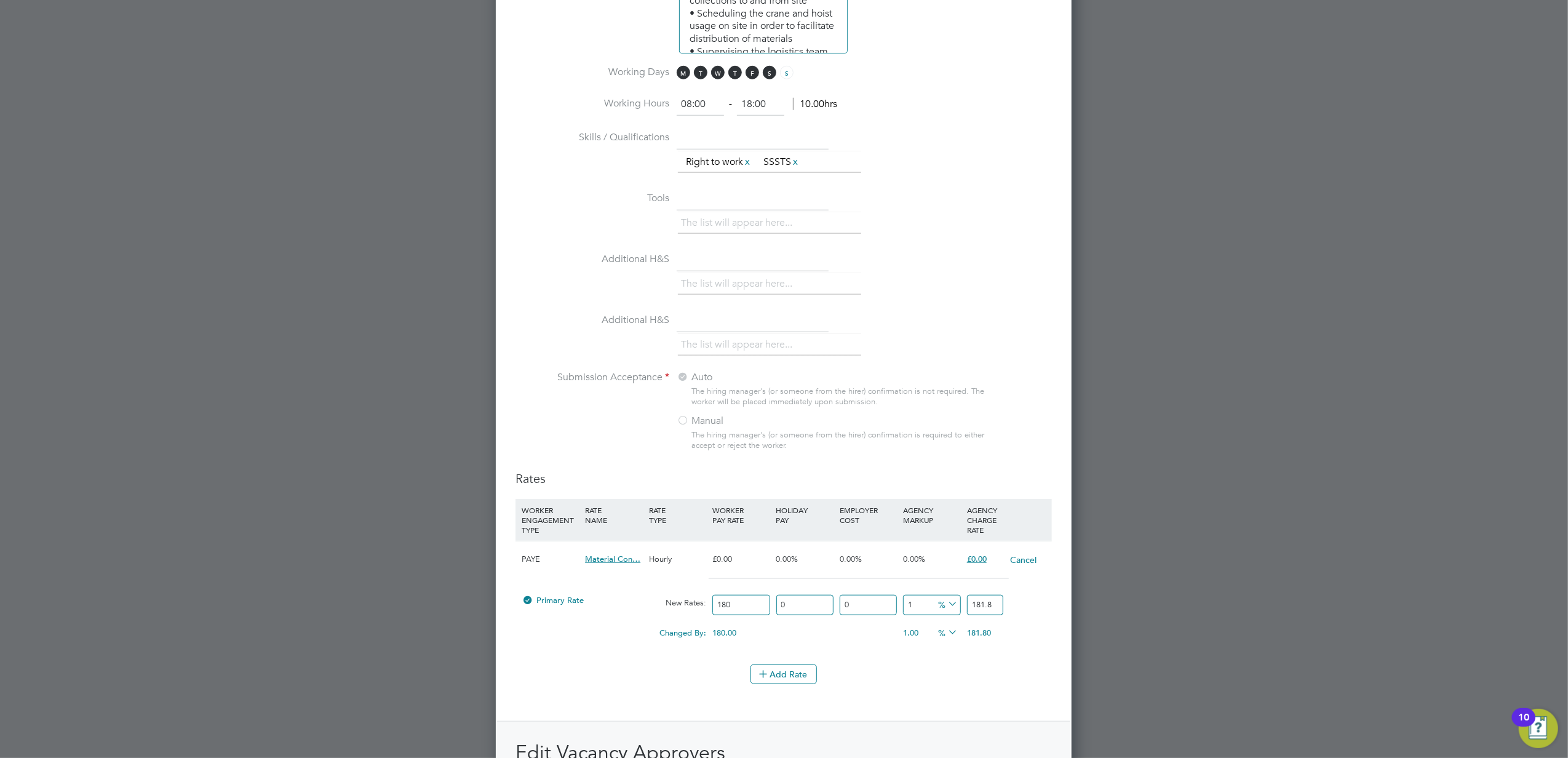
type input "17"
type input "210.6"
type input "17.5"
type input "211.5"
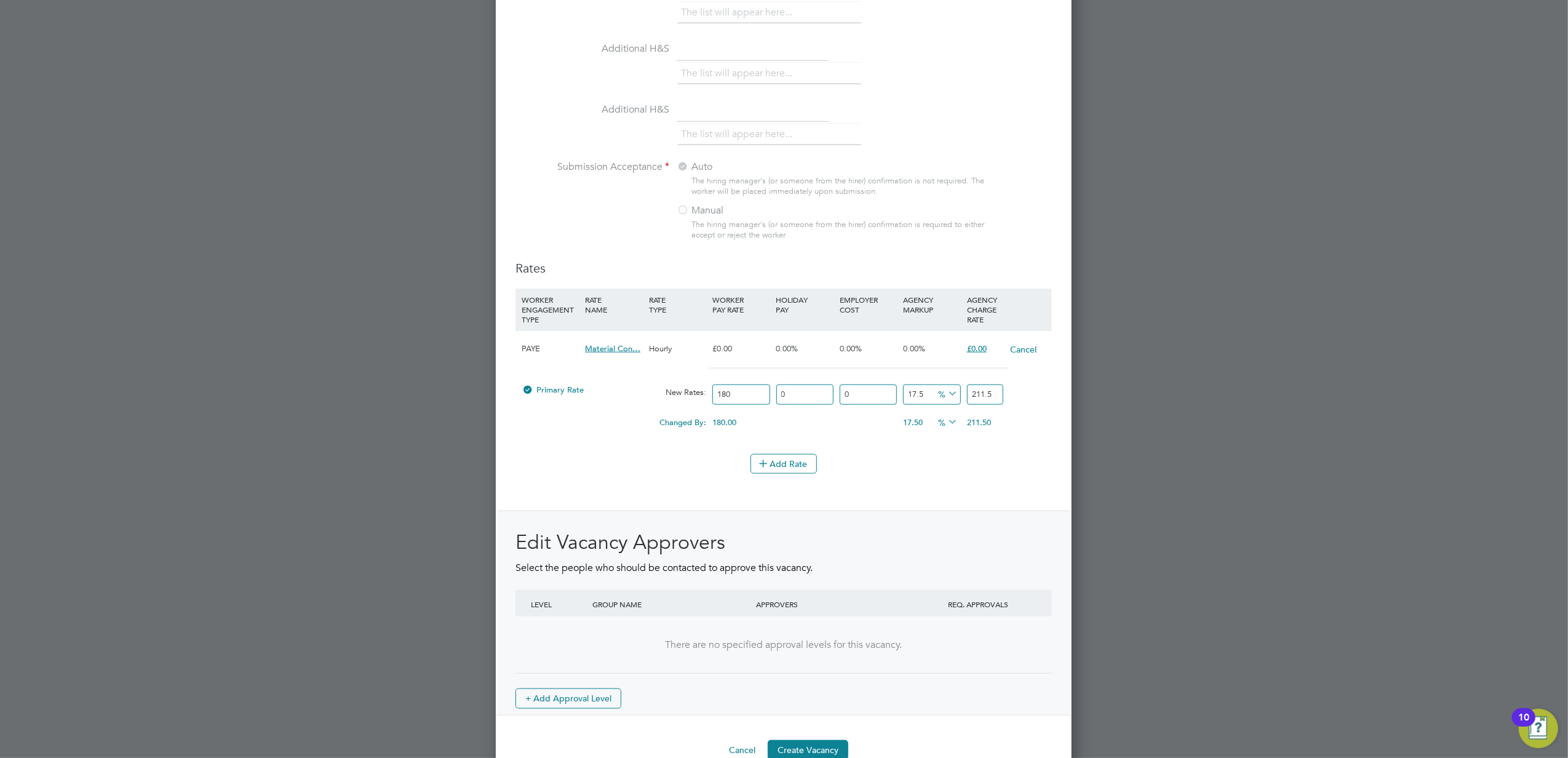
scroll to position [1221, 0]
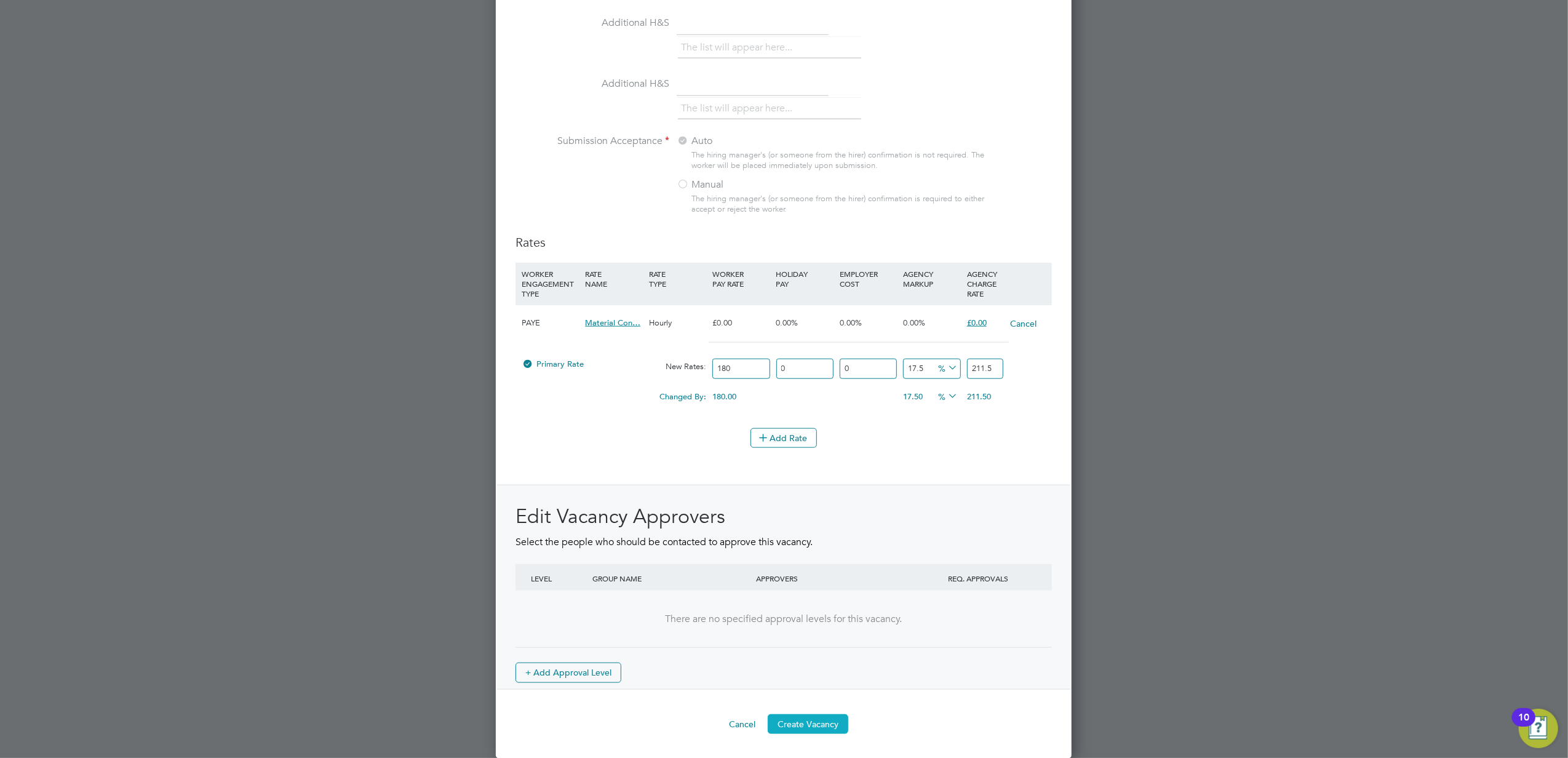
type input "17.5"
click at [817, 717] on button "Create Vacancy" at bounding box center [808, 724] width 81 height 20
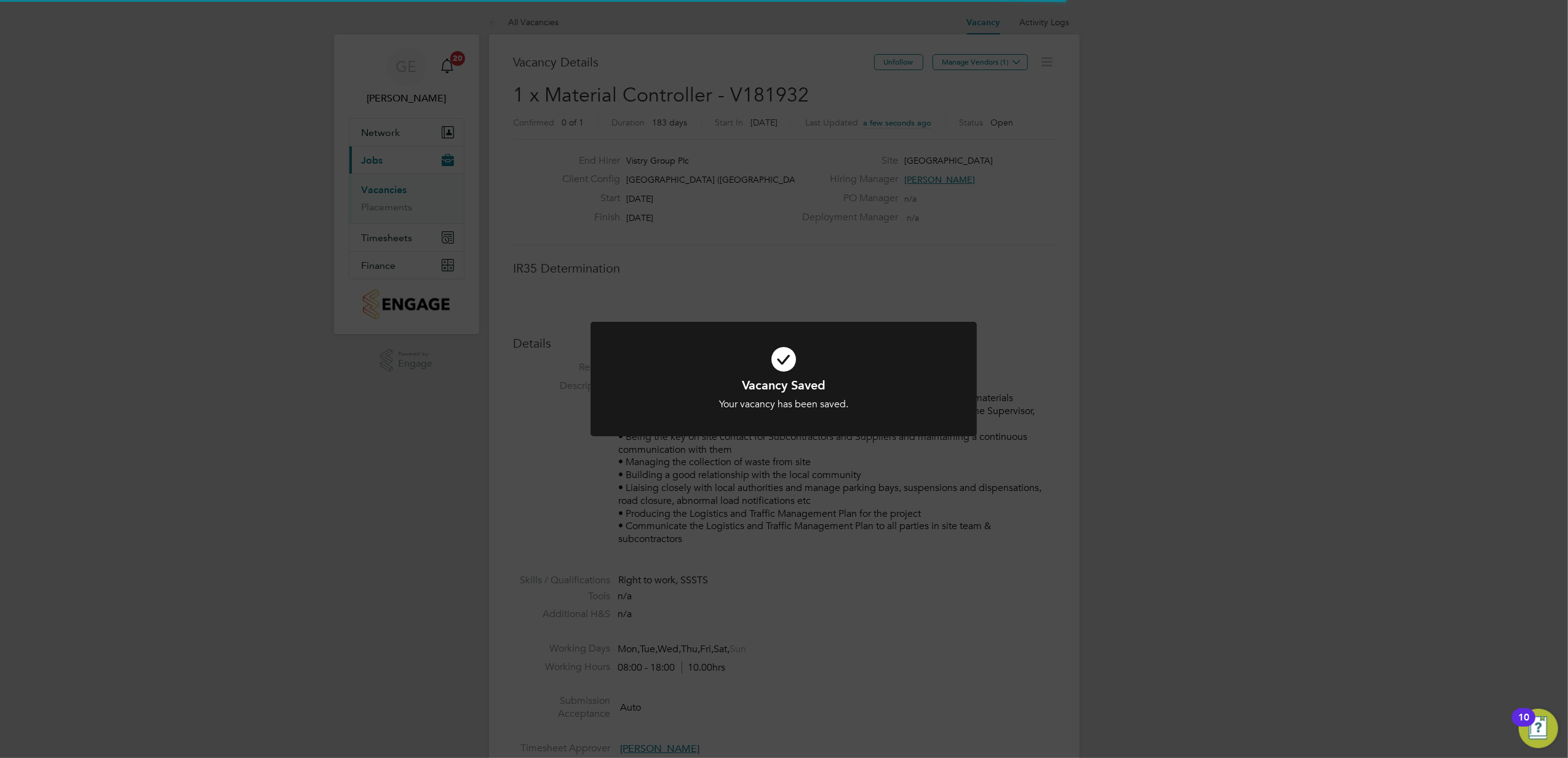
scroll to position [37, 86]
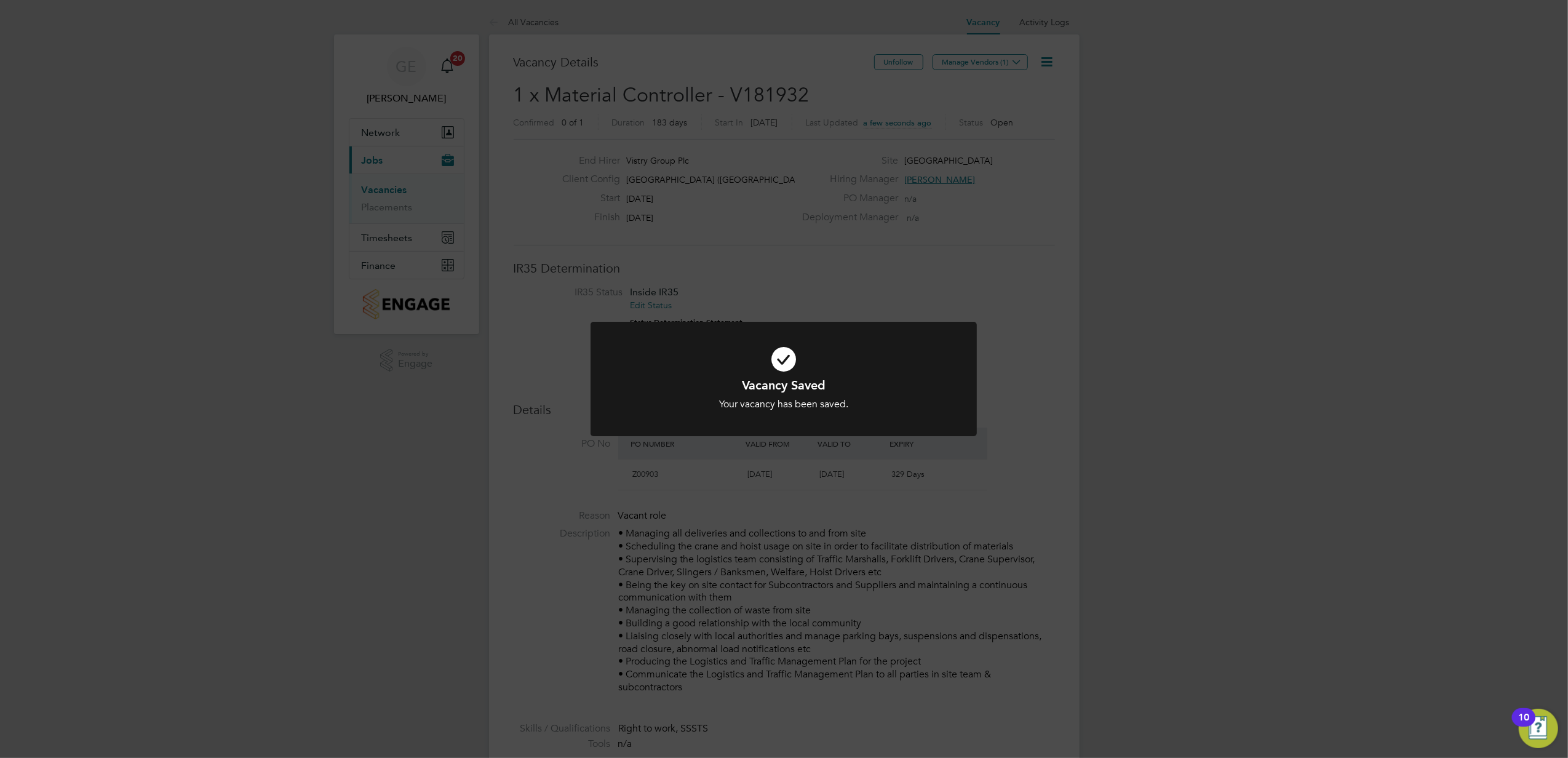
click at [971, 60] on div "Vacancy Saved Your vacancy has been saved. Cancel Okay" at bounding box center [784, 379] width 1568 height 758
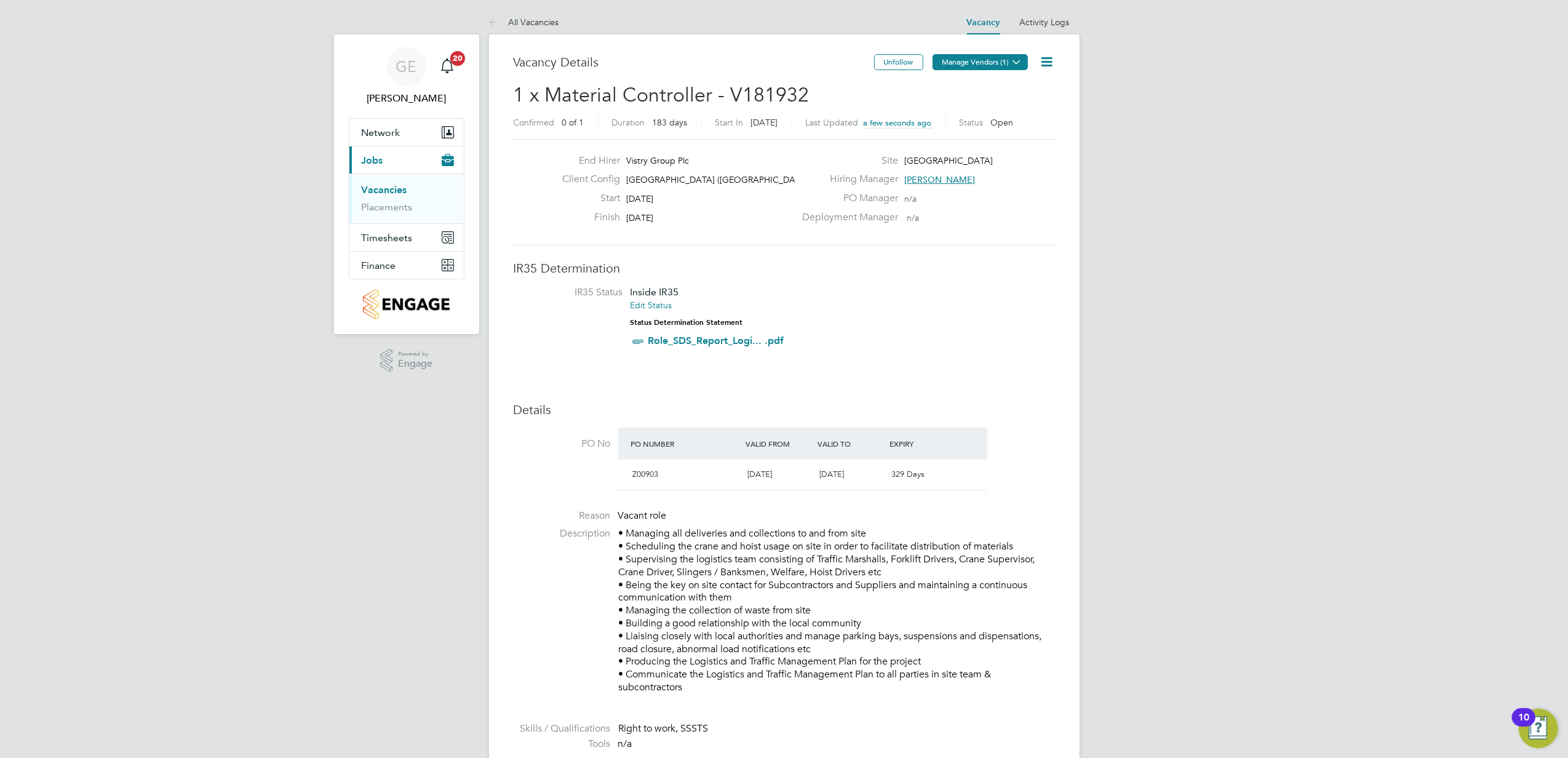
click at [970, 64] on button "Manage Vendors (1)" at bounding box center [981, 62] width 95 height 16
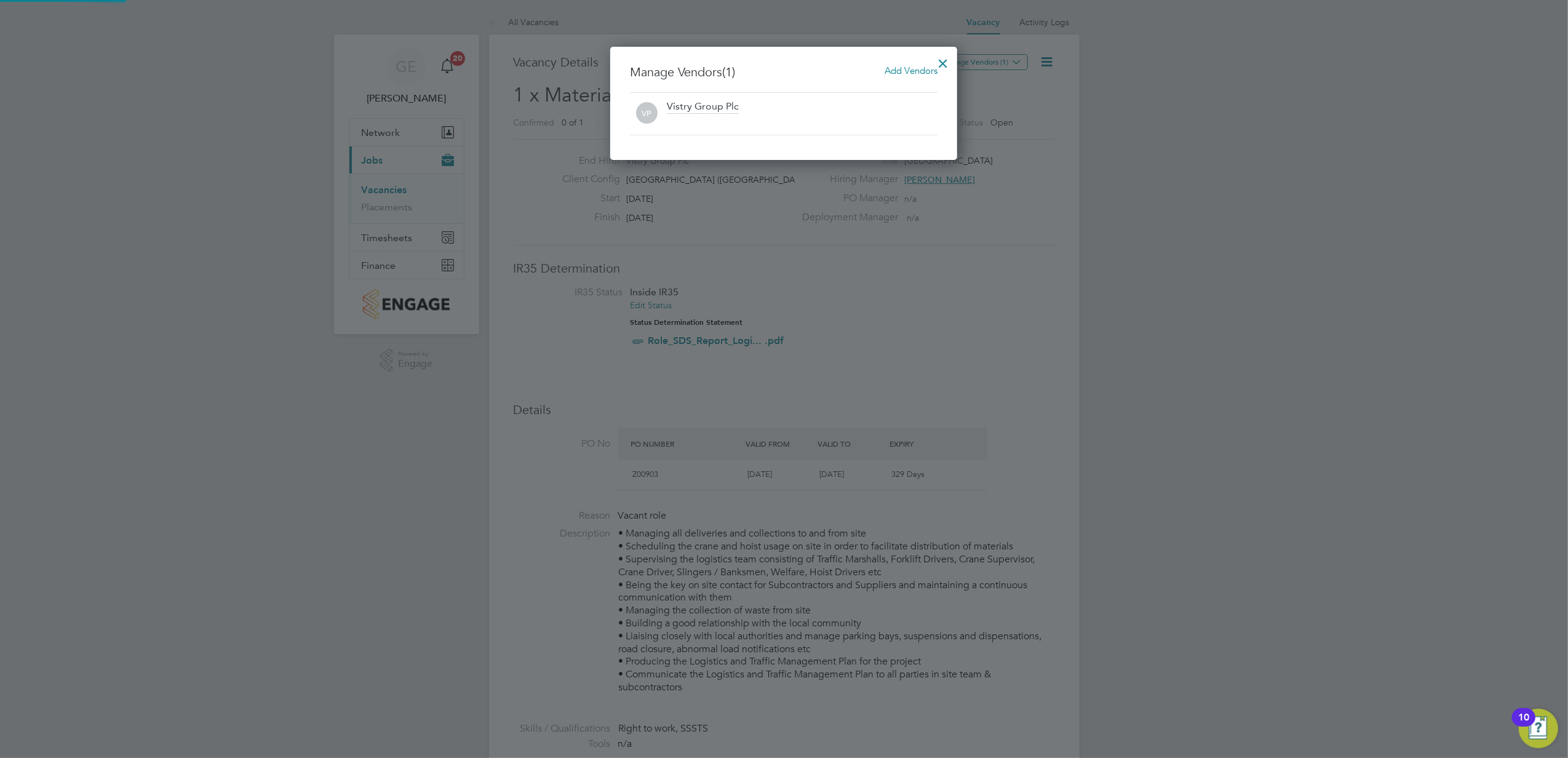
scroll to position [114, 347]
click at [889, 67] on span "Add Vendors" at bounding box center [910, 70] width 53 height 12
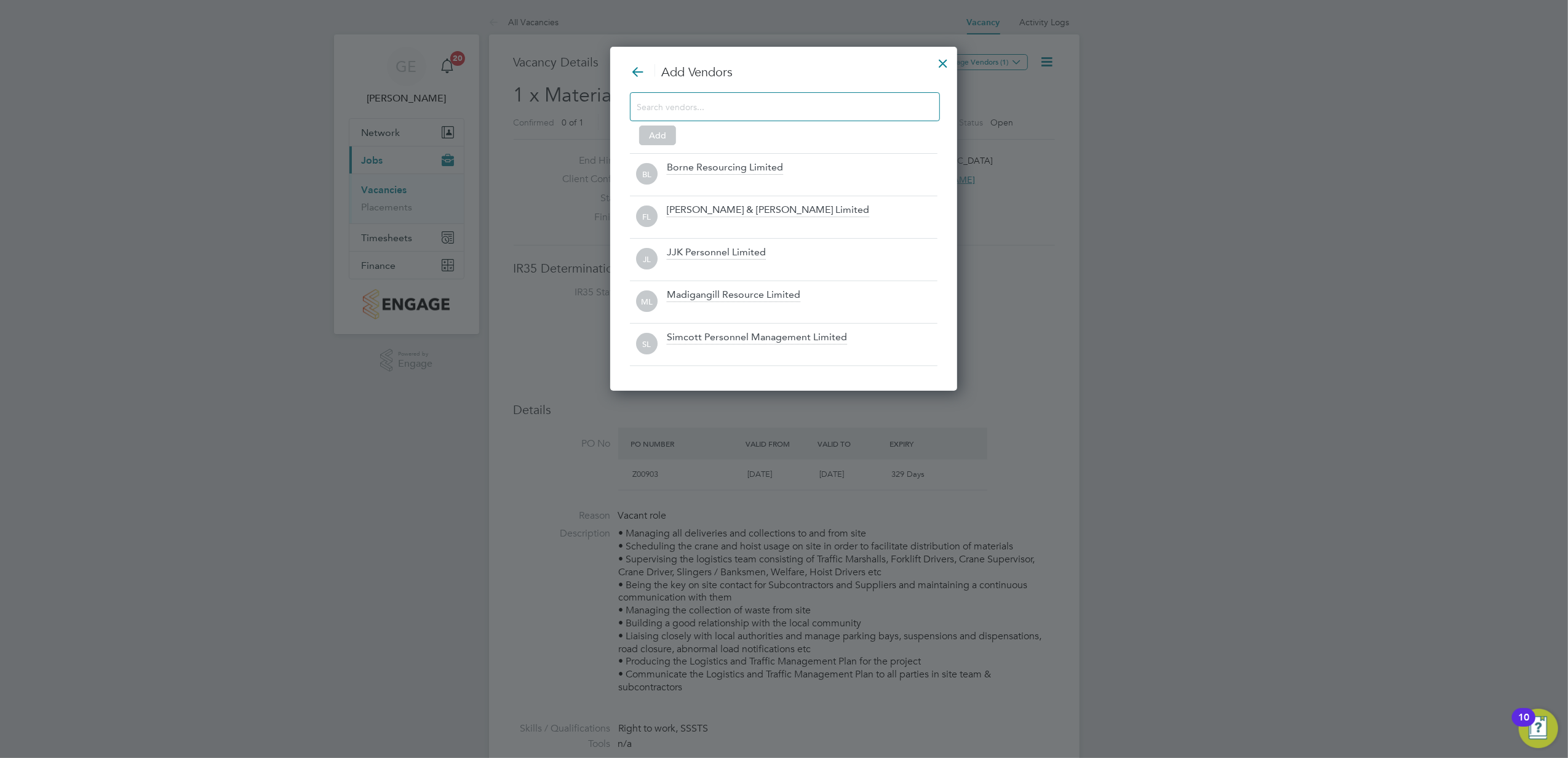
scroll to position [347, 347]
click at [697, 263] on div at bounding box center [802, 267] width 271 height 13
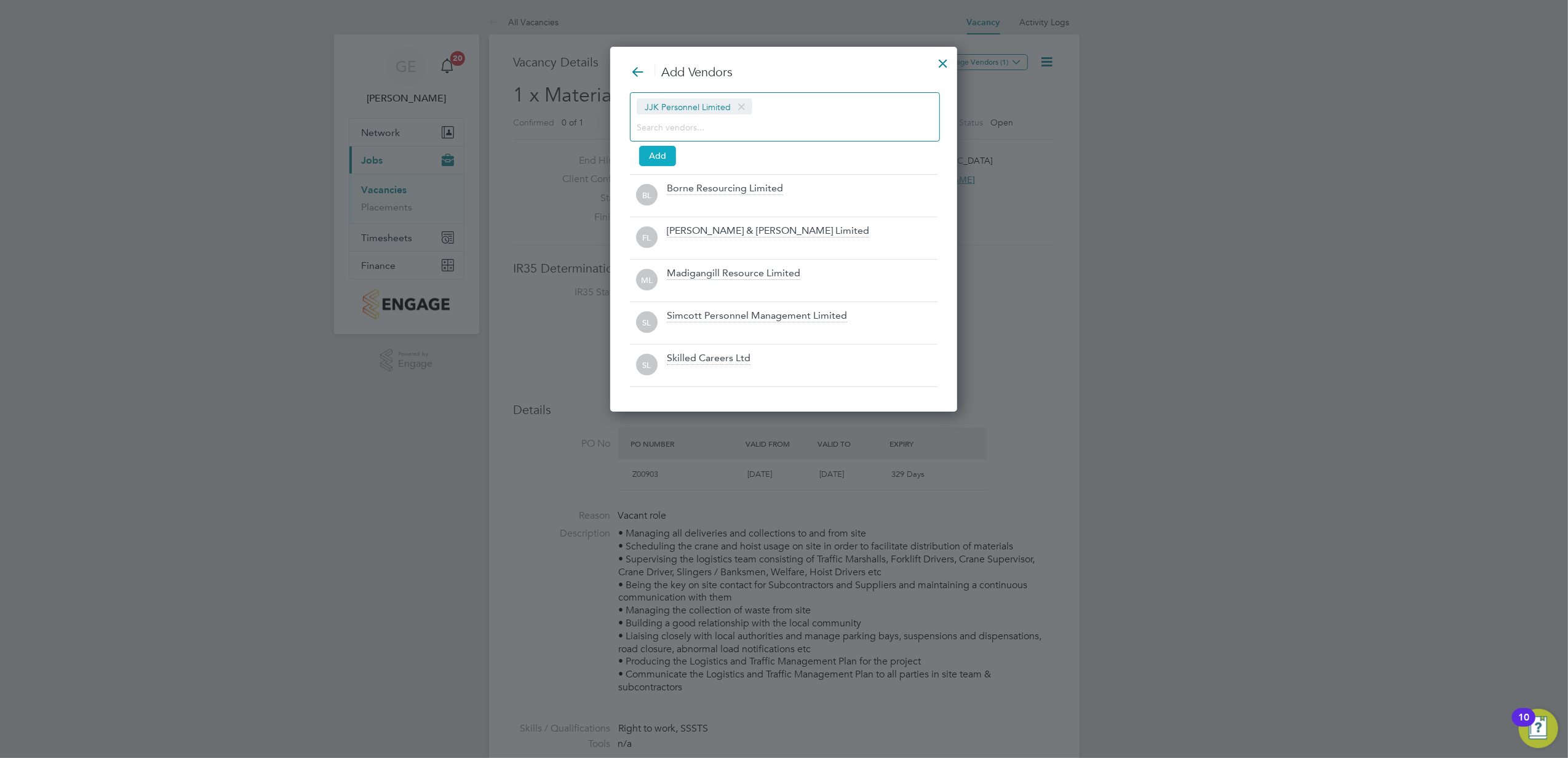
click at [667, 157] on button "Add" at bounding box center [658, 156] width 37 height 20
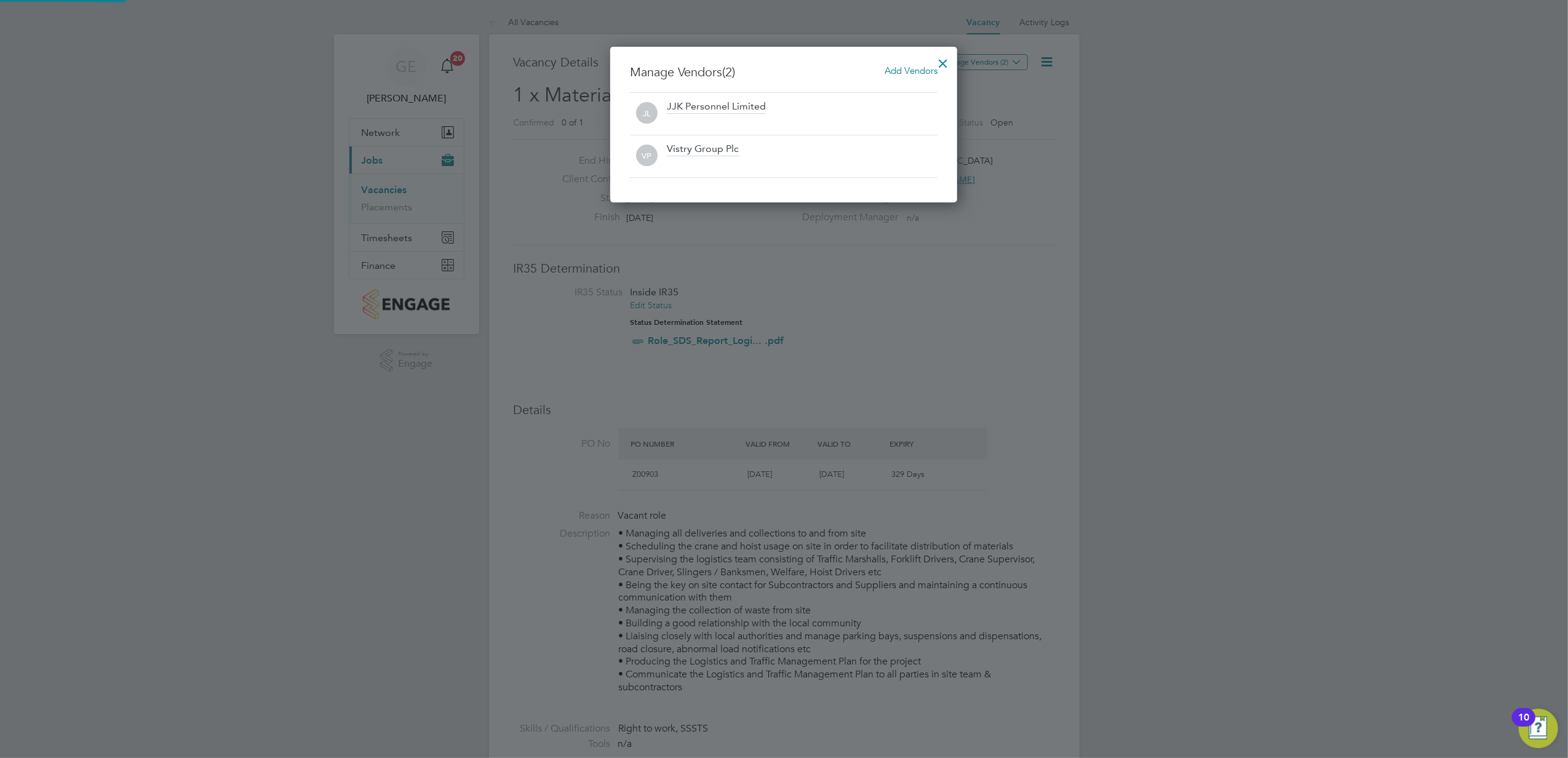
scroll to position [6, 6]
click at [938, 59] on div at bounding box center [943, 60] width 22 height 22
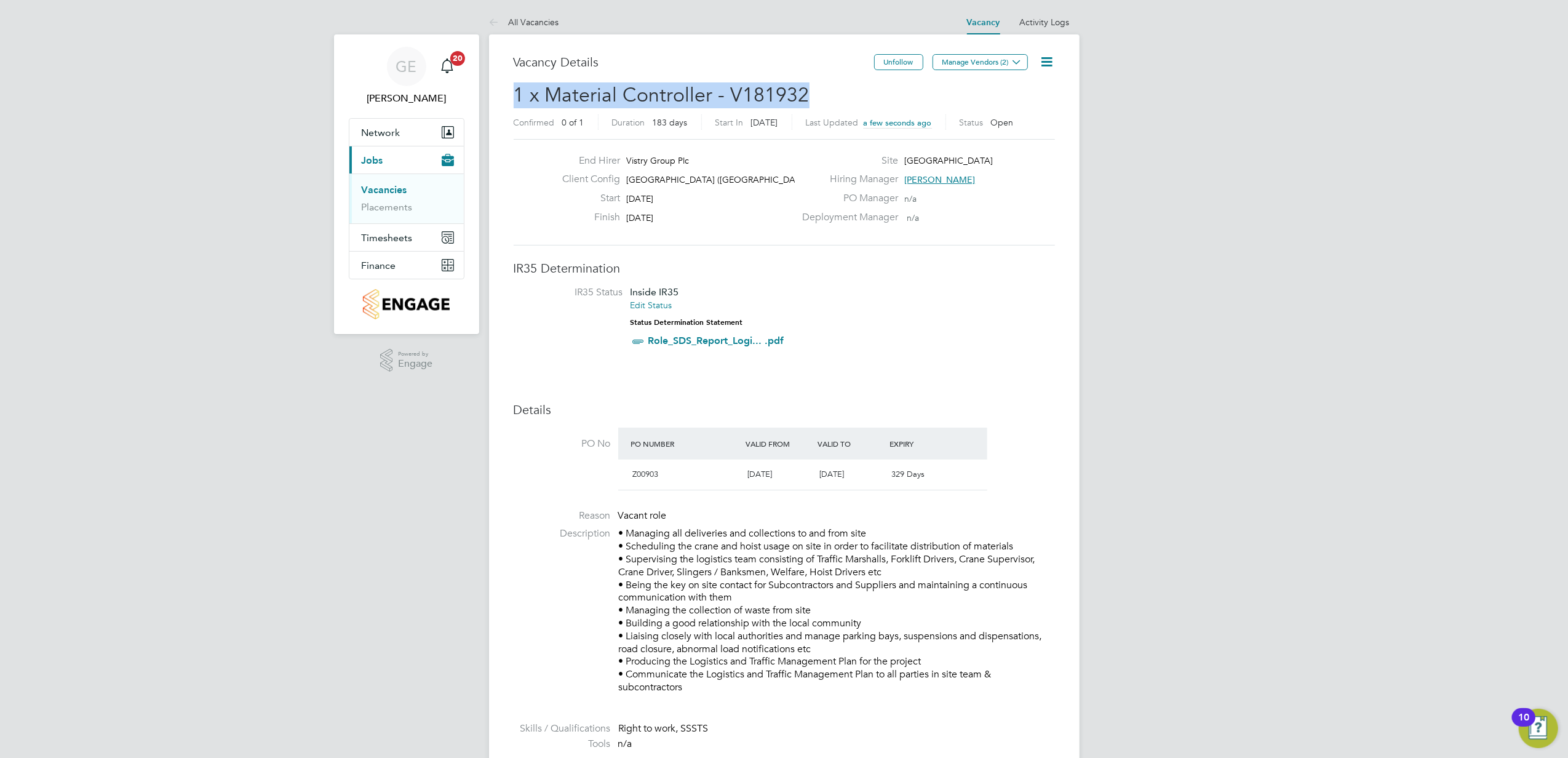
drag, startPoint x: 510, startPoint y: 95, endPoint x: 835, endPoint y: 102, distance: 325.1
copy span "1 x Material Controller - V181932"
